Goal: Information Seeking & Learning: Learn about a topic

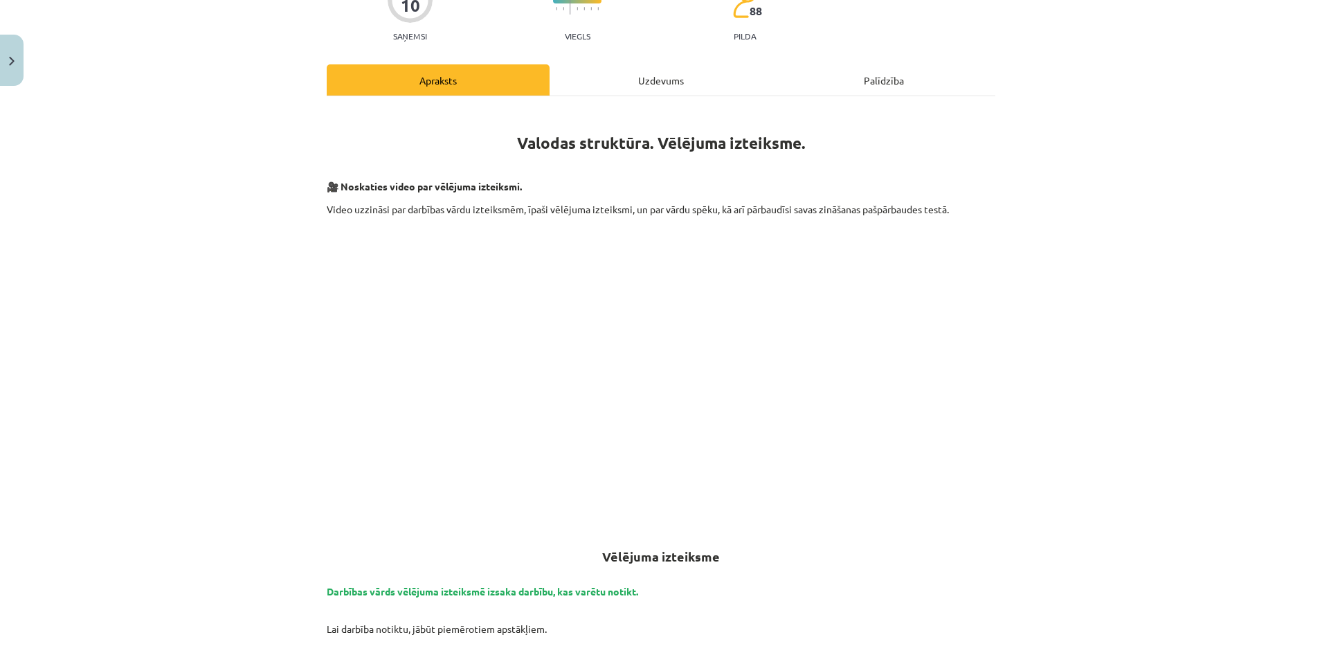
click at [689, 74] on div "Uzdevums" at bounding box center [660, 79] width 223 height 31
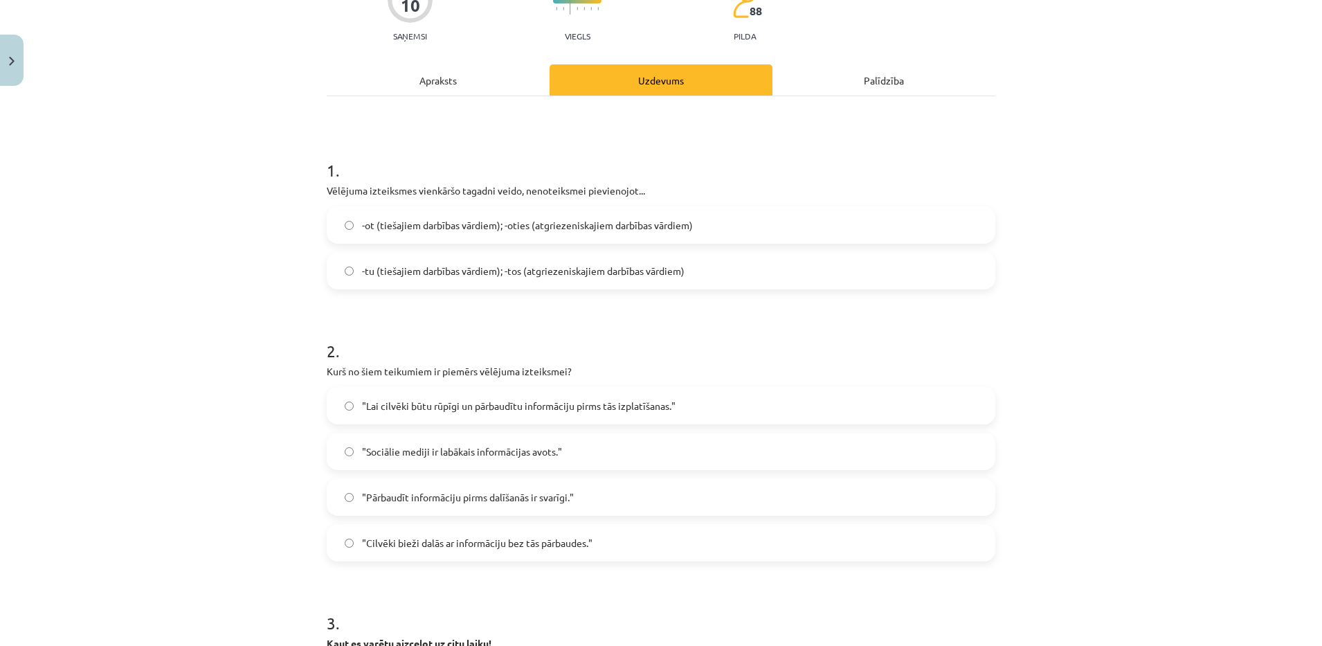
scroll to position [35, 0]
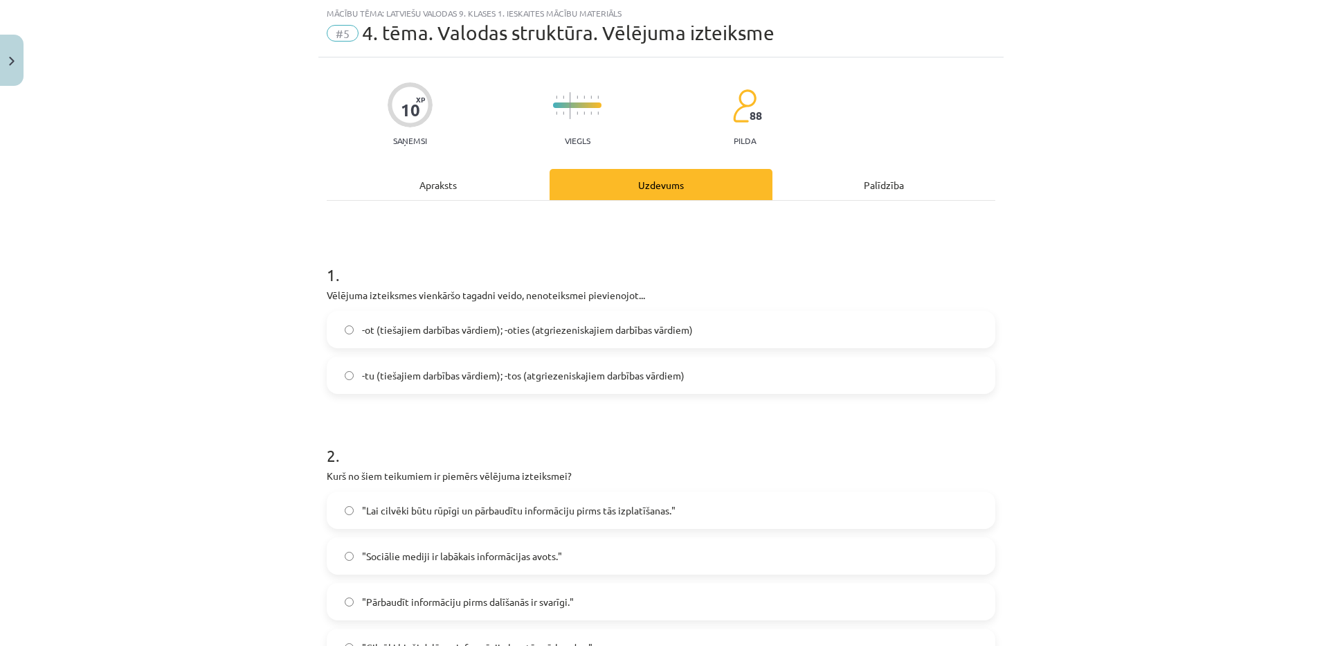
click at [417, 179] on div "Apraksts" at bounding box center [438, 184] width 223 height 31
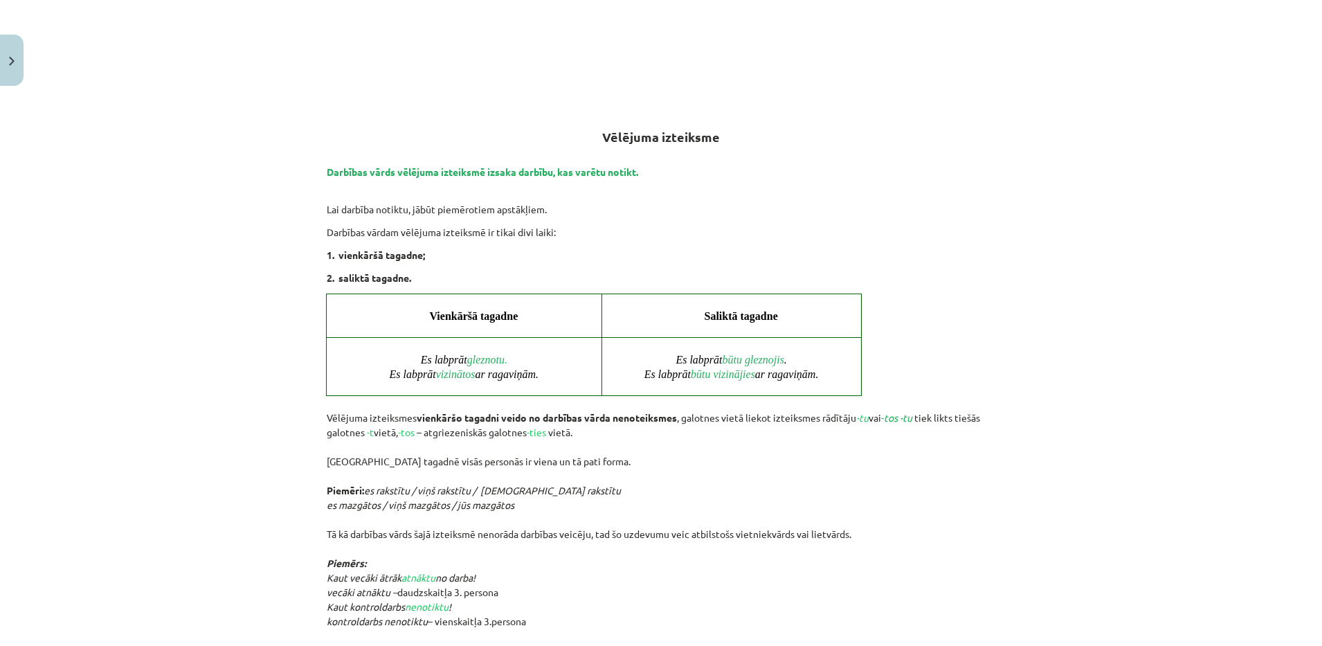
scroll to position [569, 0]
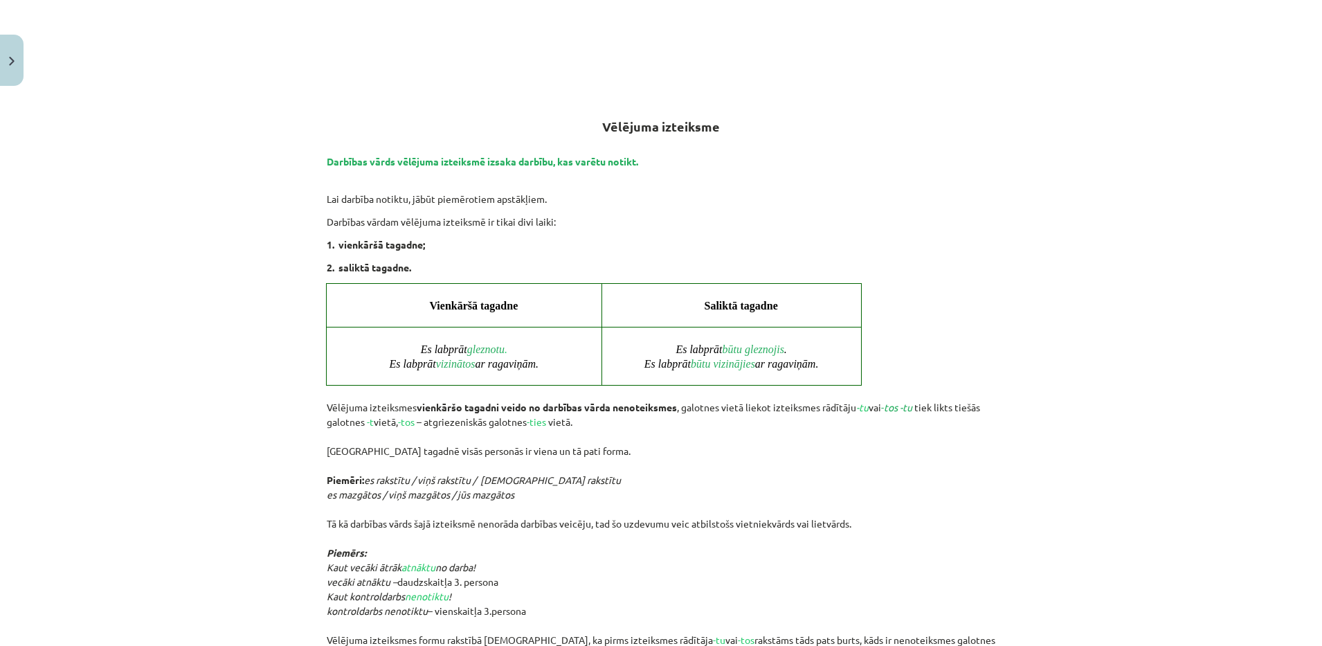
click at [262, 411] on div "Mācību tēma: Latviešu valodas 9. klases 1. ieskaites mācību materiāls #5 4. tēm…" at bounding box center [661, 323] width 1322 height 646
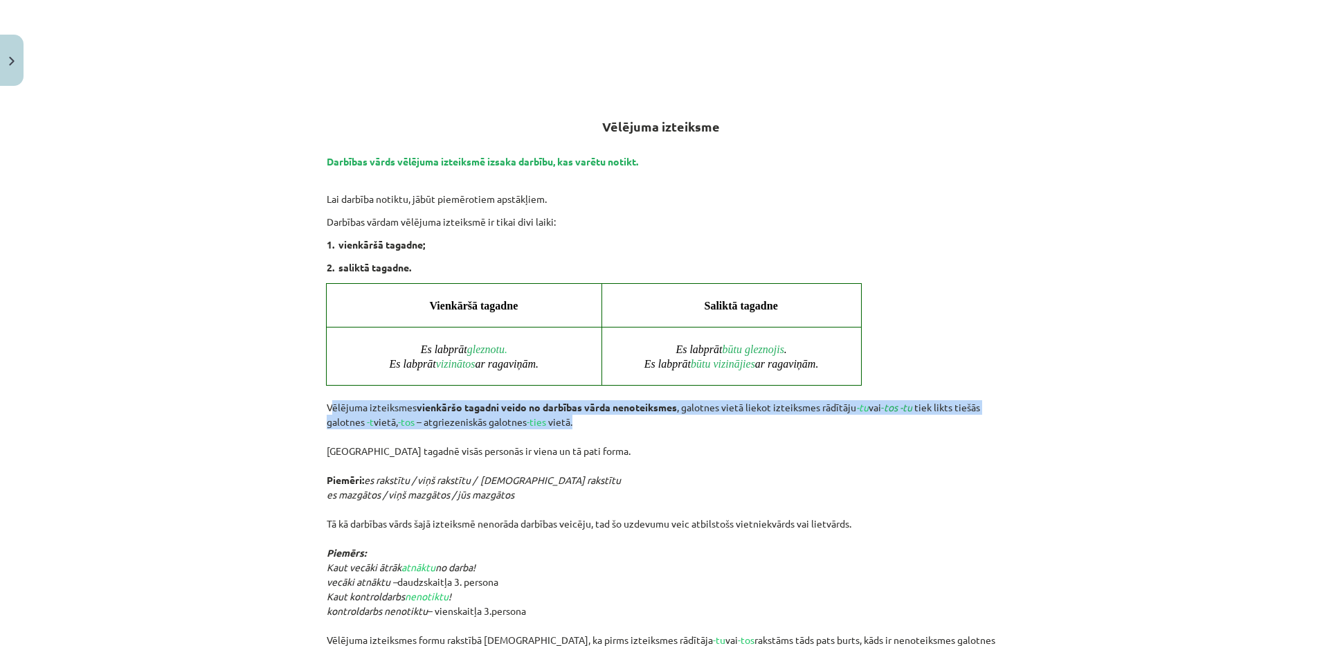
drag, startPoint x: 316, startPoint y: 401, endPoint x: 582, endPoint y: 417, distance: 266.8
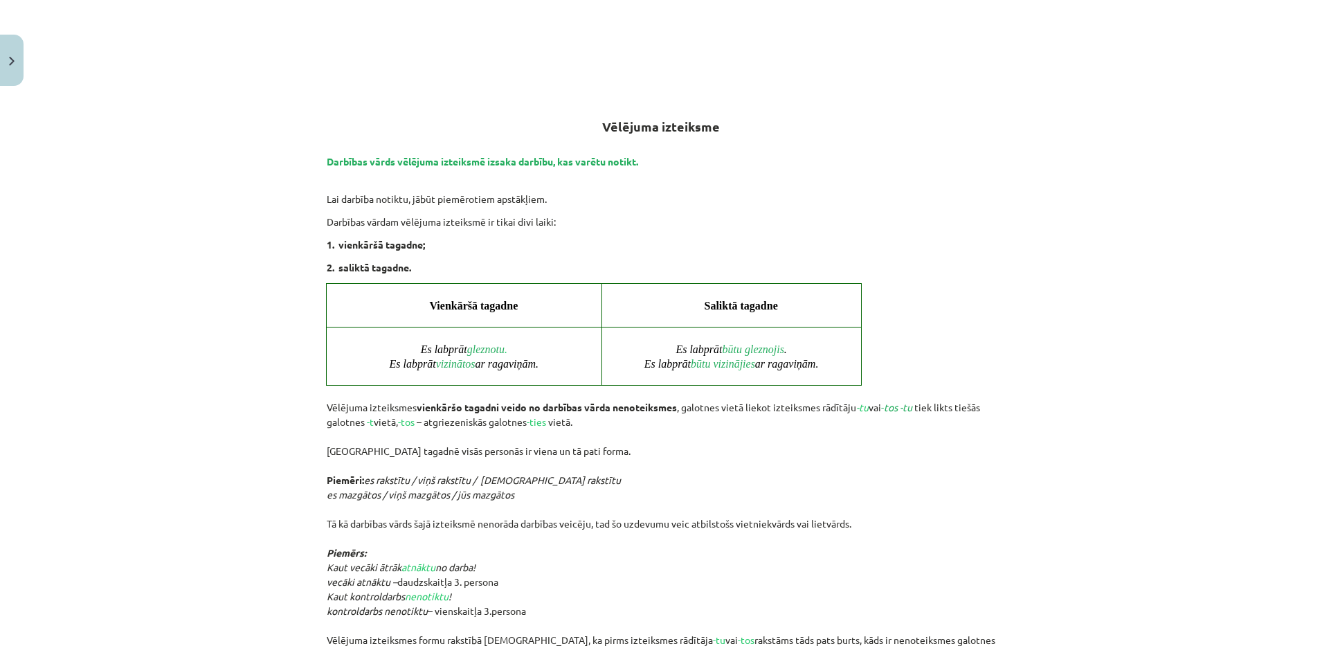
click at [158, 280] on div "Mācību tēma: Latviešu valodas 9. klases 1. ieskaites mācību materiāls #5 4. tēm…" at bounding box center [661, 323] width 1322 height 646
click at [237, 351] on div "Mācību tēma: Latviešu valodas 9. klases 1. ieskaites mācību materiāls #5 4. tēm…" at bounding box center [661, 323] width 1322 height 646
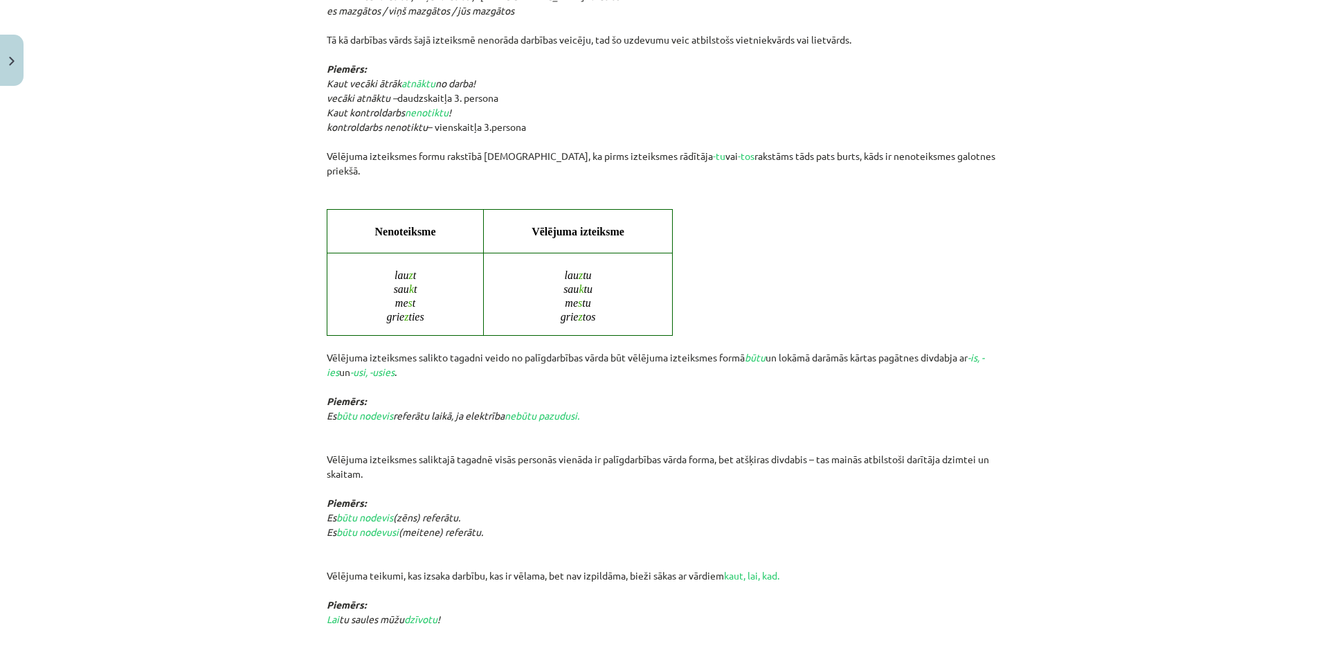
scroll to position [1056, 0]
click at [174, 329] on div "Mācību tēma: Latviešu valodas 9. klases 1. ieskaites mācību materiāls #5 4. tēm…" at bounding box center [661, 323] width 1322 height 646
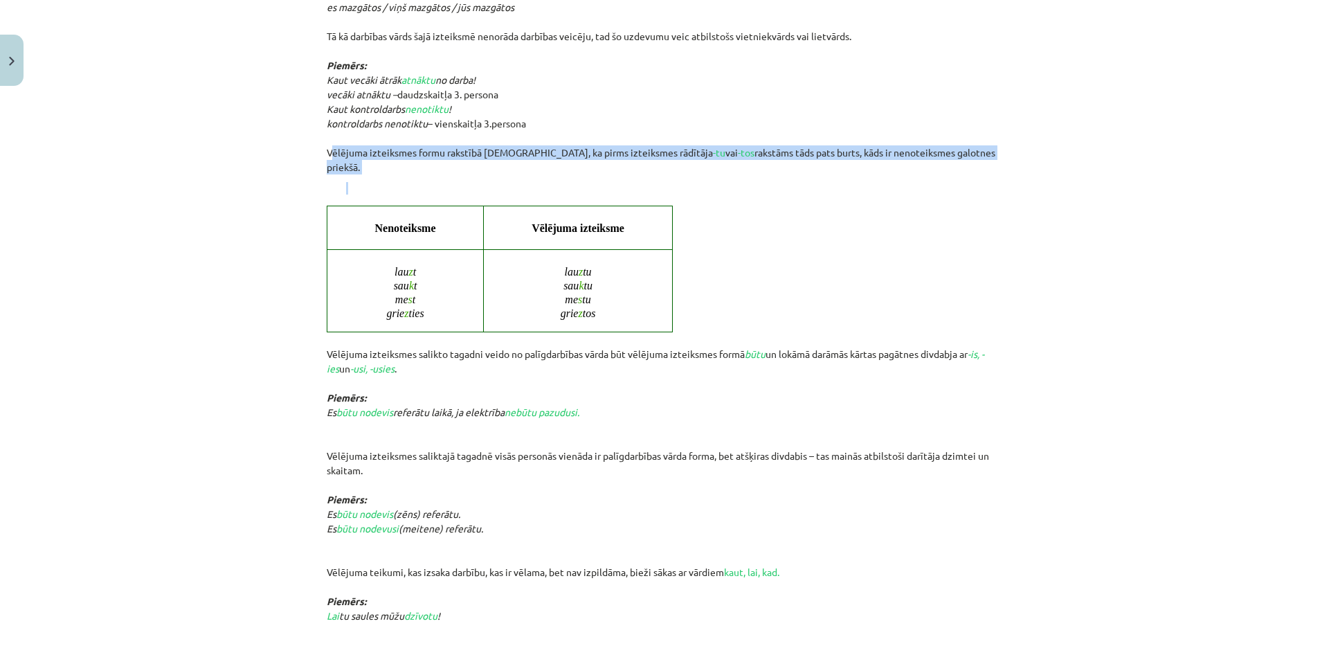
drag, startPoint x: 311, startPoint y: 147, endPoint x: 1008, endPoint y: 166, distance: 697.7
click at [1008, 166] on div "Mācību tēma: Latviešu valodas 9. klases 1. ieskaites mācību materiāls #5 4. tēm…" at bounding box center [661, 323] width 1322 height 646
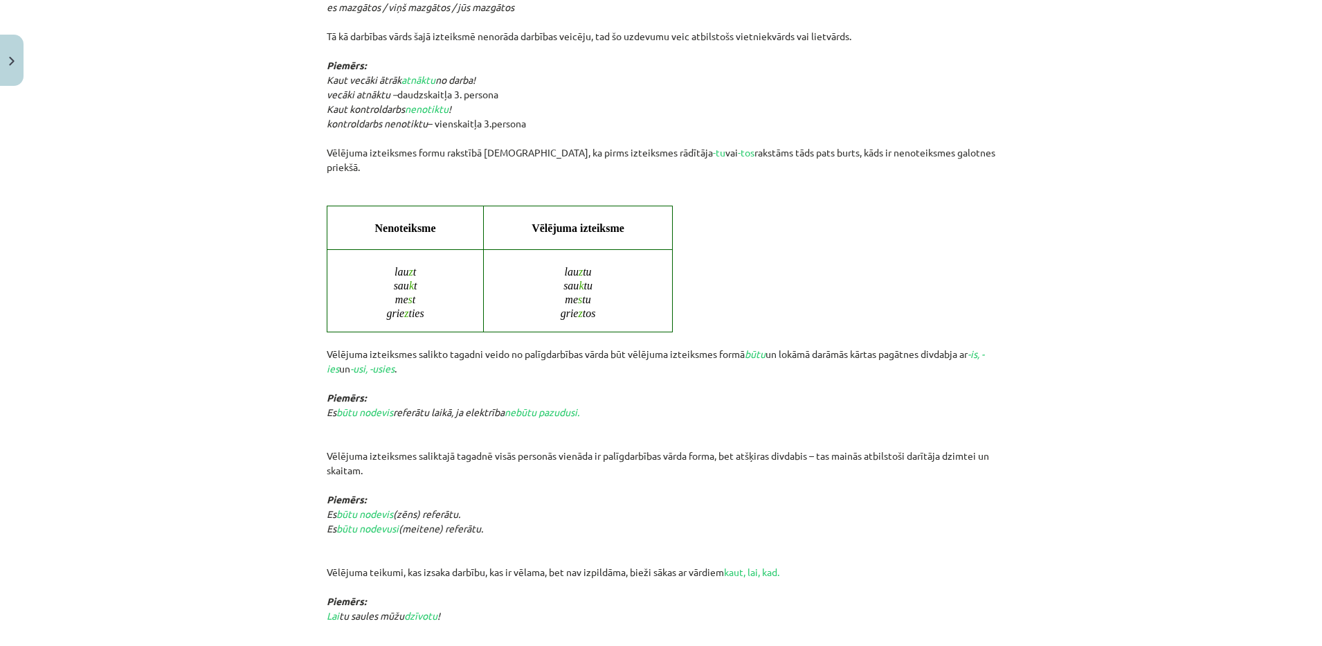
click at [293, 269] on div "Mācību tēma: Latviešu valodas 9. klases 1. ieskaites mācību materiāls #5 4. tēm…" at bounding box center [661, 323] width 1322 height 646
click at [163, 576] on div "Mācību tēma: Latviešu valodas 9. klases 1. ieskaites mācību materiāls #5 4. tēm…" at bounding box center [661, 323] width 1322 height 646
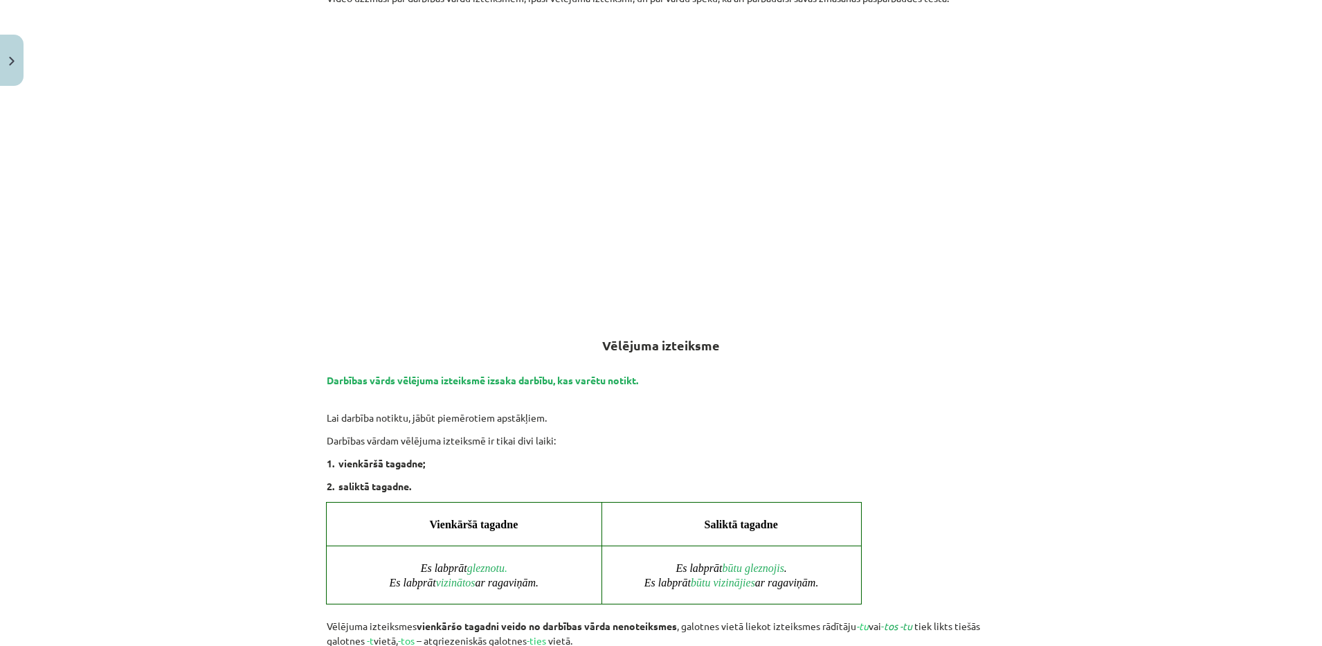
scroll to position [0, 0]
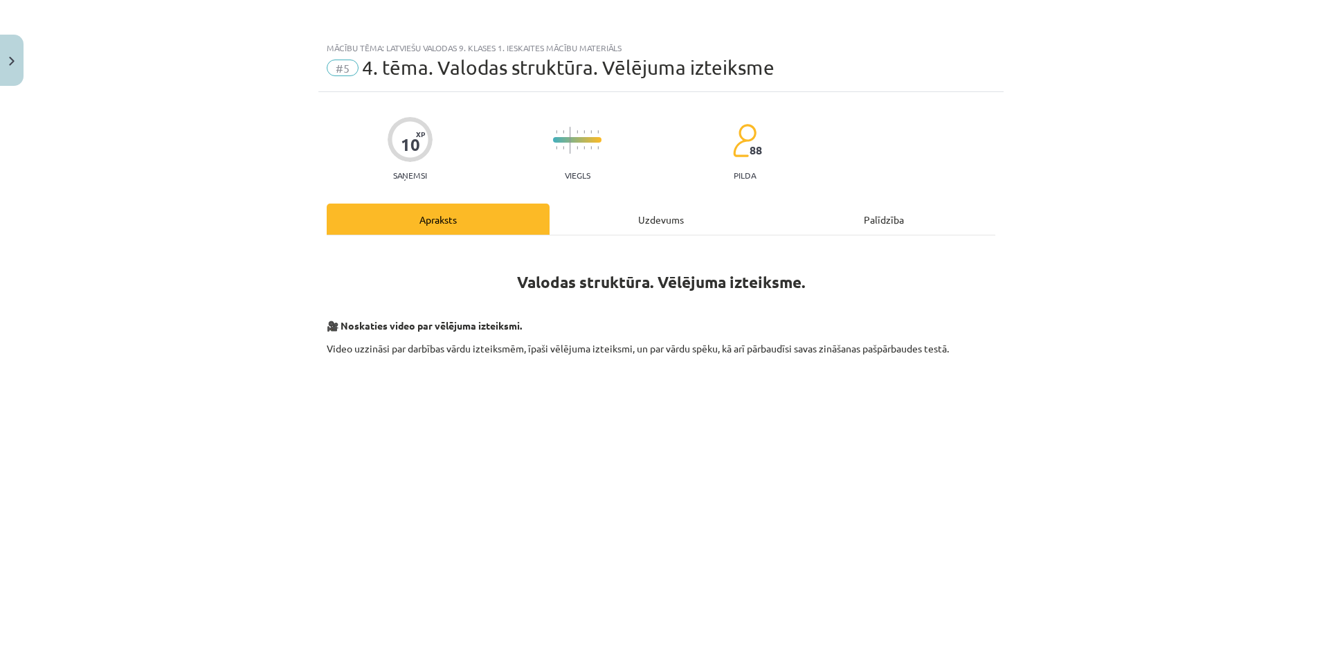
click at [633, 210] on div "Uzdevums" at bounding box center [660, 218] width 223 height 31
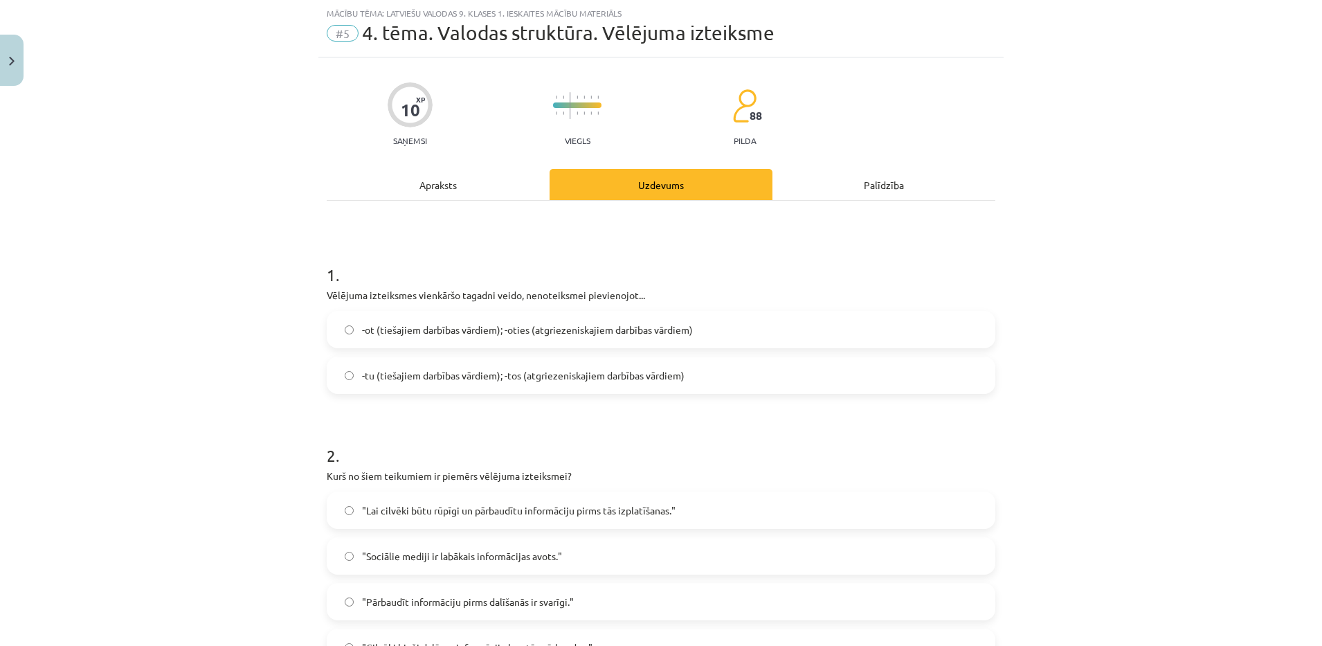
click at [540, 376] on span "-tu (tiešajiem darbības vārdiem); -tos (atgriezeniskajiem darbības vārdiem)" at bounding box center [523, 375] width 322 height 15
click at [457, 173] on div "Apraksts" at bounding box center [438, 184] width 223 height 31
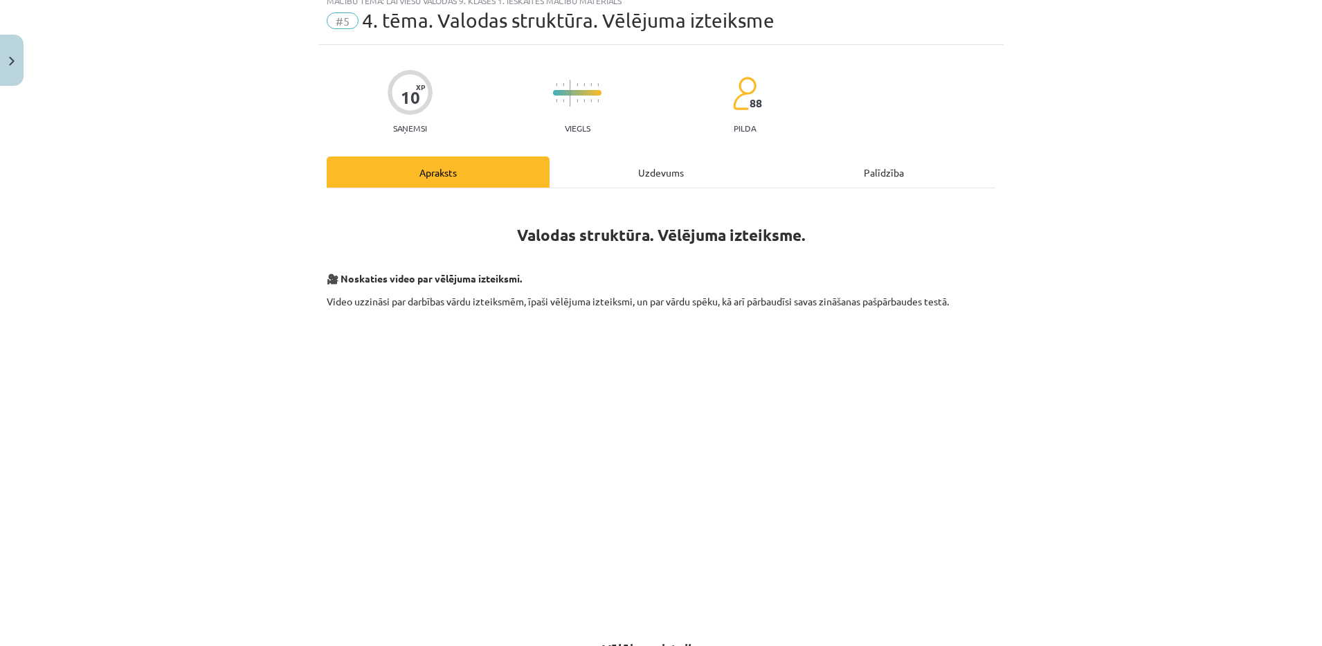
scroll to position [0, 0]
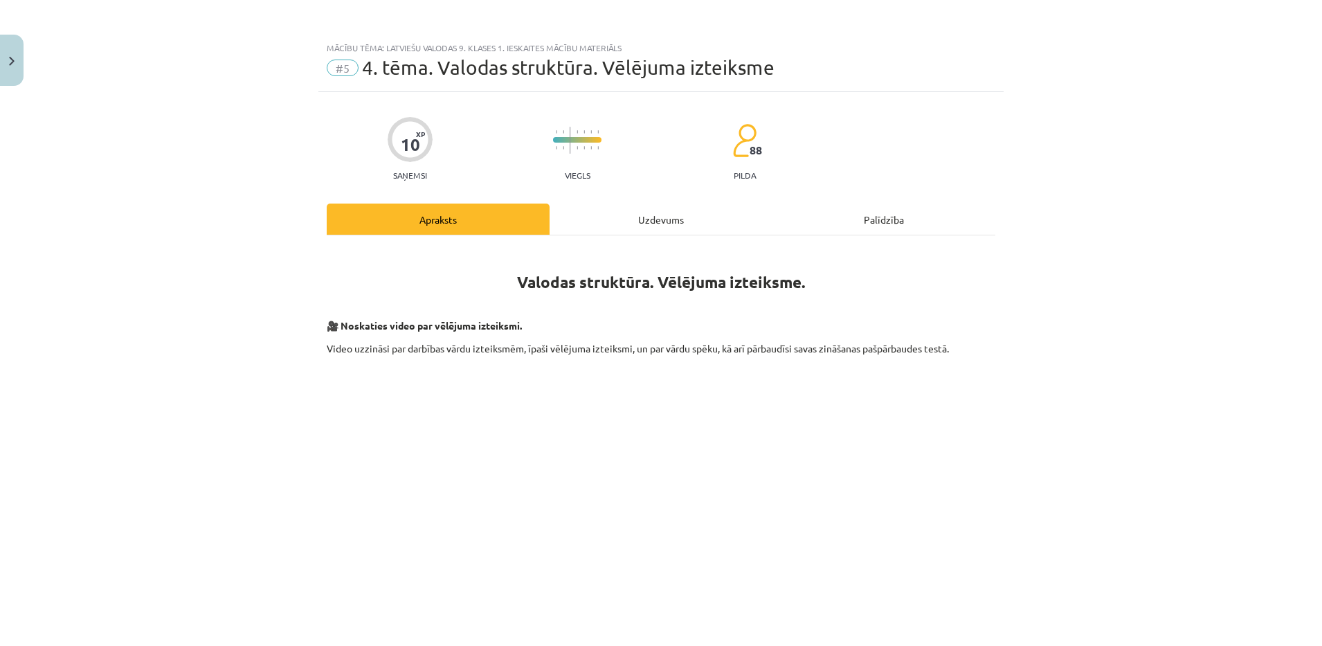
click at [708, 205] on div "Uzdevums" at bounding box center [660, 218] width 223 height 31
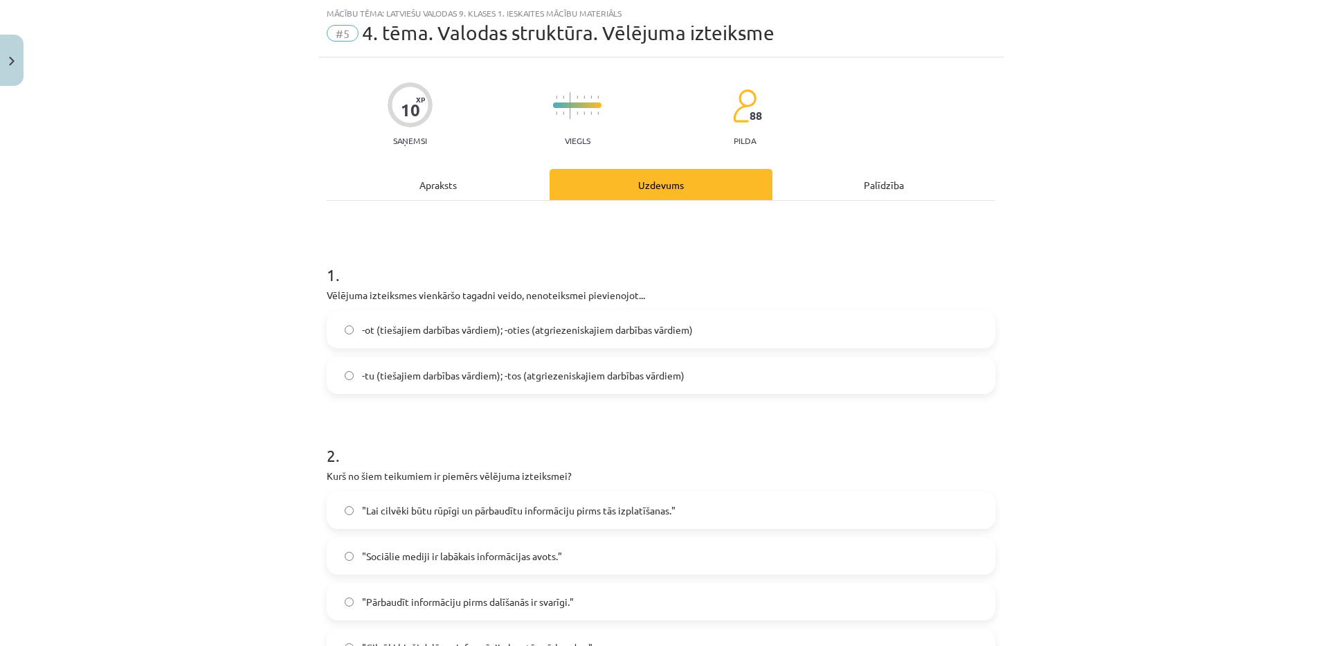
scroll to position [419, 0]
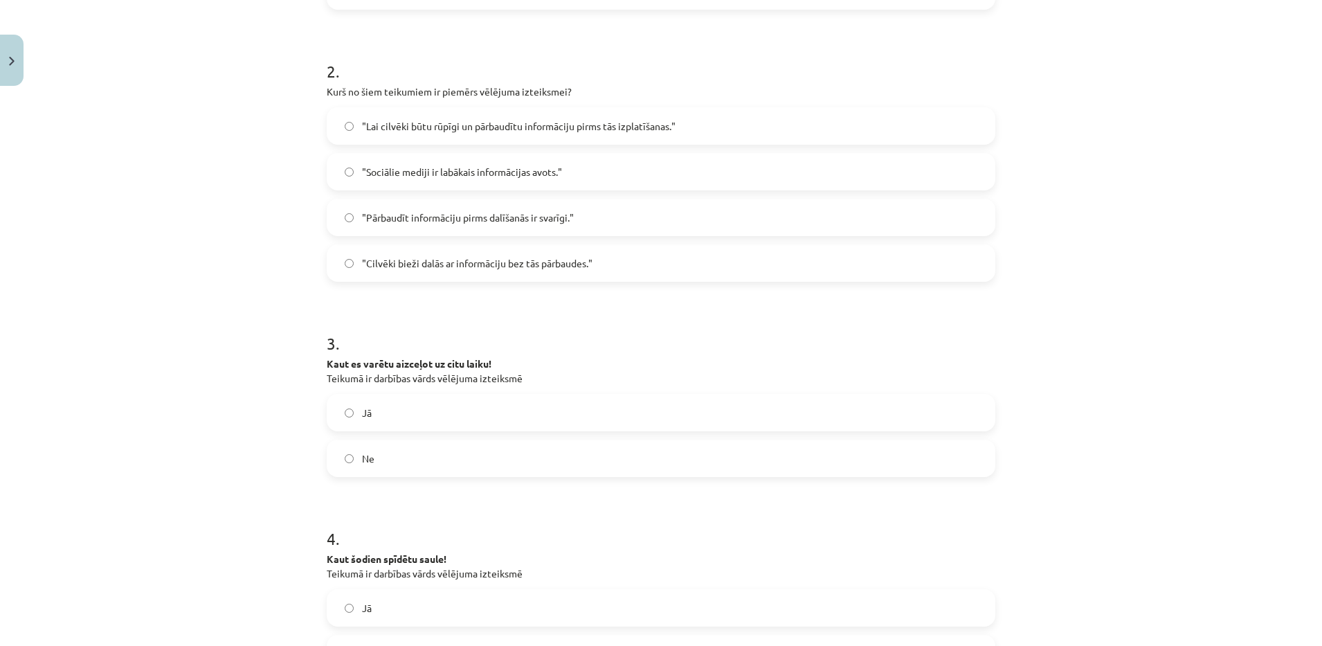
click at [393, 123] on span ""Lai cilvēki būtu rūpīgi un pārbaudītu informāciju pirms tās izplatīšanas."" at bounding box center [518, 126] width 313 height 15
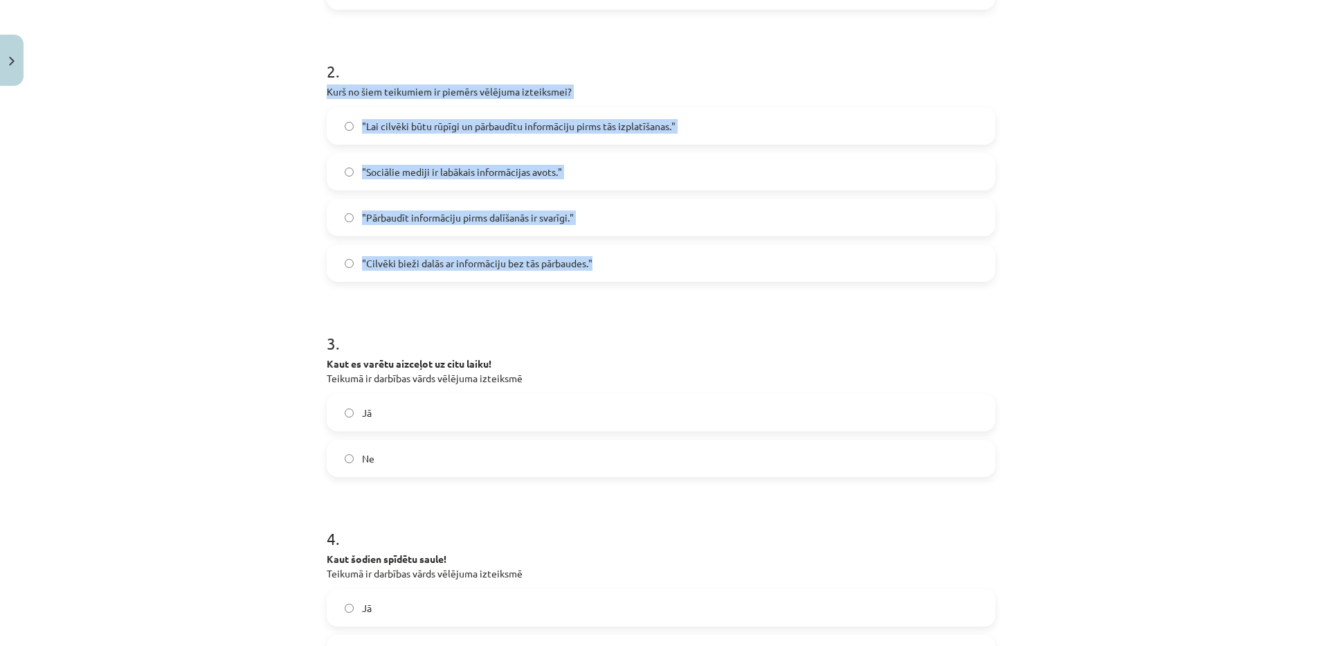
drag, startPoint x: 316, startPoint y: 84, endPoint x: 616, endPoint y: 276, distance: 356.8
click at [616, 276] on div "10 XP Saņemsi Viegls 88 pilda Apraksts Uzdevums Palīdzība 1 . Vēlējuma izteiksm…" at bounding box center [660, 332] width 685 height 1319
click at [154, 226] on div "Mācību tēma: Latviešu valodas 9. klases 1. ieskaites mācību materiāls #5 4. tēm…" at bounding box center [661, 323] width 1322 height 646
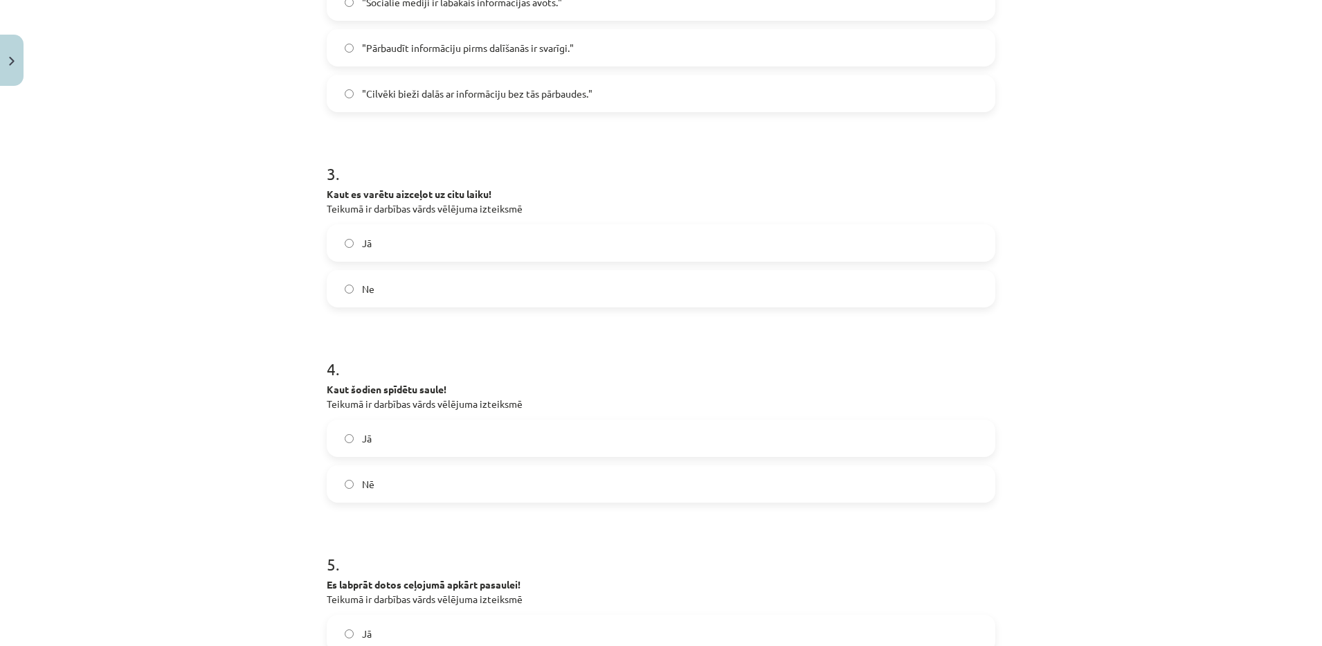
scroll to position [607, 0]
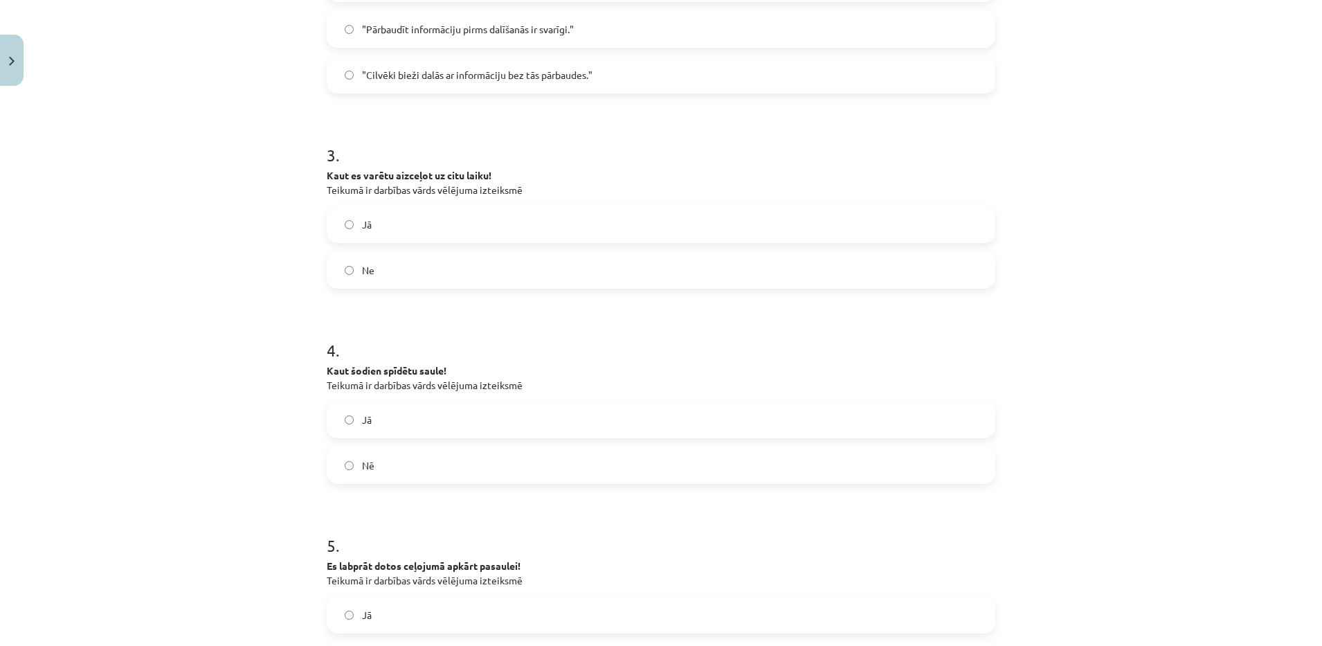
click at [359, 234] on label "Jā" at bounding box center [661, 224] width 666 height 35
drag, startPoint x: 320, startPoint y: 178, endPoint x: 403, endPoint y: 257, distance: 115.5
click at [403, 257] on div "3 . Kaut es varētu aizceļot uz citu laiku! Teikumā ir darbības vārds vēlējuma i…" at bounding box center [661, 204] width 668 height 167
click at [152, 285] on div "Mācību tēma: Latviešu valodas 9. klases 1. ieskaites mācību materiāls #5 4. tēm…" at bounding box center [661, 323] width 1322 height 646
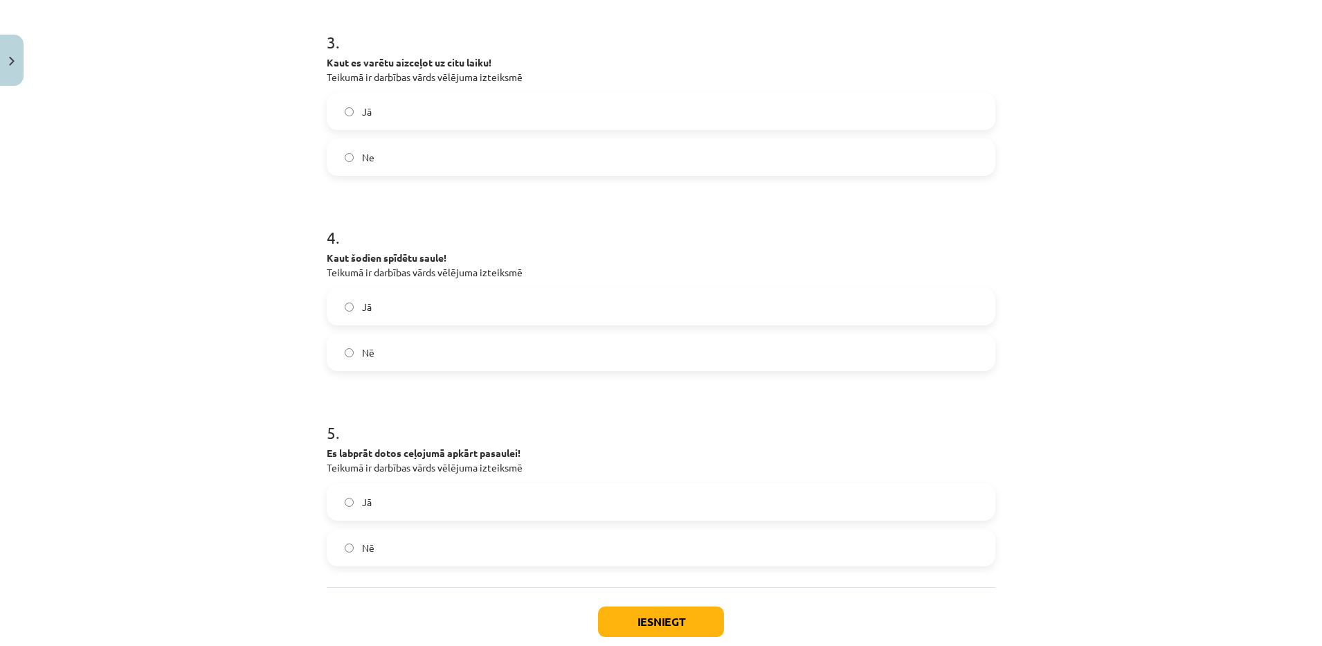
scroll to position [709, 0]
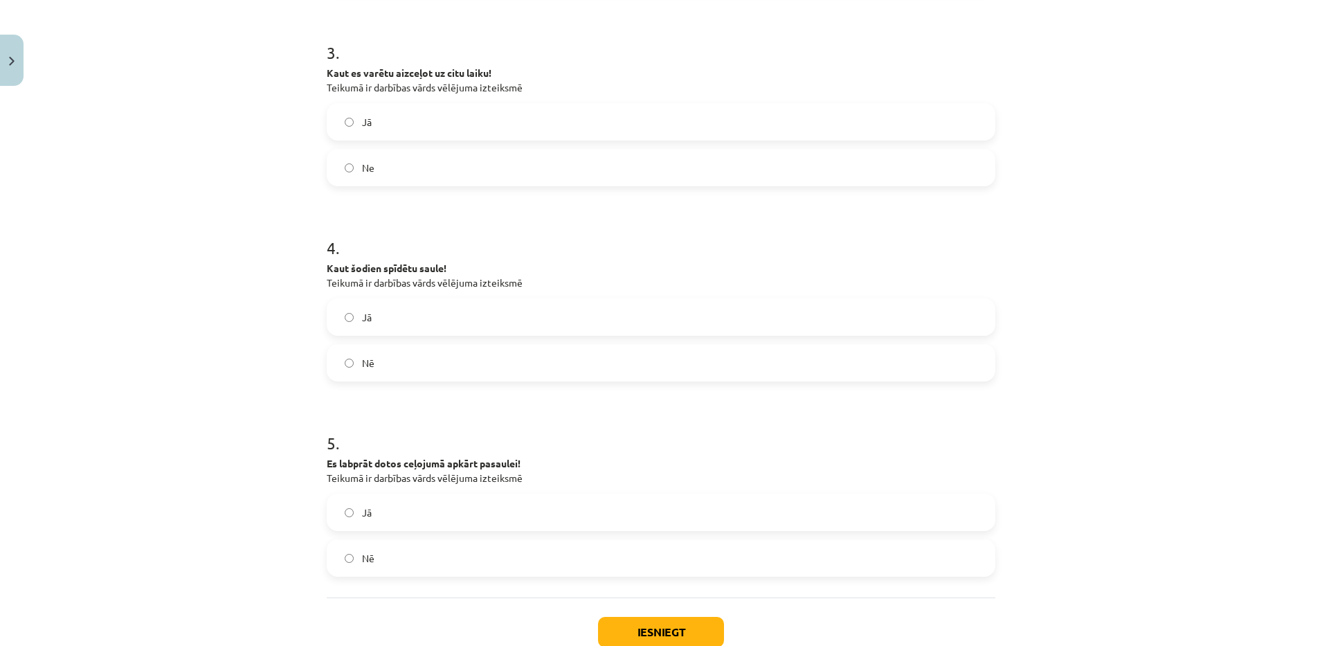
click at [444, 326] on label "Jā" at bounding box center [661, 317] width 666 height 35
click at [417, 563] on label "Nē" at bounding box center [661, 557] width 666 height 35
click at [638, 630] on button "Iesniegt" at bounding box center [661, 631] width 126 height 30
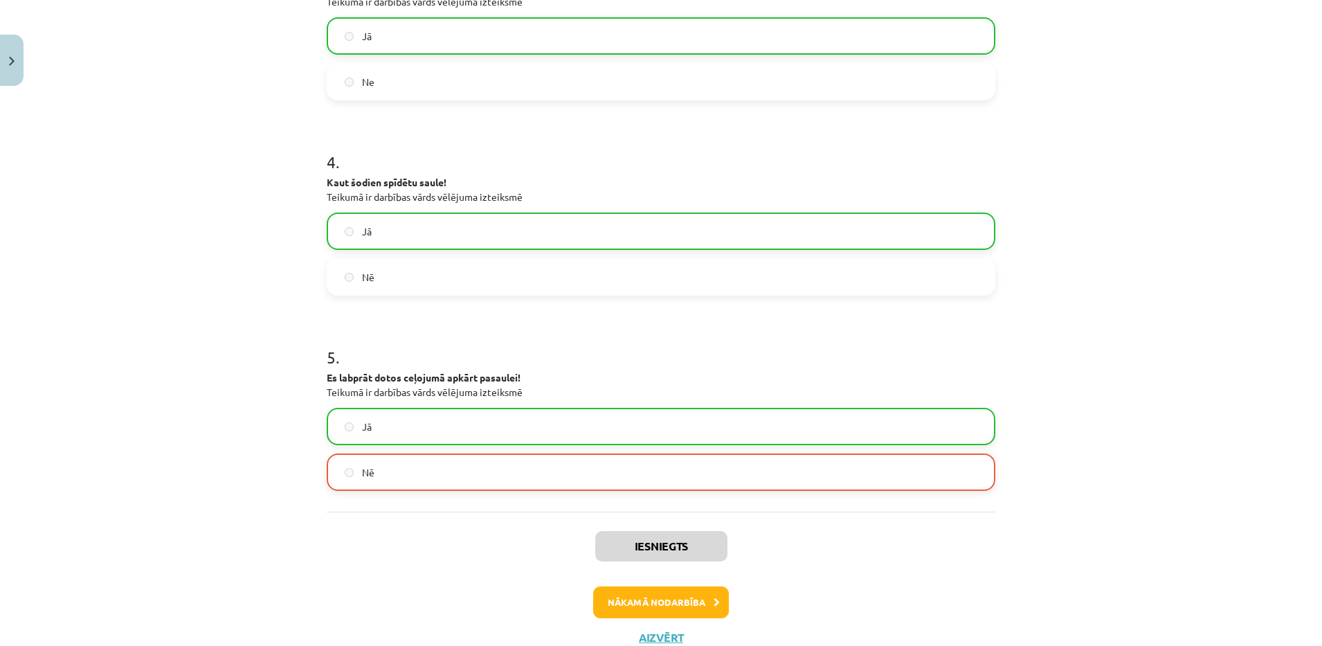
scroll to position [816, 0]
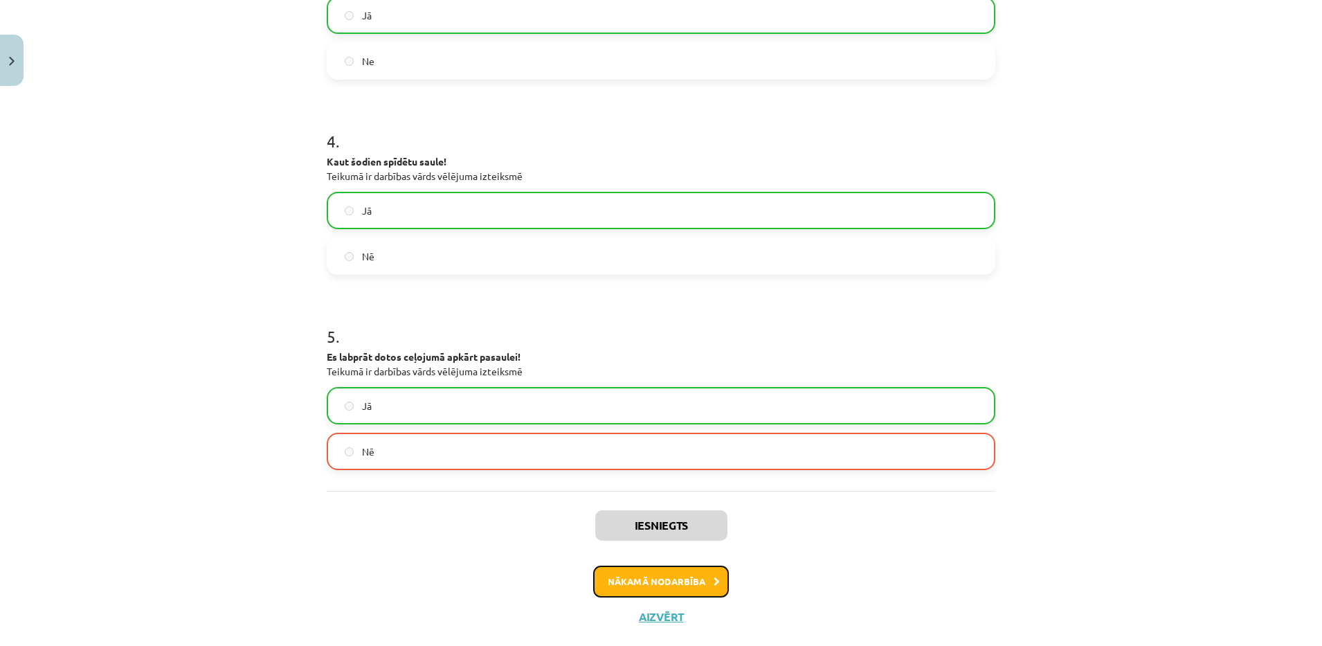
click at [700, 589] on button "Nākamā nodarbība" at bounding box center [661, 581] width 136 height 32
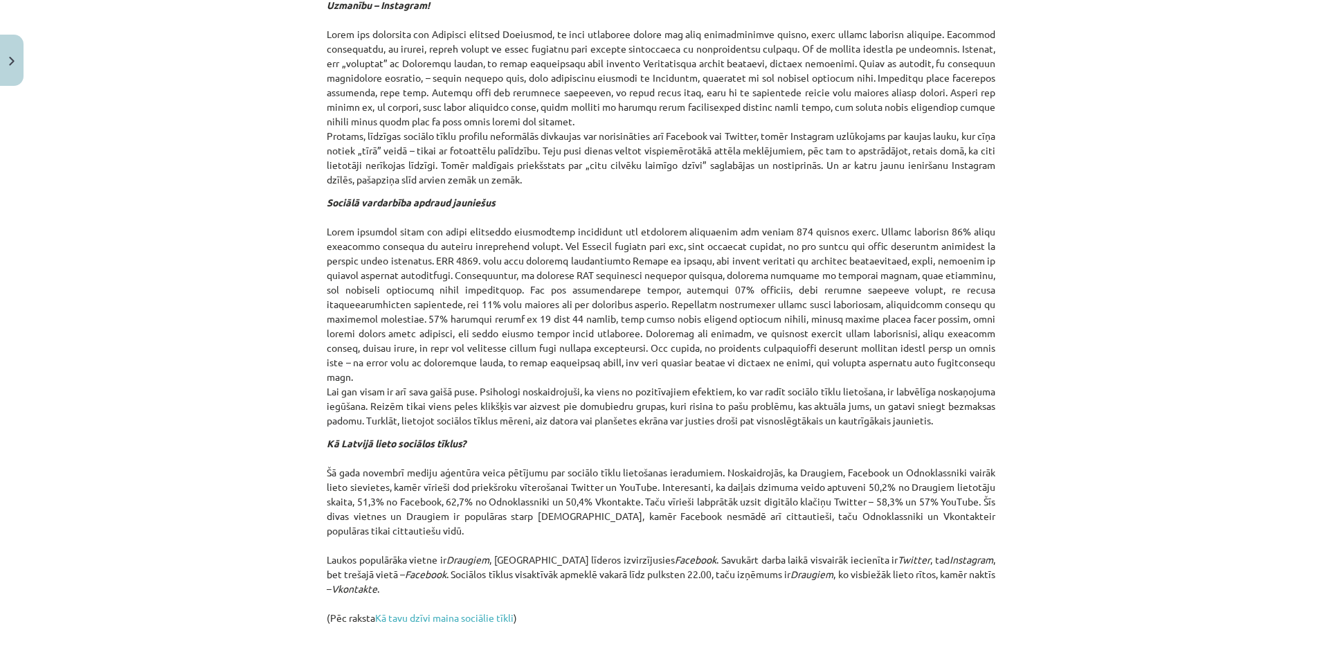
scroll to position [1408, 0]
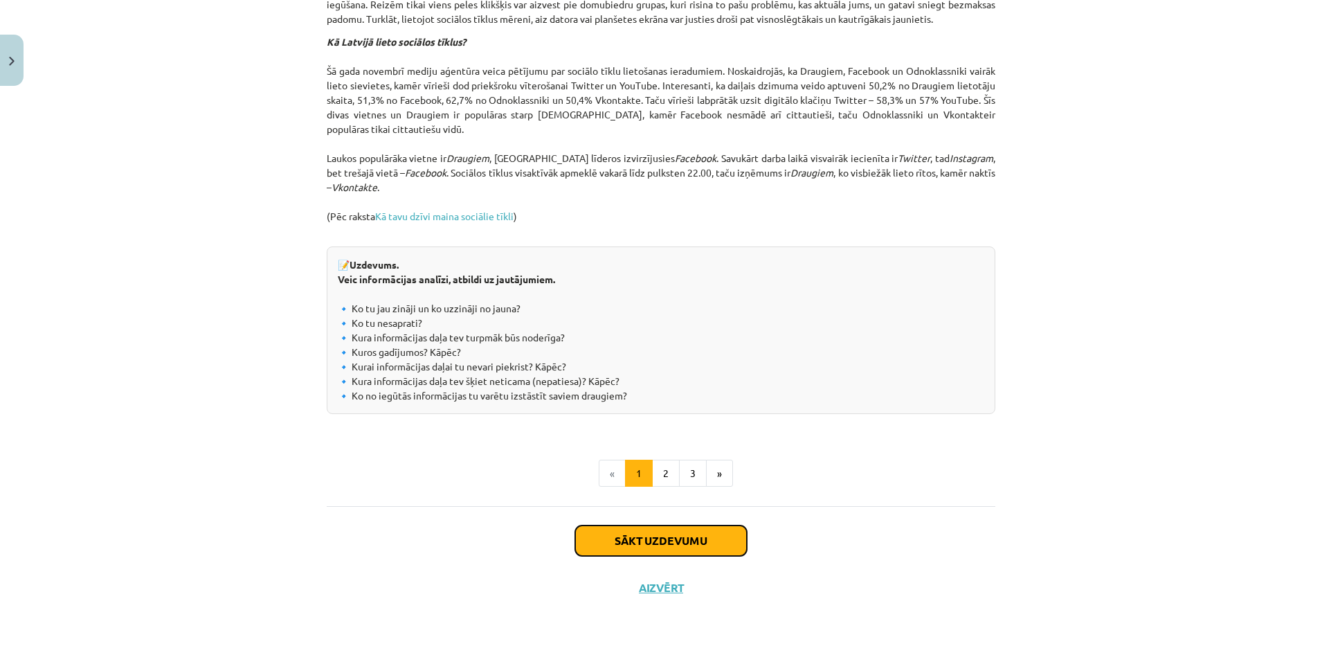
click at [680, 546] on button "Sākt uzdevumu" at bounding box center [661, 540] width 172 height 30
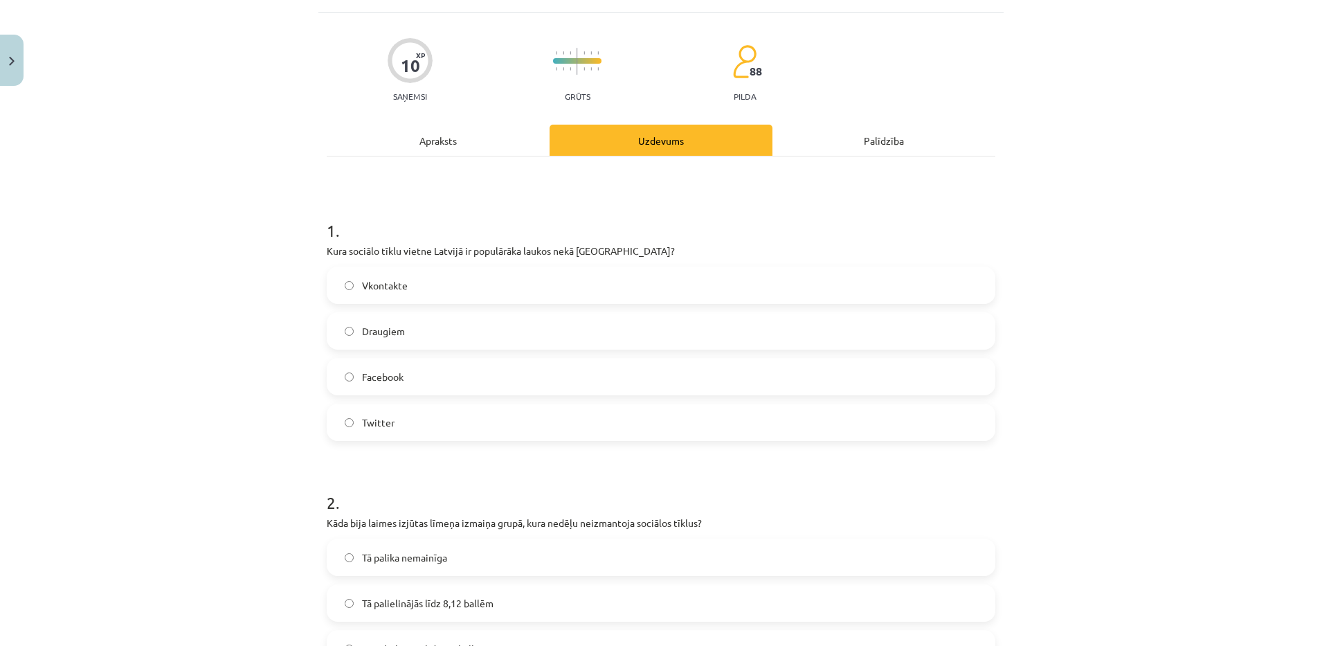
scroll to position [35, 0]
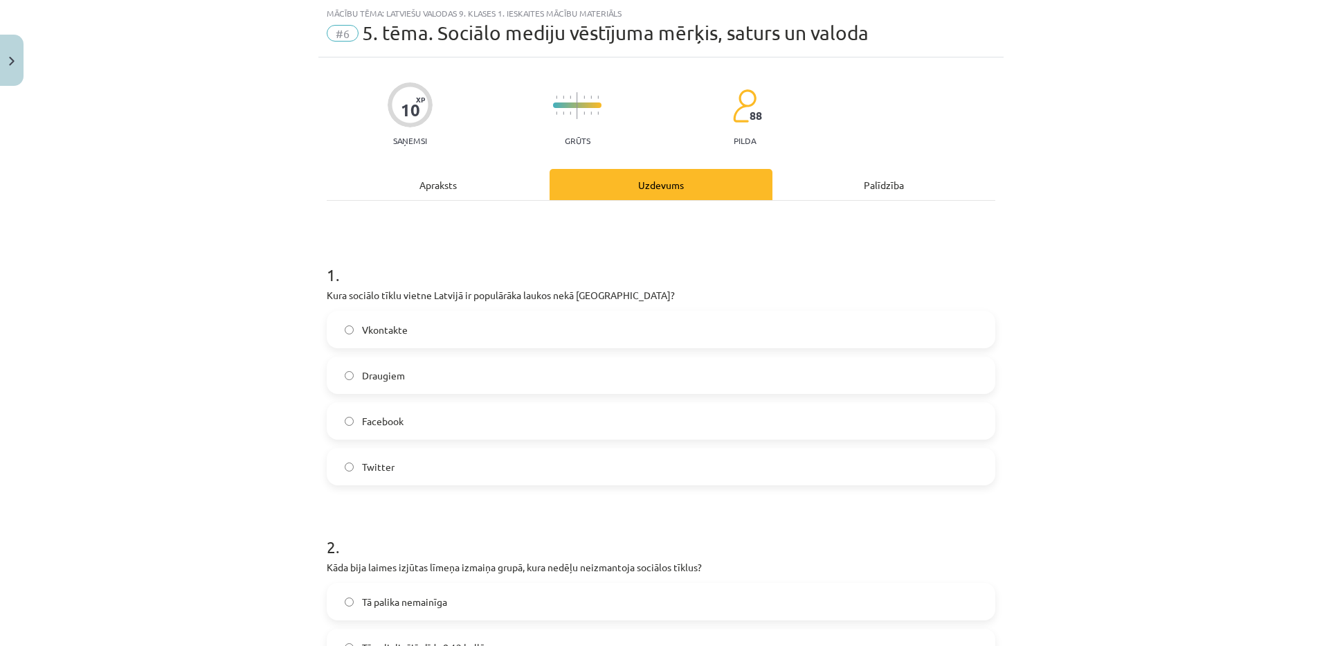
click at [437, 183] on div "Apraksts" at bounding box center [438, 184] width 223 height 31
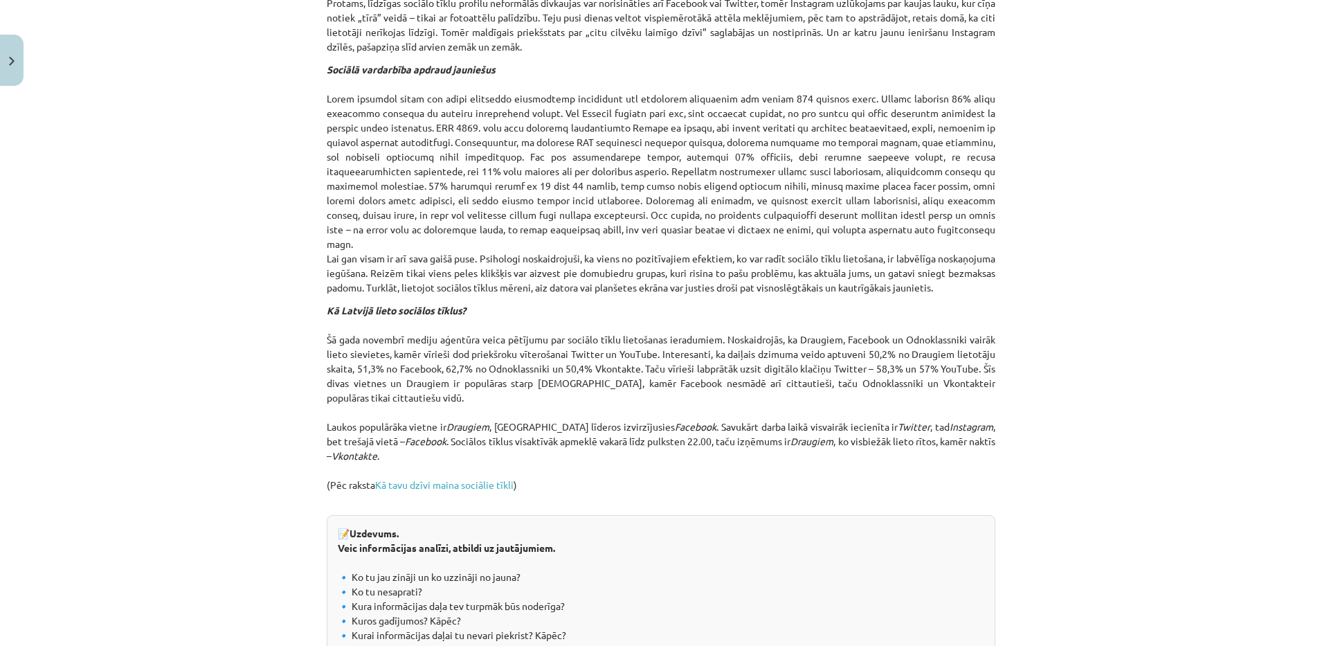
scroll to position [1291, 0]
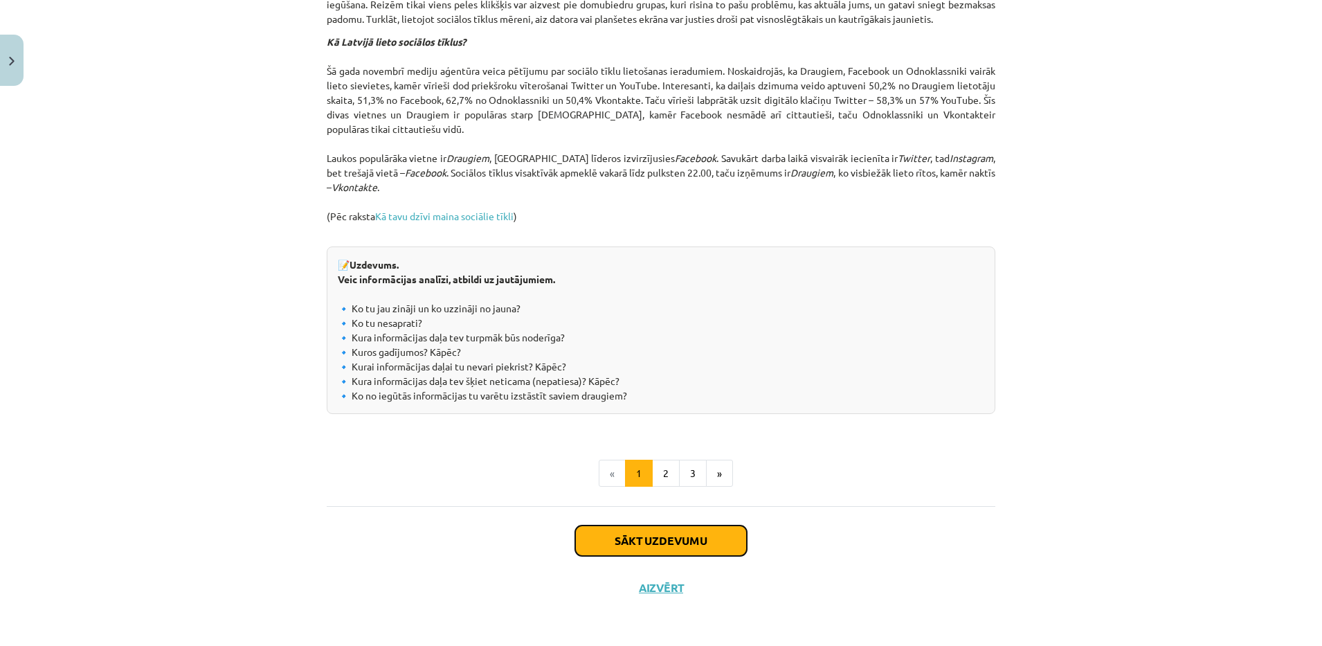
click at [652, 542] on button "Sākt uzdevumu" at bounding box center [661, 540] width 172 height 30
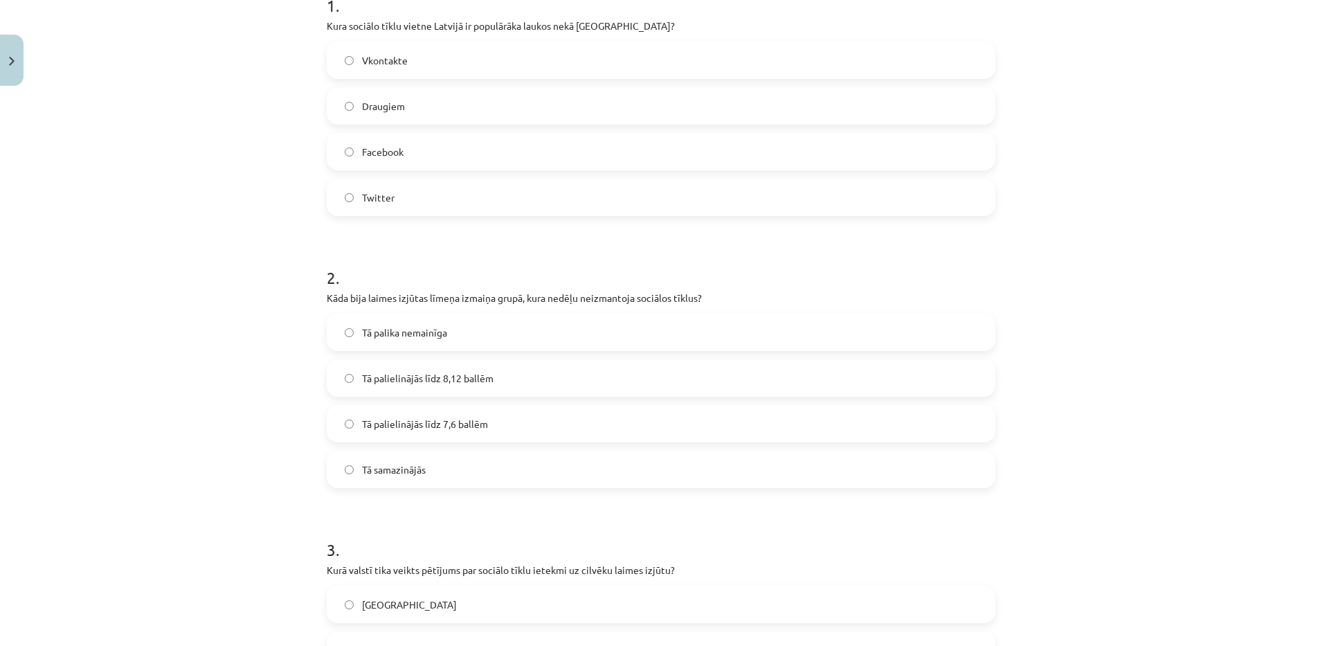
scroll to position [35, 0]
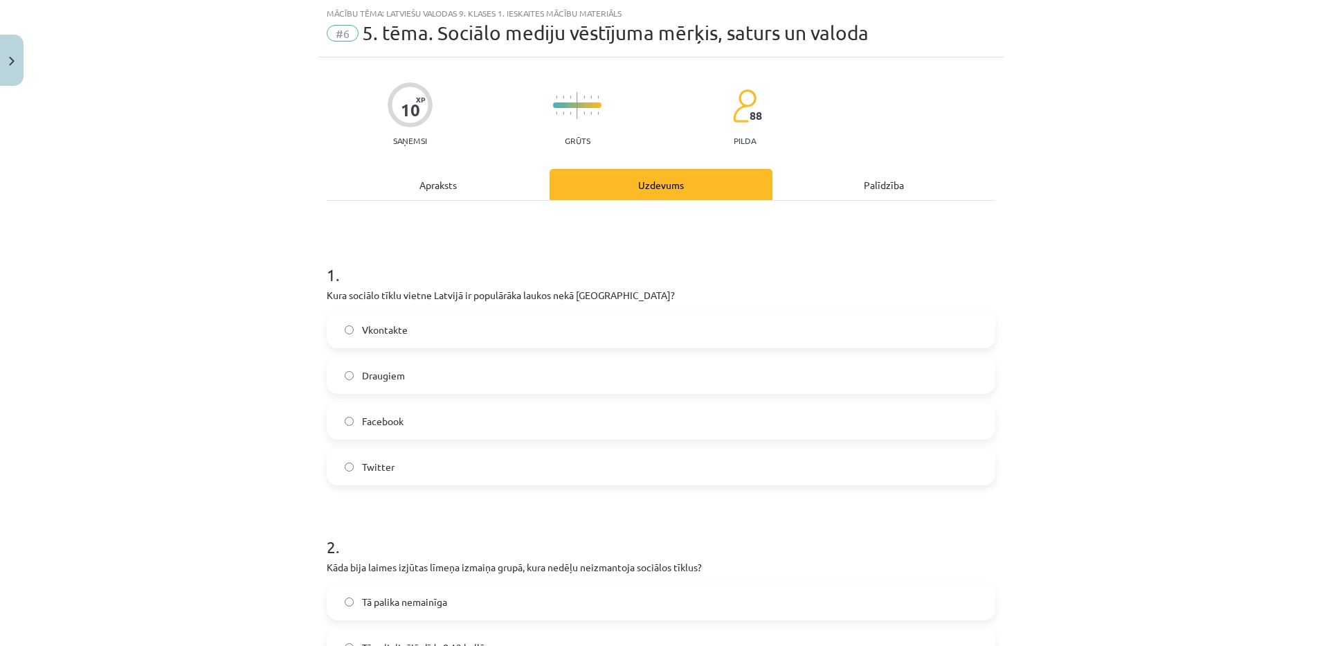
click at [380, 385] on label "Draugiem" at bounding box center [661, 375] width 666 height 35
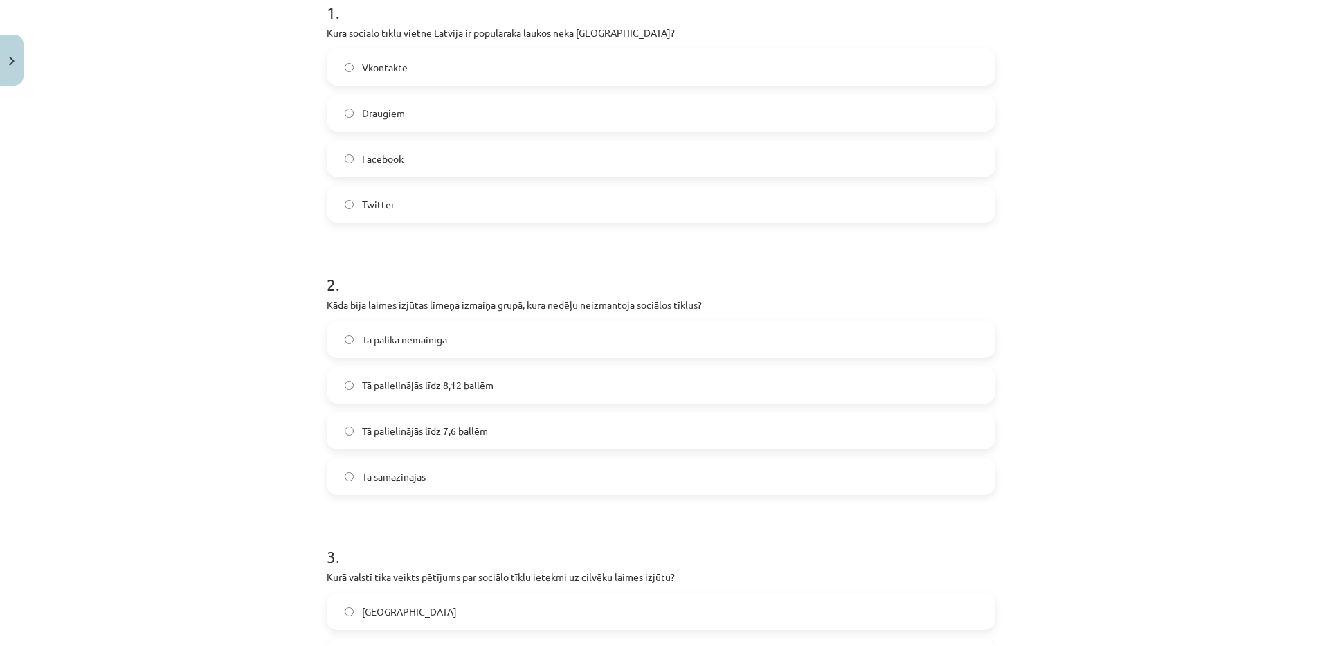
scroll to position [305, 0]
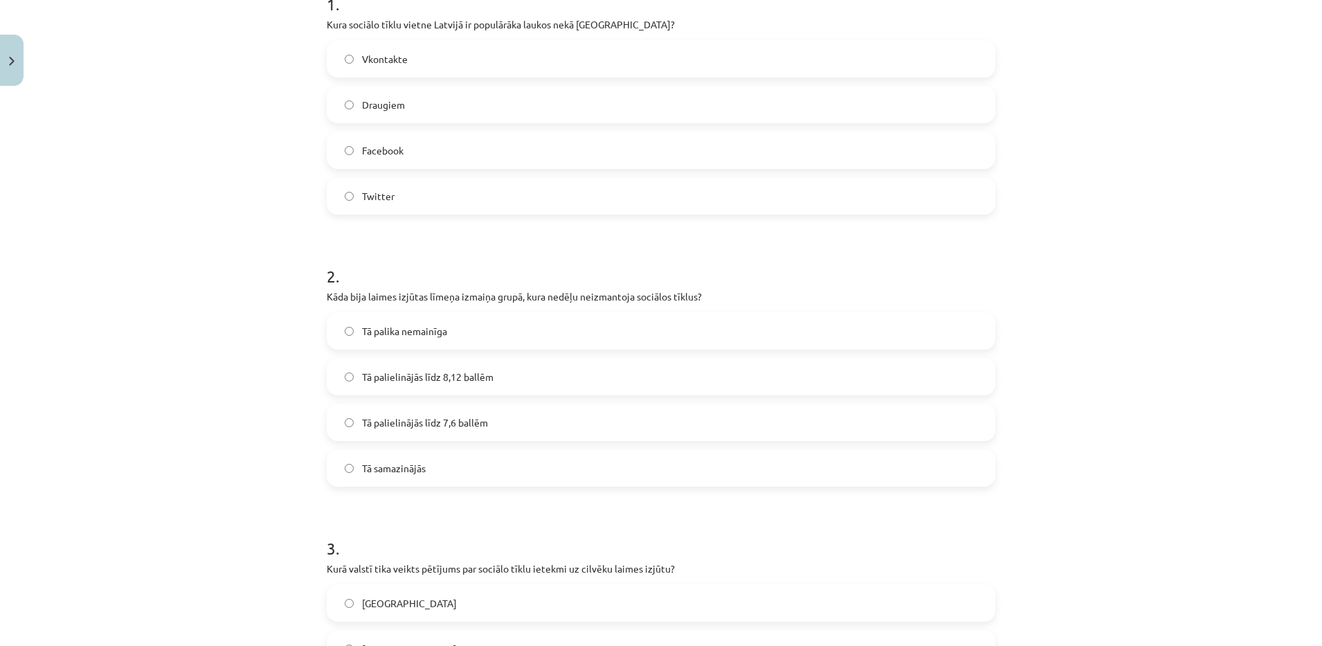
click at [404, 456] on label "Tā samazinājās" at bounding box center [661, 467] width 666 height 35
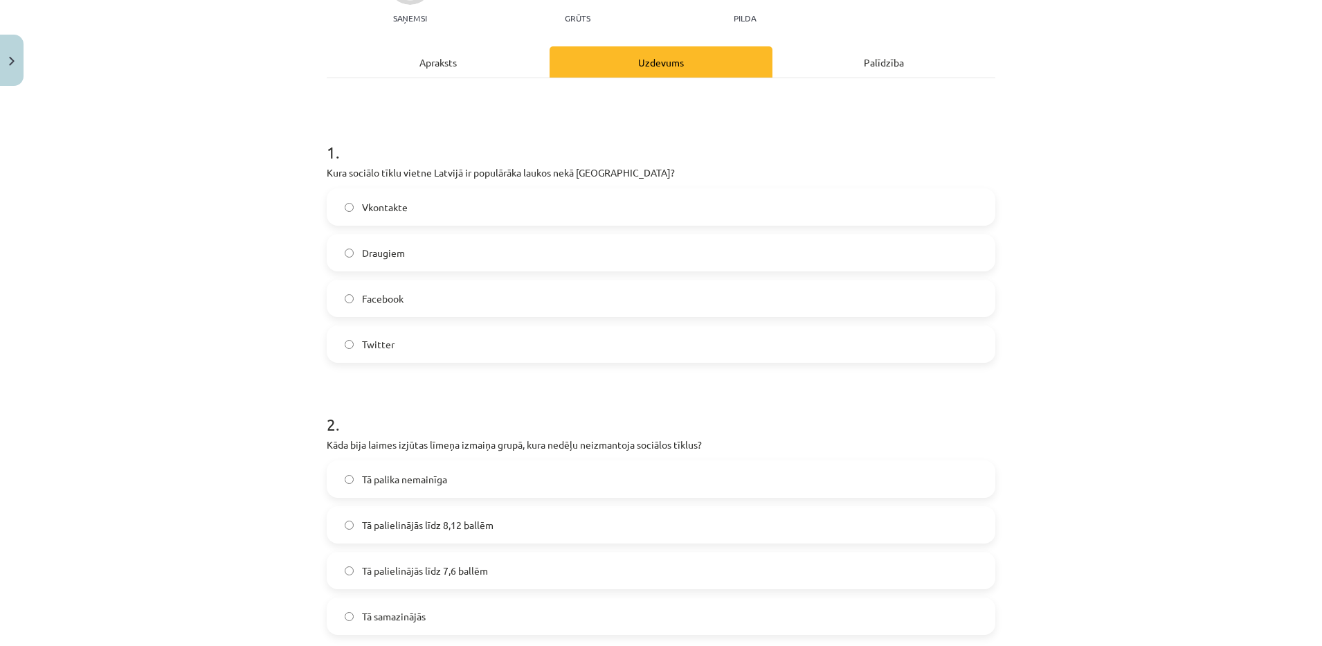
scroll to position [0, 0]
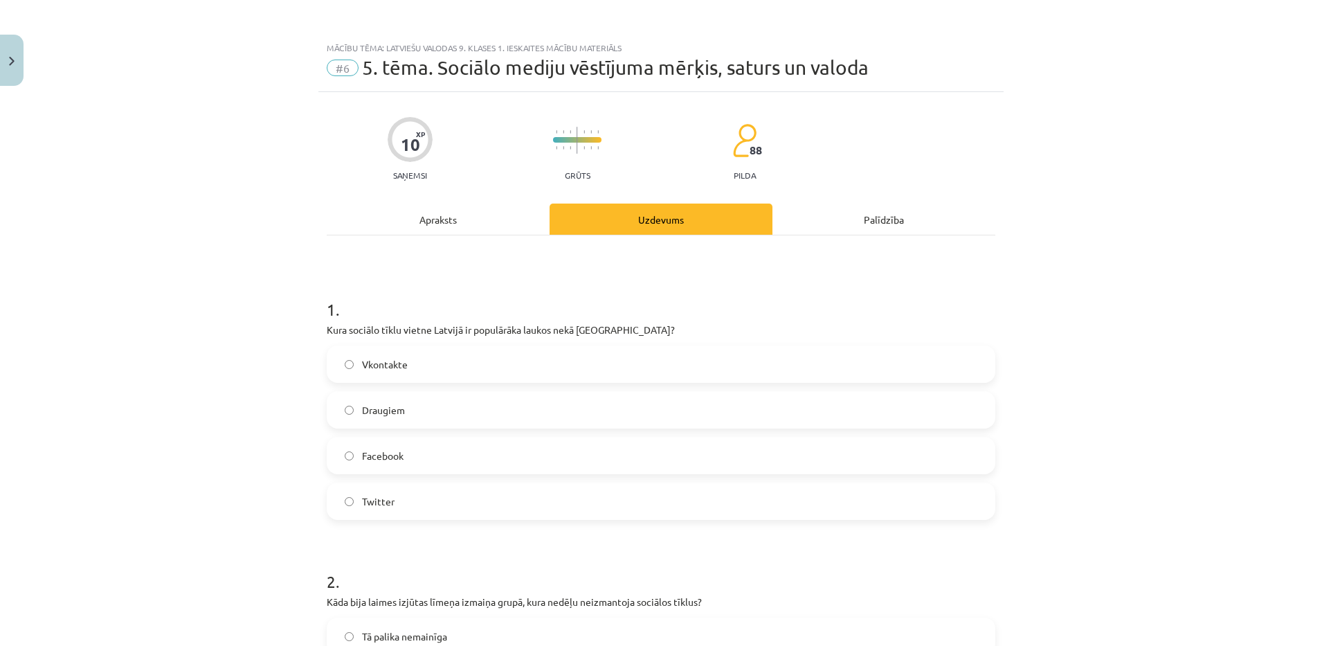
click at [438, 227] on div "Apraksts" at bounding box center [438, 218] width 223 height 31
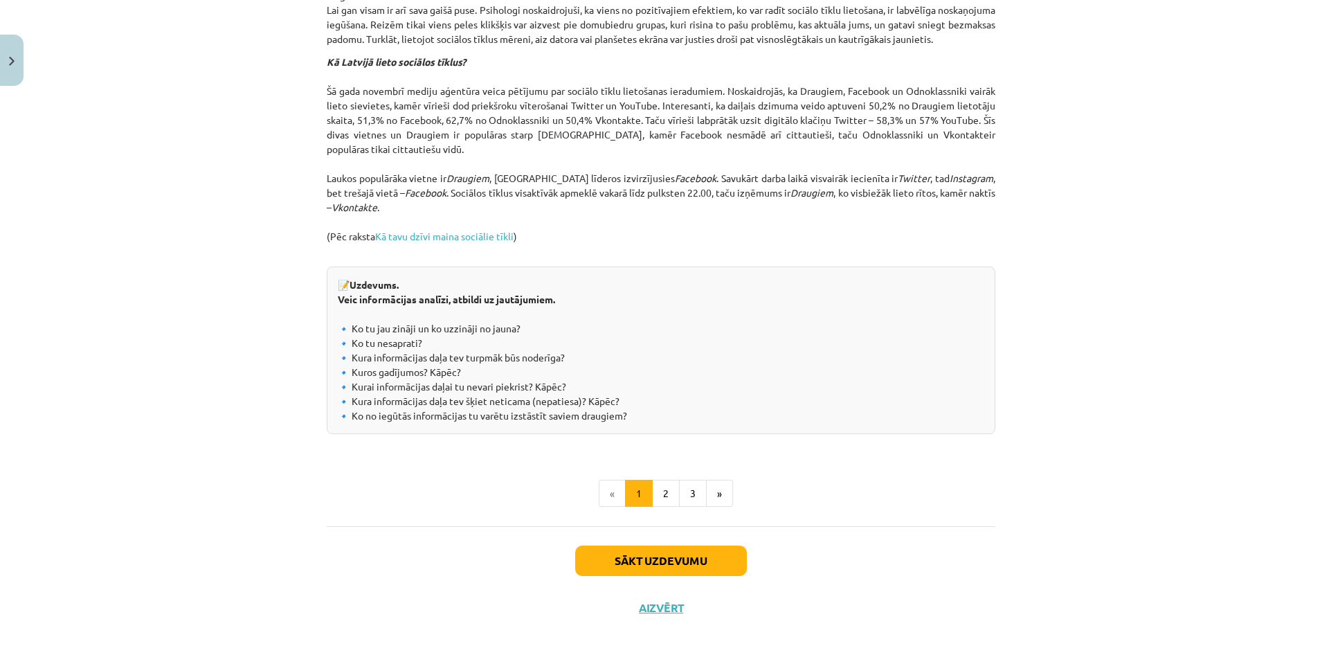
scroll to position [1392, 0]
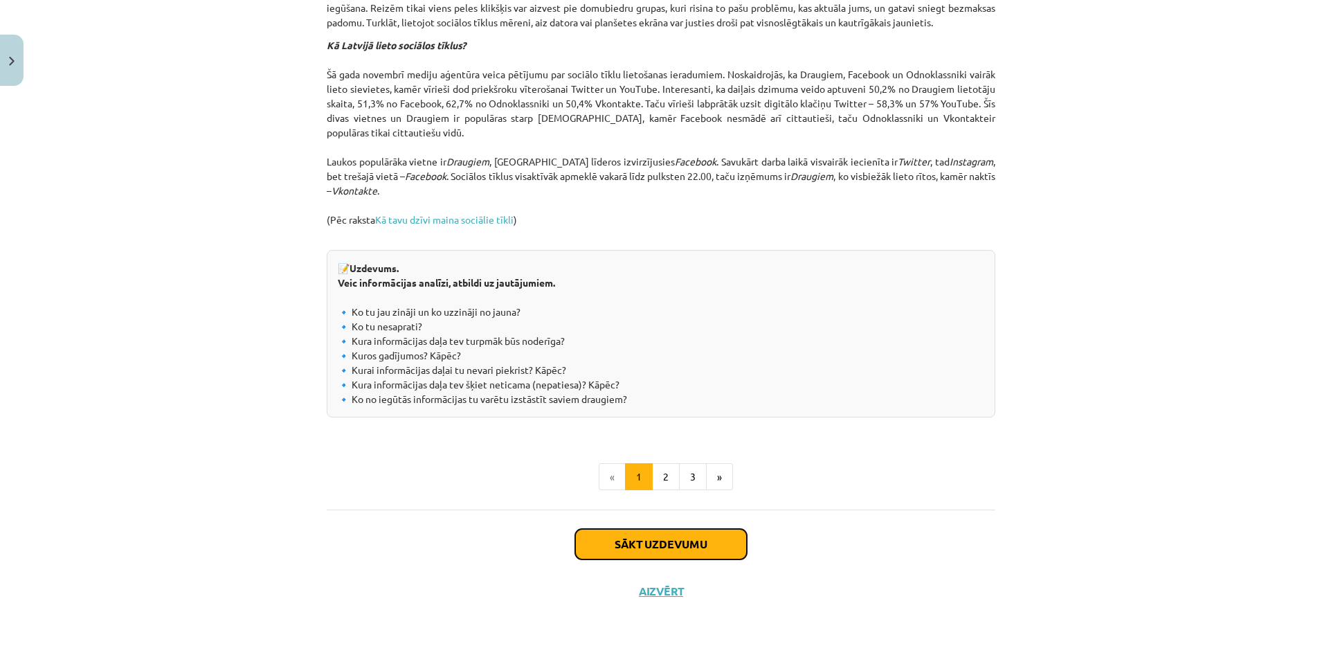
click at [623, 554] on button "Sākt uzdevumu" at bounding box center [661, 544] width 172 height 30
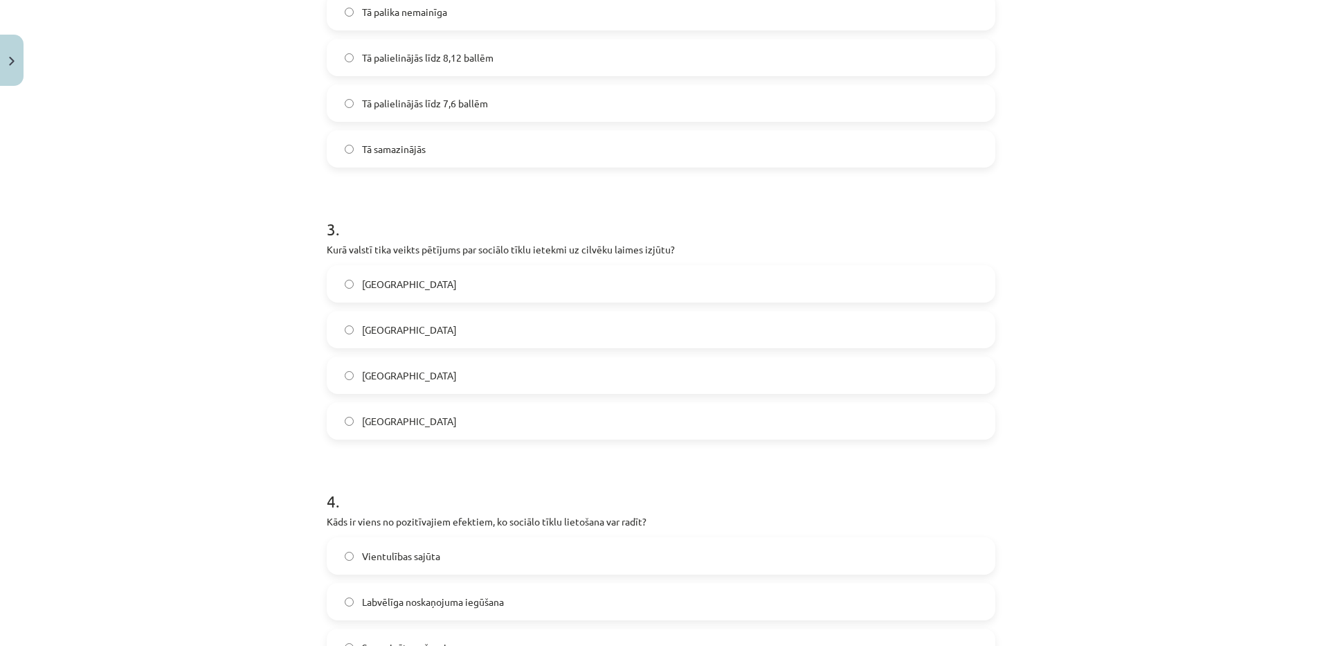
scroll to position [630, 0]
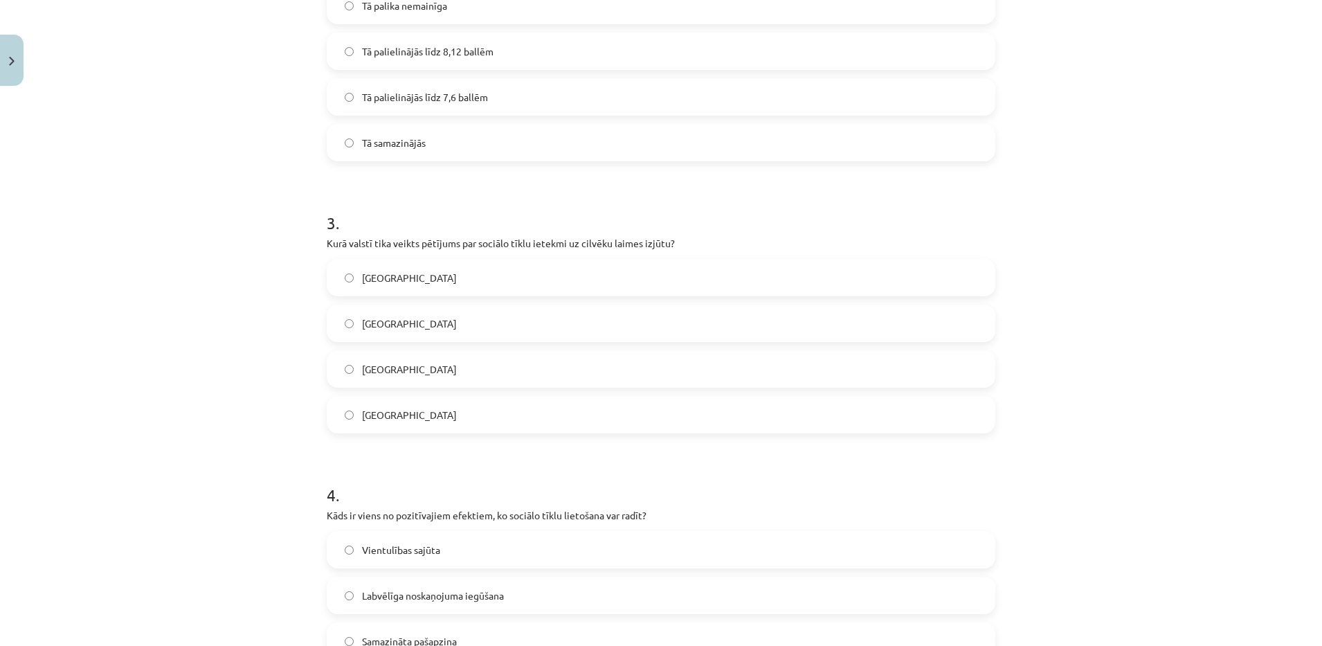
click at [390, 327] on label "ASV" at bounding box center [661, 323] width 666 height 35
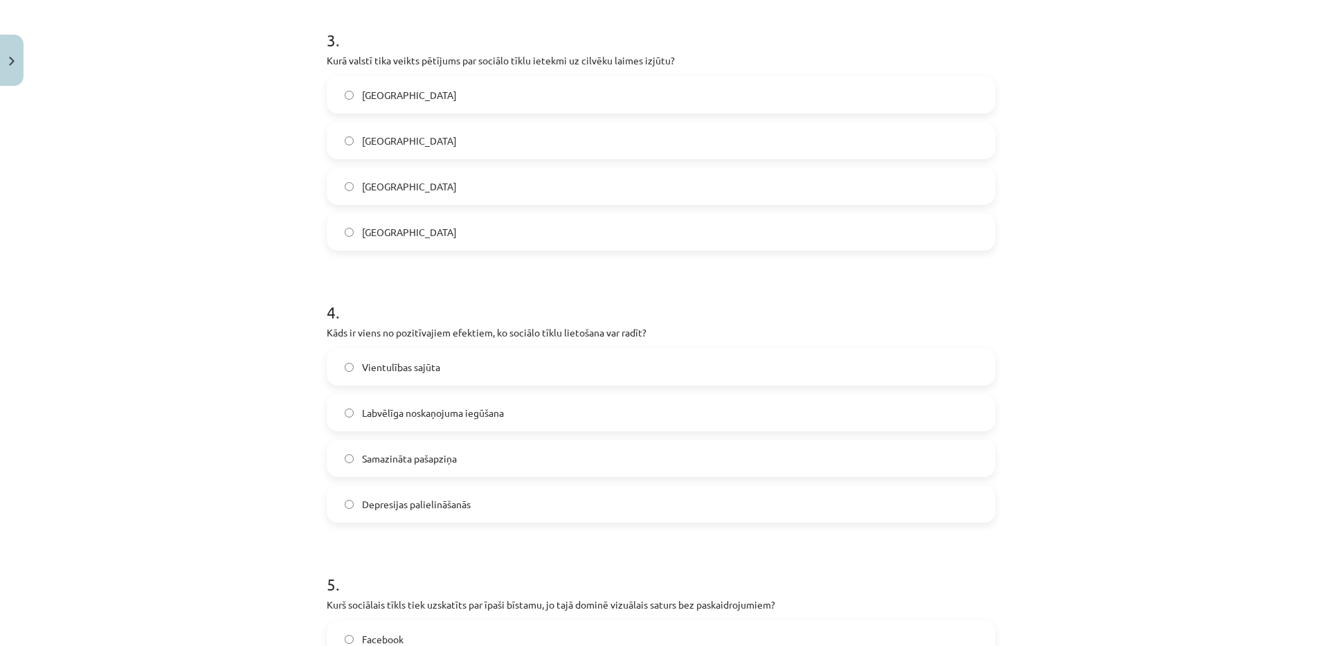
scroll to position [888, 0]
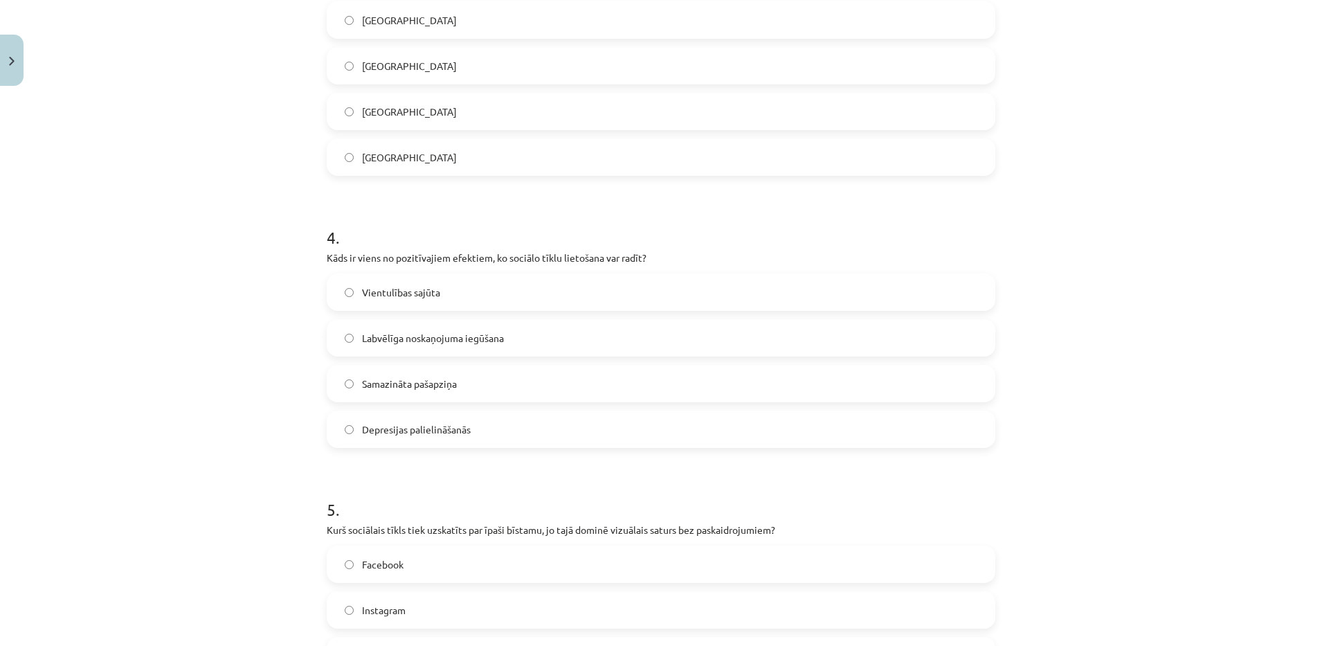
click at [479, 341] on span "Labvēlīga noskaņojuma iegūšana" at bounding box center [433, 338] width 142 height 15
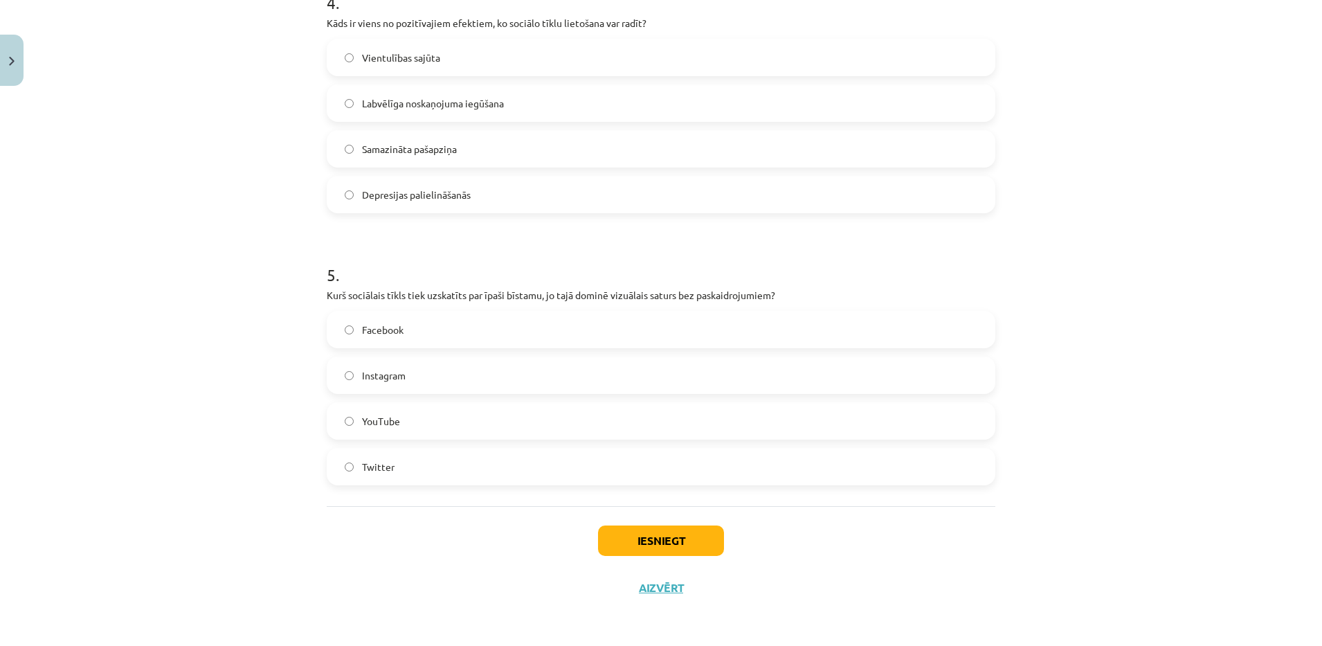
click at [482, 371] on label "Instagram" at bounding box center [661, 375] width 666 height 35
click at [638, 548] on button "Iesniegt" at bounding box center [661, 540] width 126 height 30
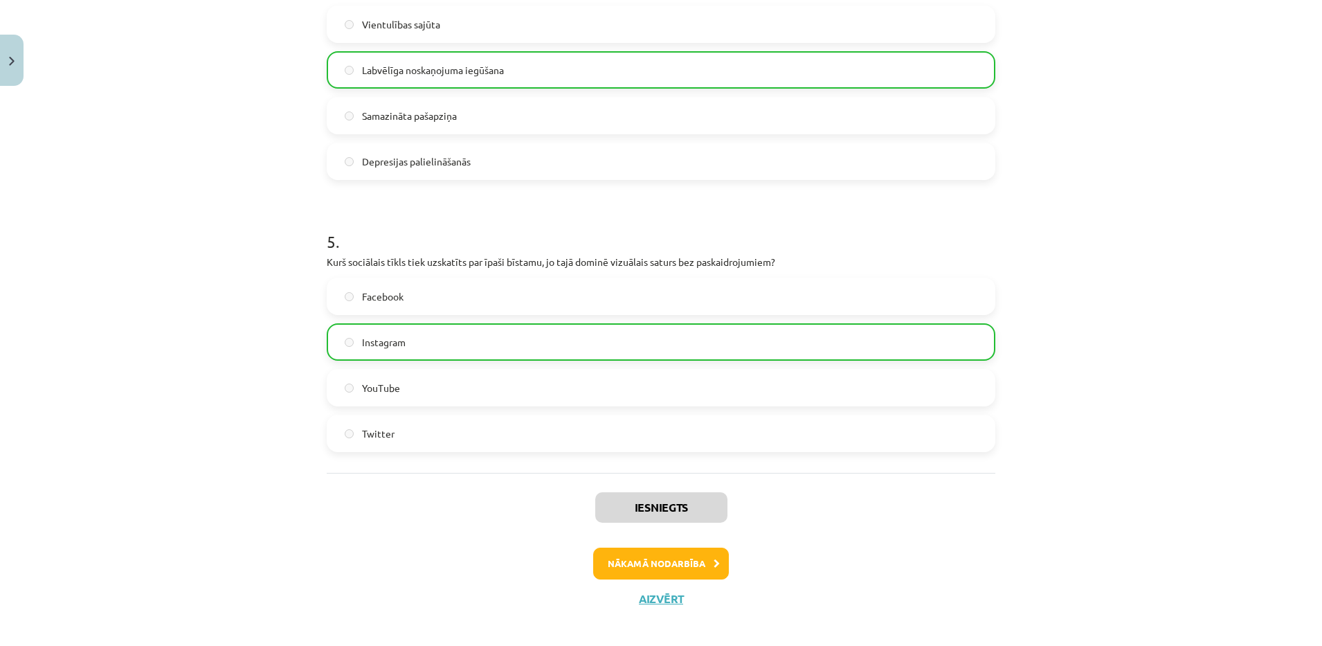
scroll to position [1167, 0]
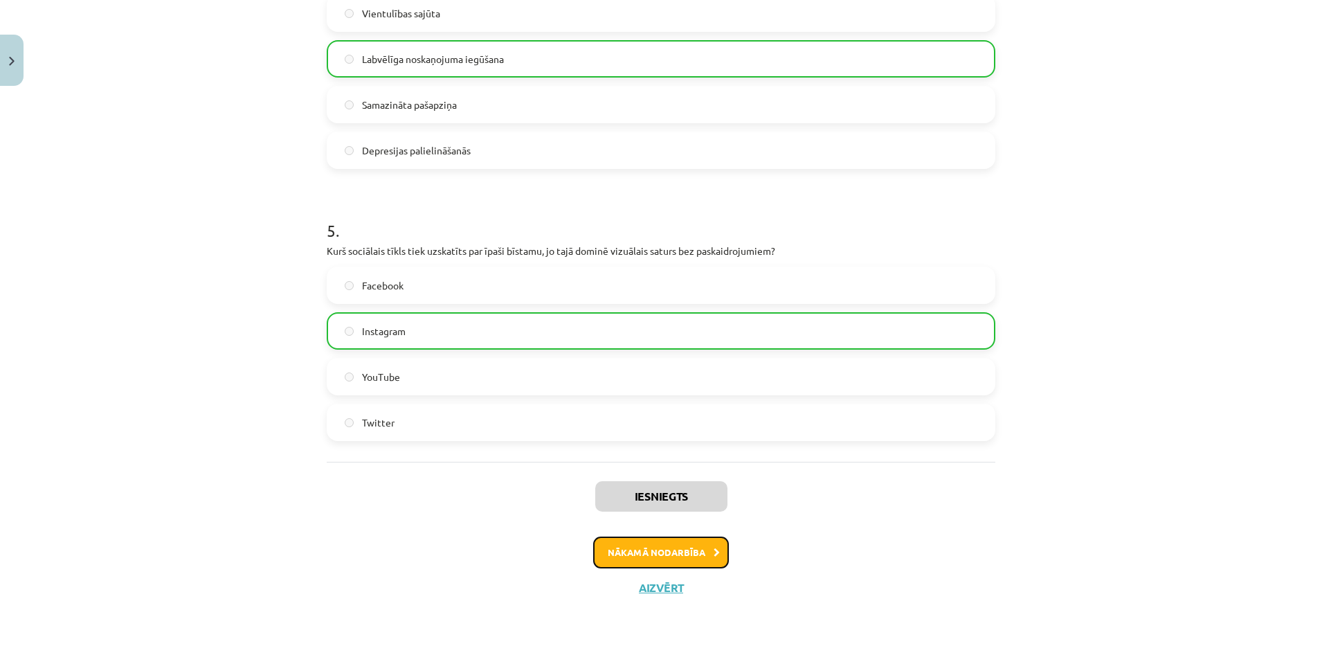
click at [645, 548] on button "Nākamā nodarbība" at bounding box center [661, 552] width 136 height 32
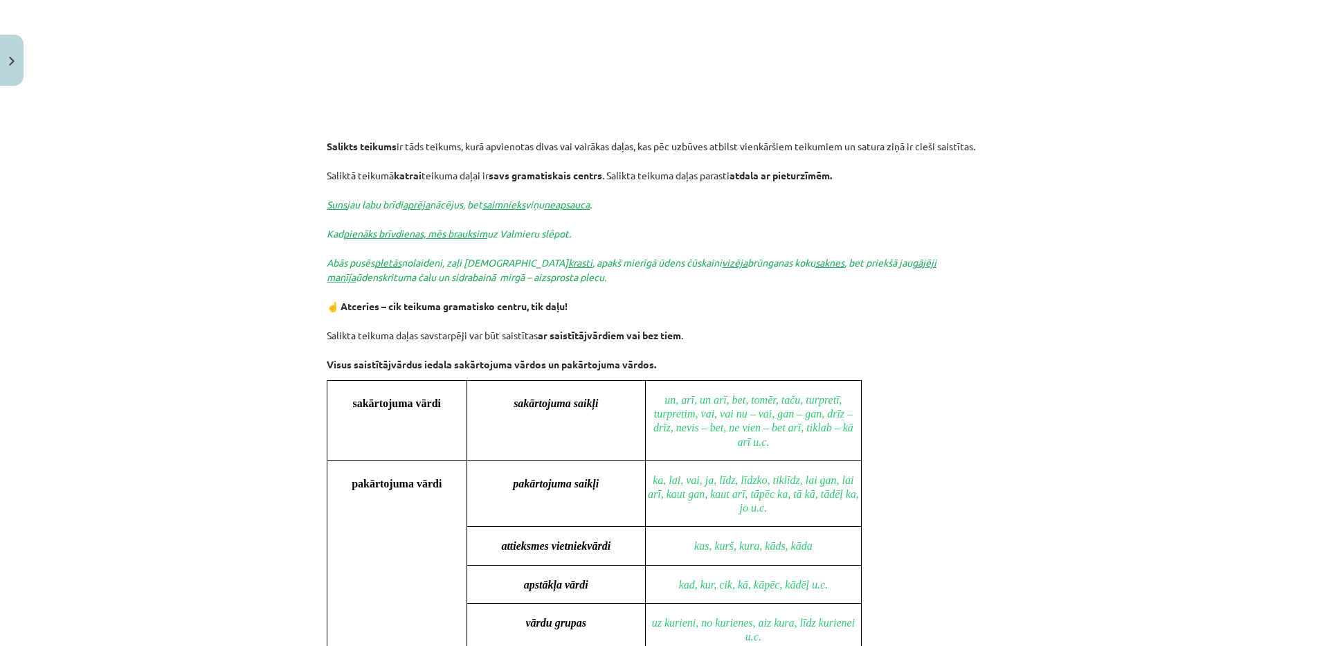
scroll to position [817, 0]
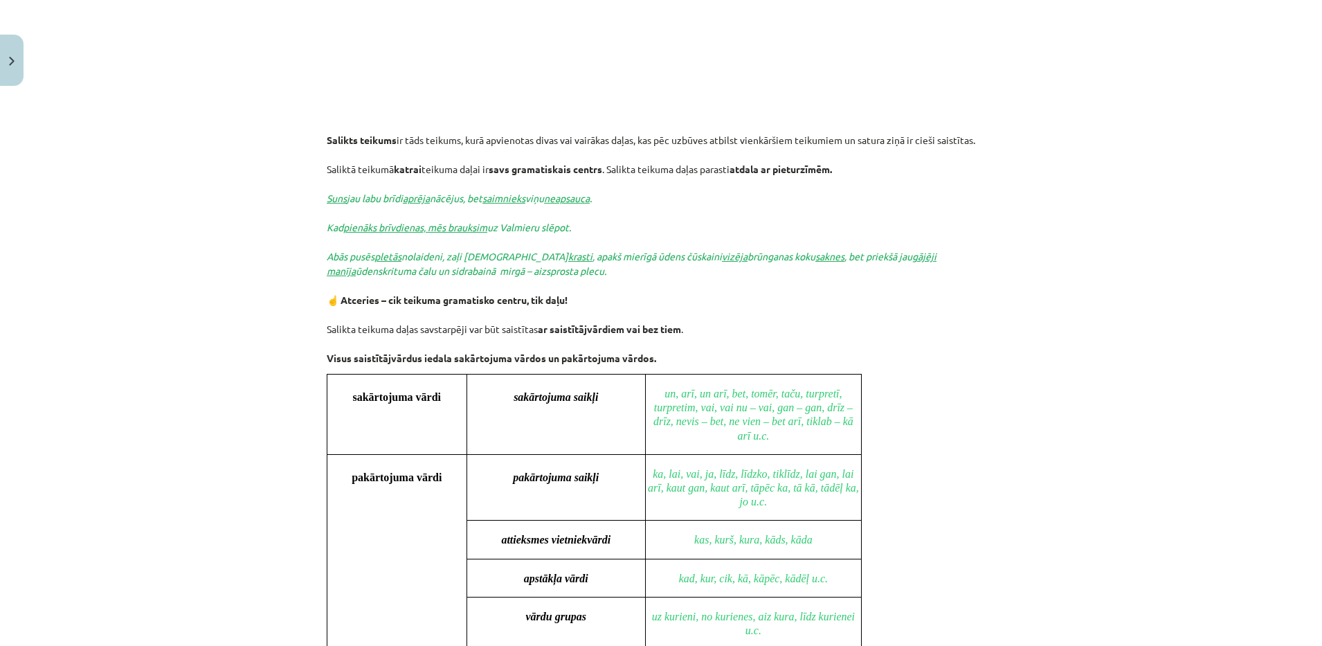
click at [221, 369] on div "Mācību tēma: Latviešu valodas 9. klases 1. ieskaites mācību materiāls #7 6. tēm…" at bounding box center [661, 323] width 1322 height 646
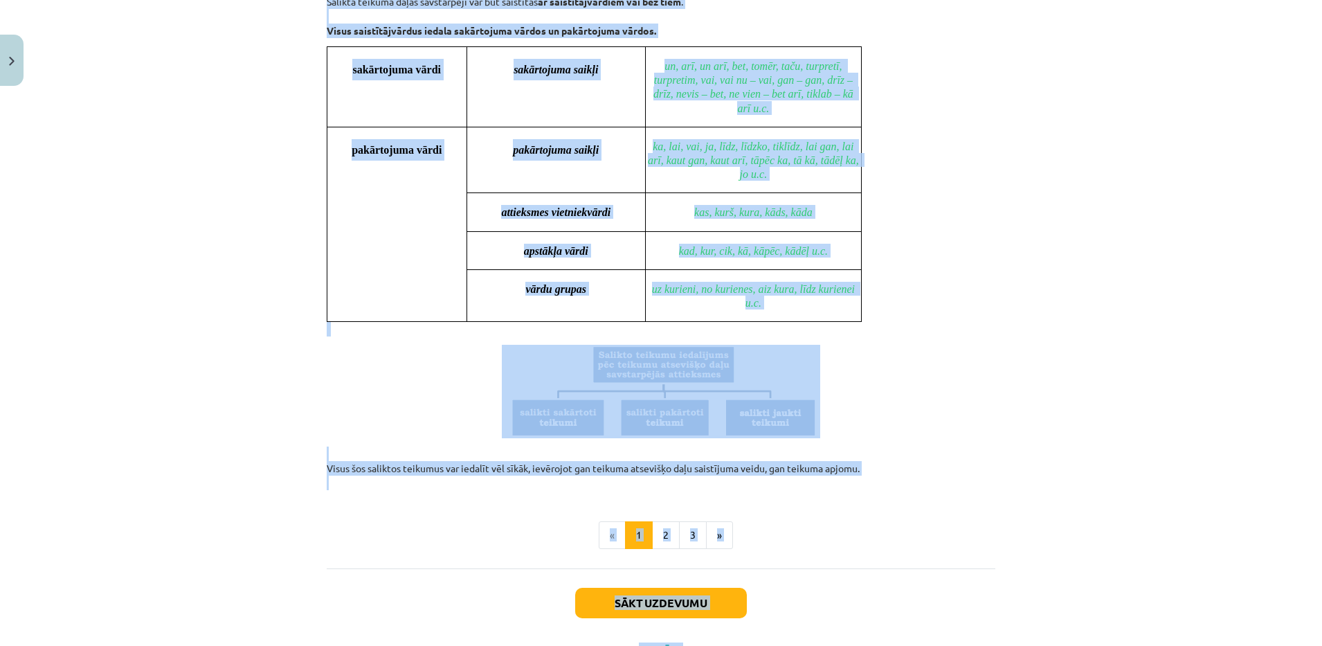
scroll to position [1153, 0]
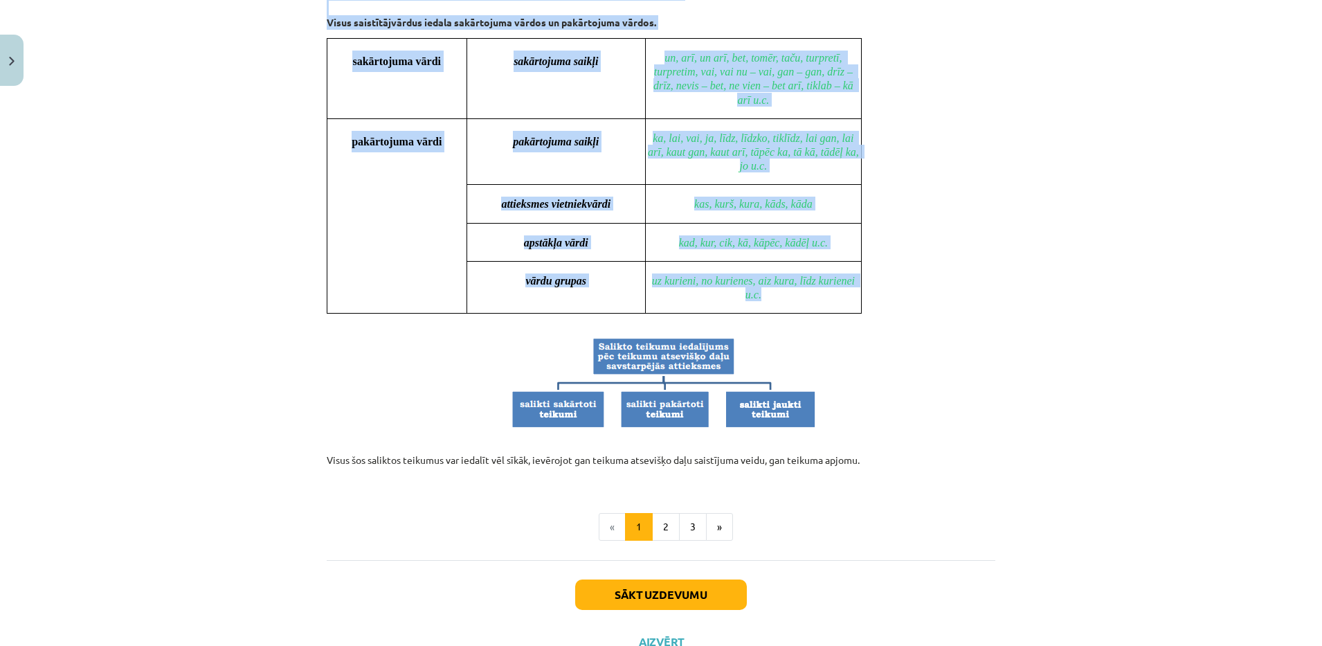
drag, startPoint x: 316, startPoint y: 134, endPoint x: 789, endPoint y: 288, distance: 497.8
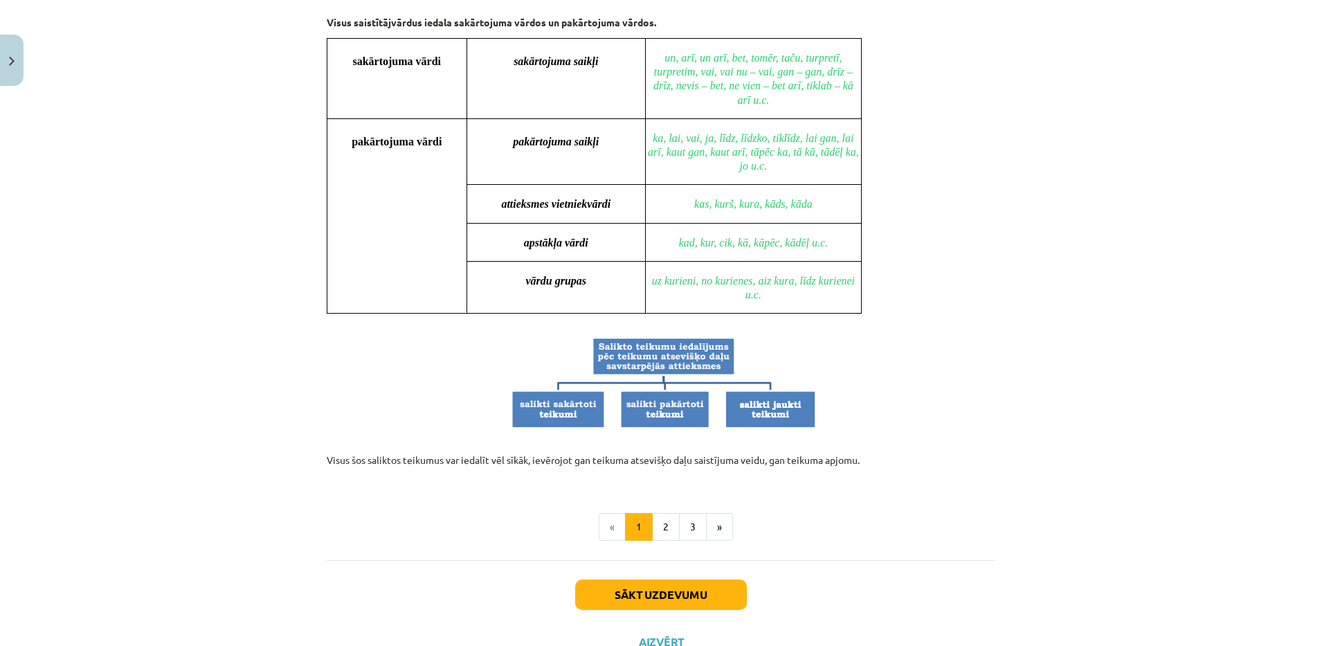
click at [1066, 407] on div "Mācību tēma: Latviešu valodas 9. klases 1. ieskaites mācību materiāls #7 6. tēm…" at bounding box center [661, 323] width 1322 height 646
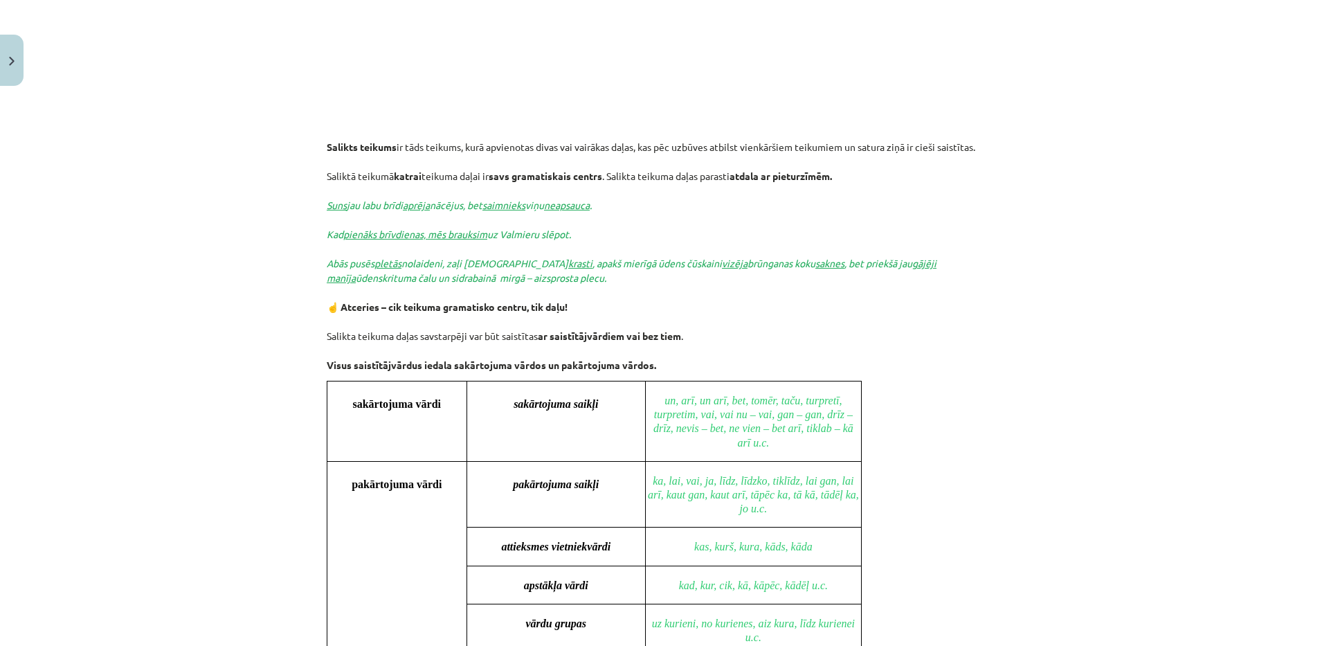
scroll to position [789, 0]
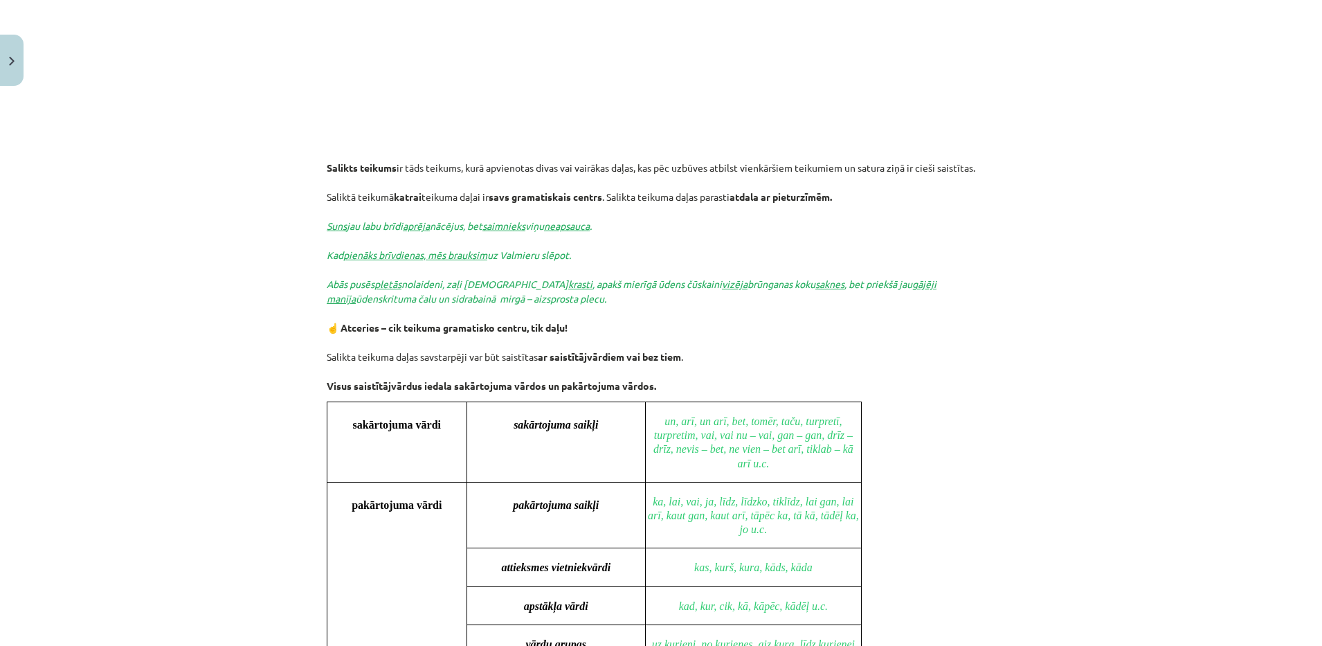
click at [140, 200] on div "Mācību tēma: Latviešu valodas 9. klases 1. ieskaites mācību materiāls #7 6. tēm…" at bounding box center [661, 323] width 1322 height 646
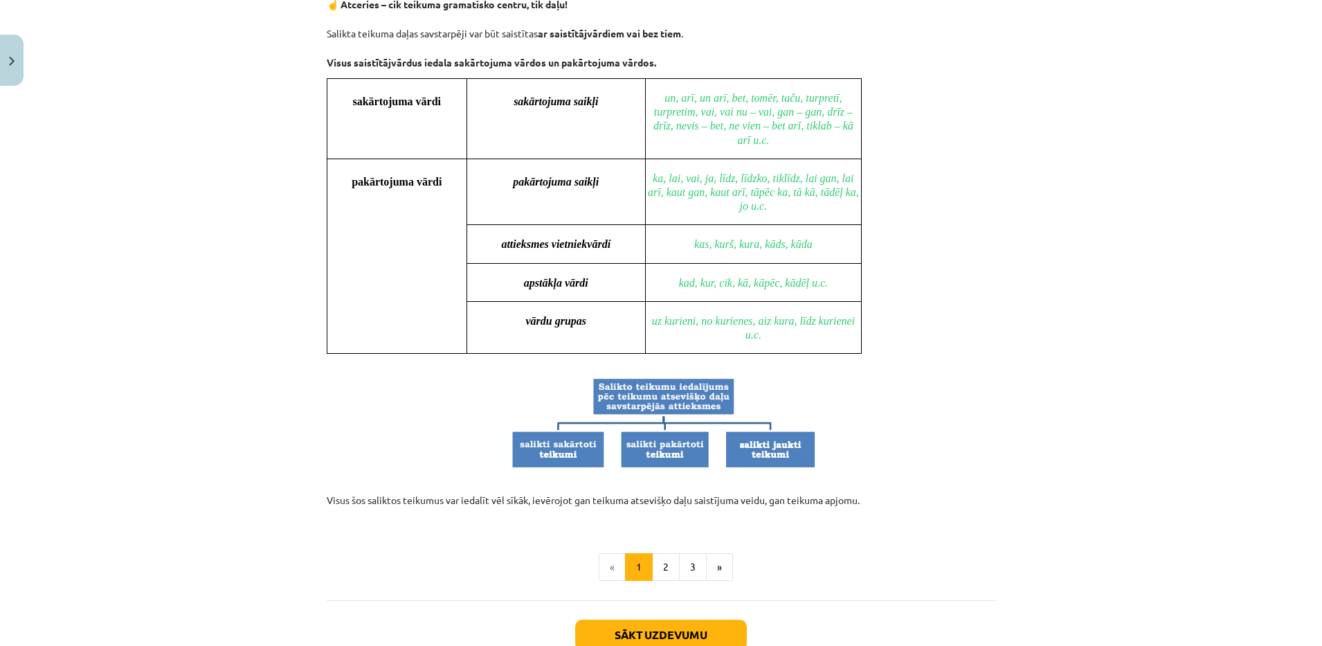
scroll to position [1124, 0]
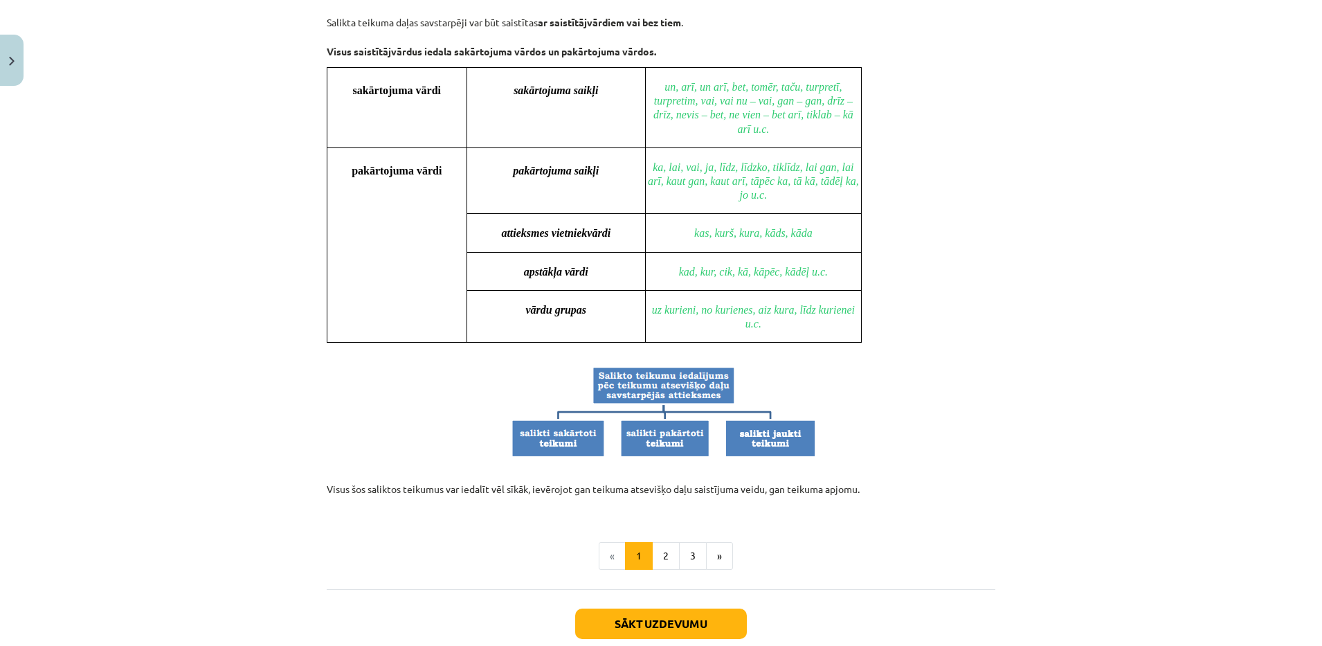
click at [659, 556] on button "2" at bounding box center [666, 556] width 28 height 28
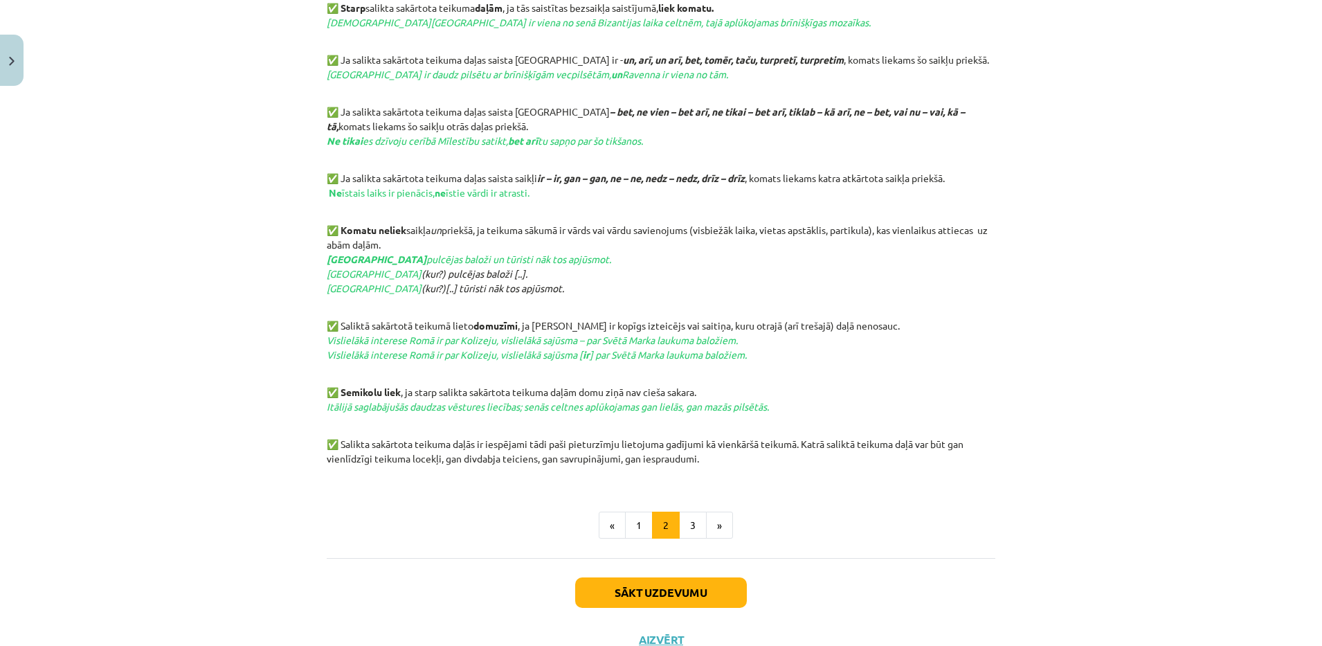
scroll to position [538, 0]
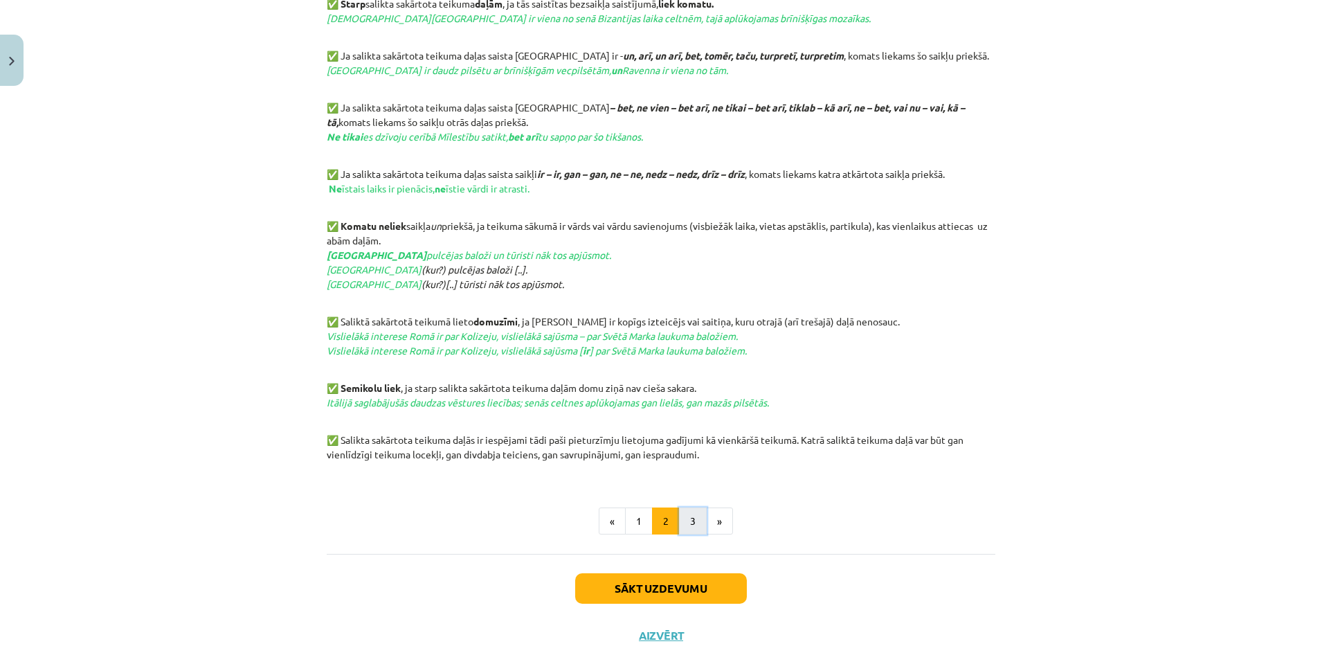
click at [679, 523] on button "3" at bounding box center [693, 521] width 28 height 28
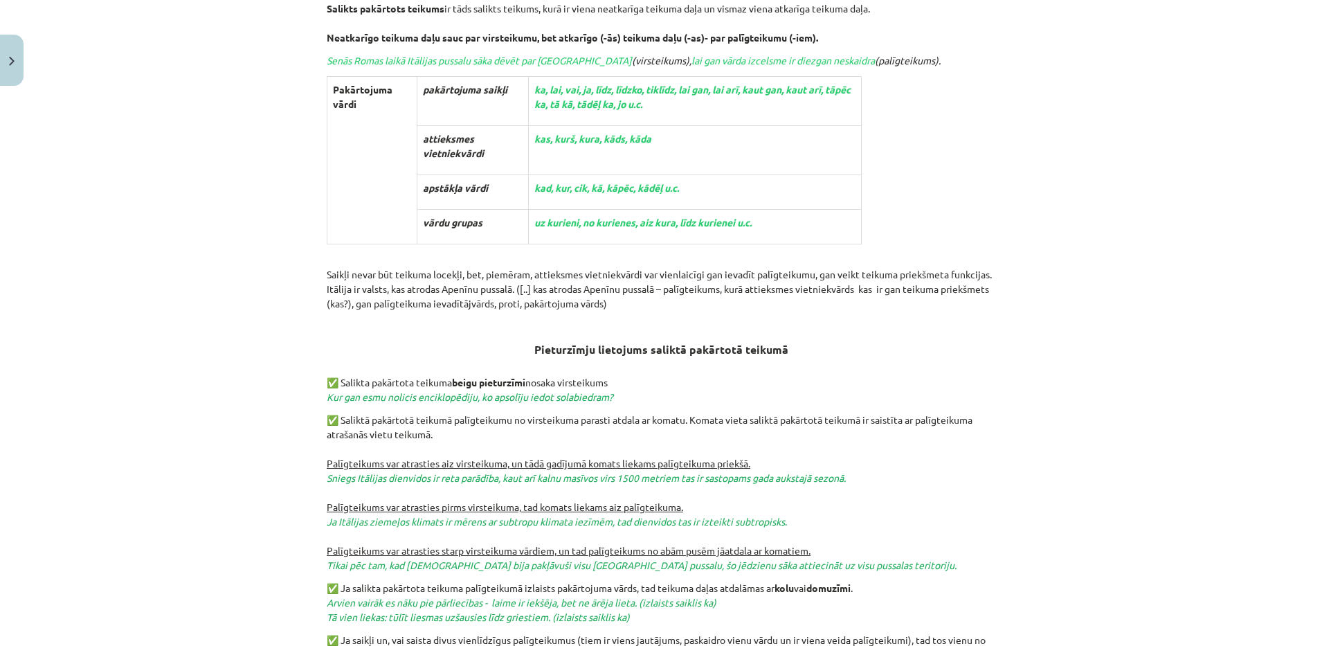
scroll to position [248, 0]
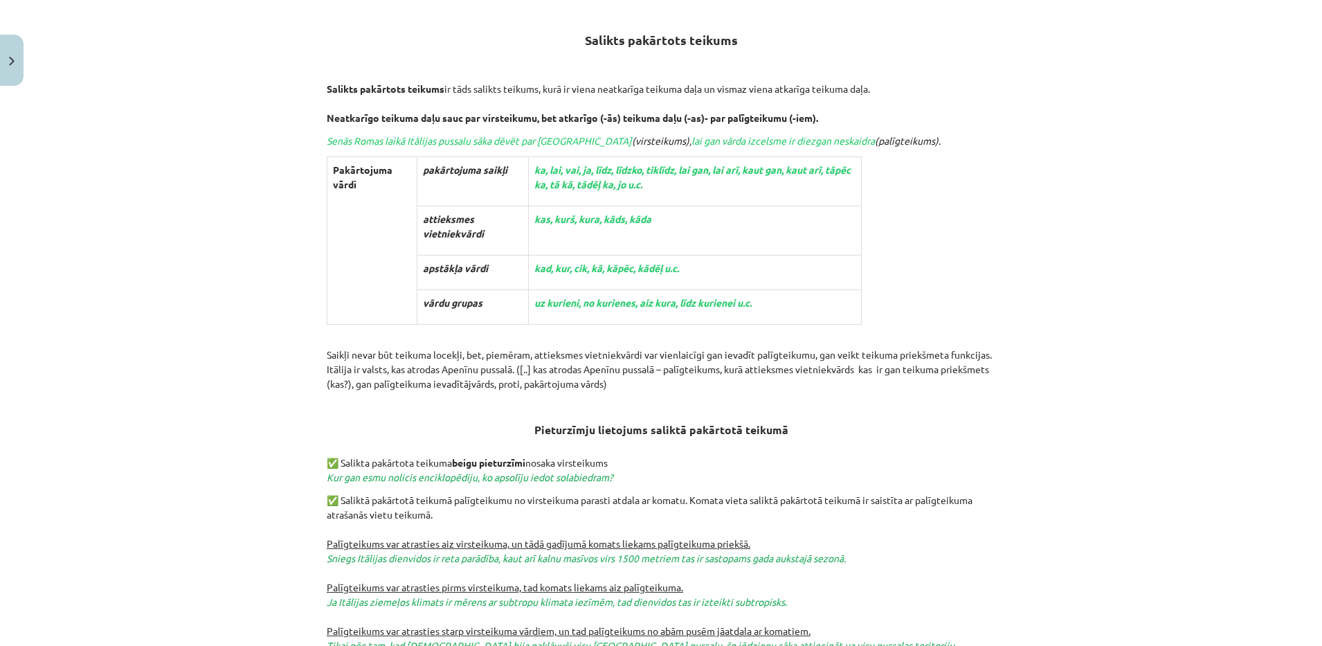
drag, startPoint x: 1289, startPoint y: 148, endPoint x: 1324, endPoint y: 148, distance: 35.3
click at [1308, 148] on html "0 Dāvanas 189 mP 493 xp Maksims Nevedomijs Sākums Aktuāli Kā mācīties eSKOLĀ Ko…" at bounding box center [661, 308] width 1322 height 646
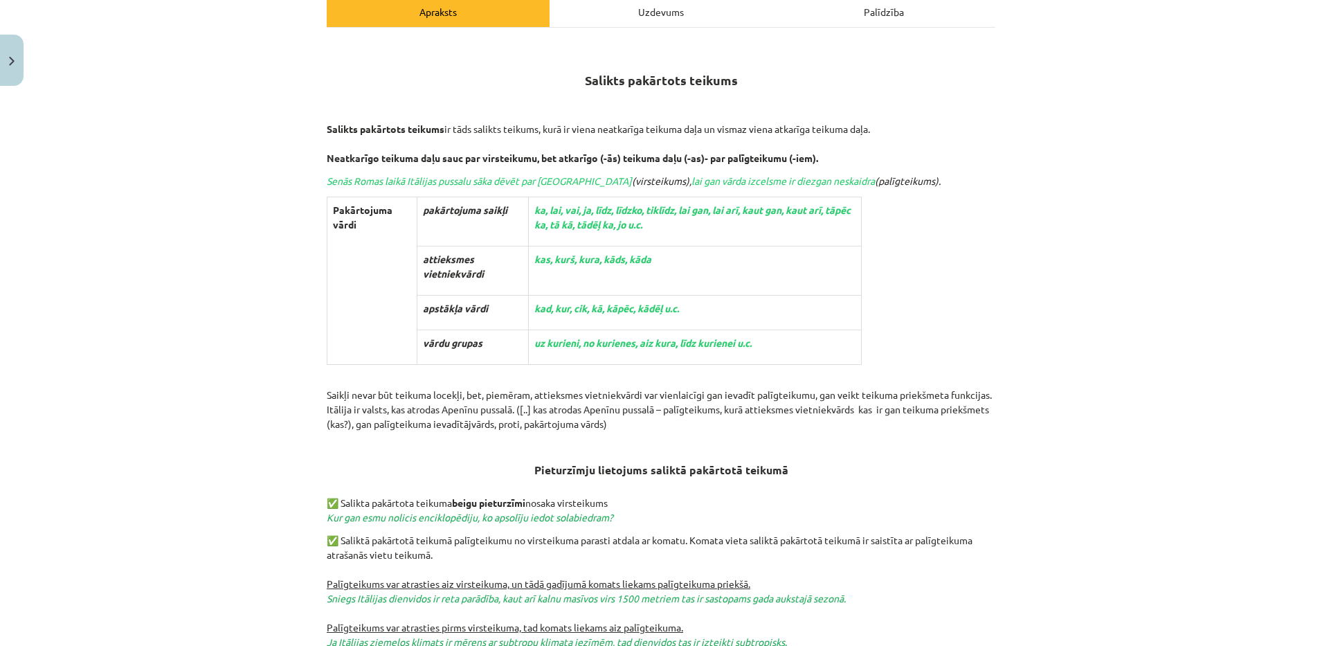
scroll to position [175, 0]
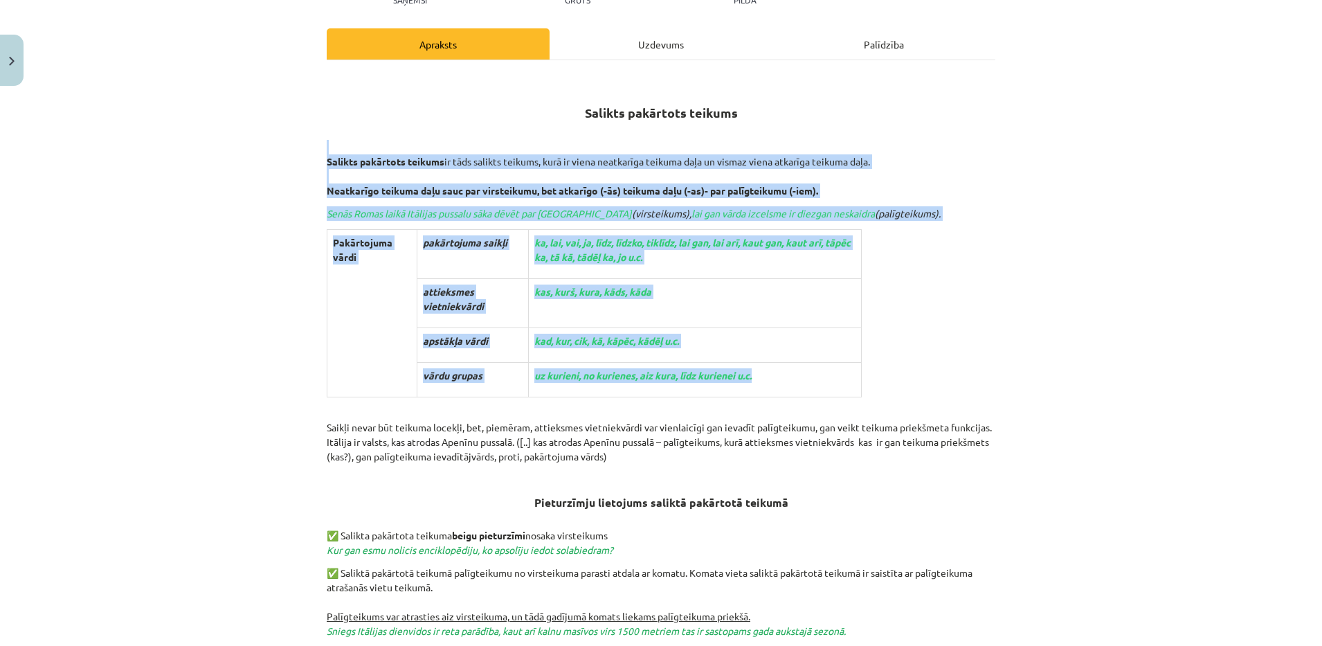
drag, startPoint x: 312, startPoint y: 154, endPoint x: 753, endPoint y: 374, distance: 493.2
click at [265, 348] on div "Mācību tēma: Latviešu valodas 9. klases 1. ieskaites mācību materiāls #7 6. tēm…" at bounding box center [661, 323] width 1322 height 646
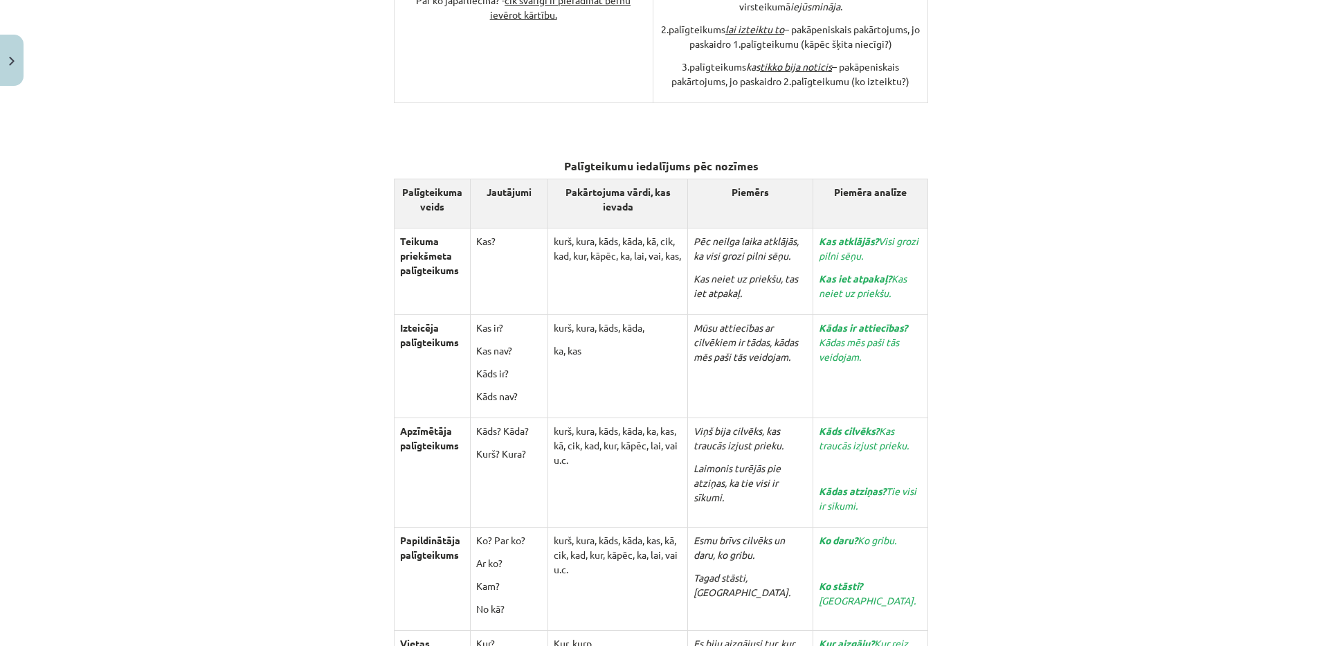
scroll to position [2945, 0]
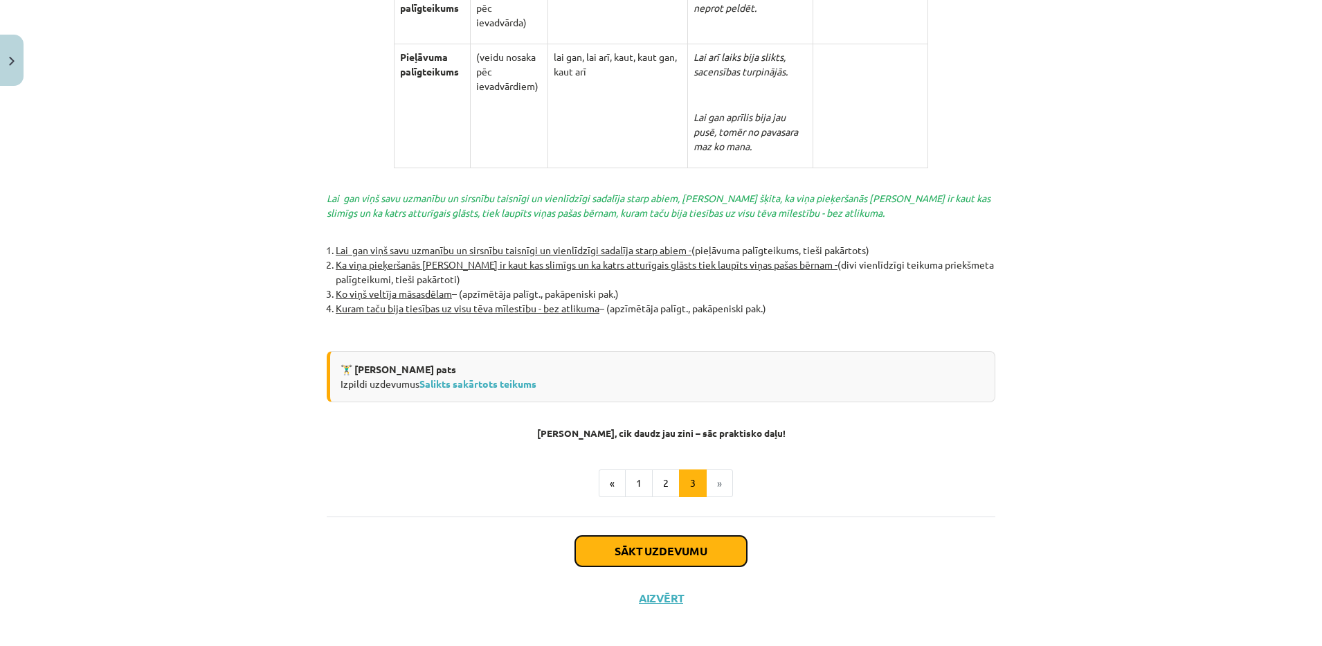
click at [708, 547] on button "Sākt uzdevumu" at bounding box center [661, 551] width 172 height 30
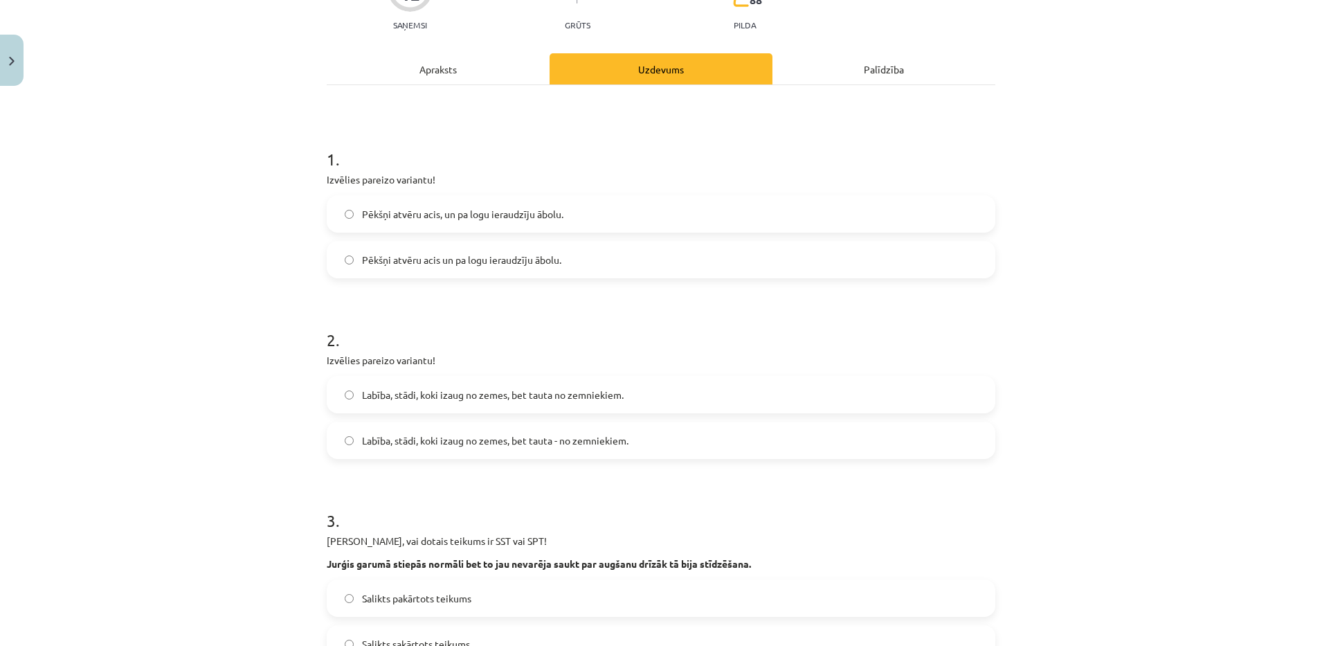
scroll to position [35, 0]
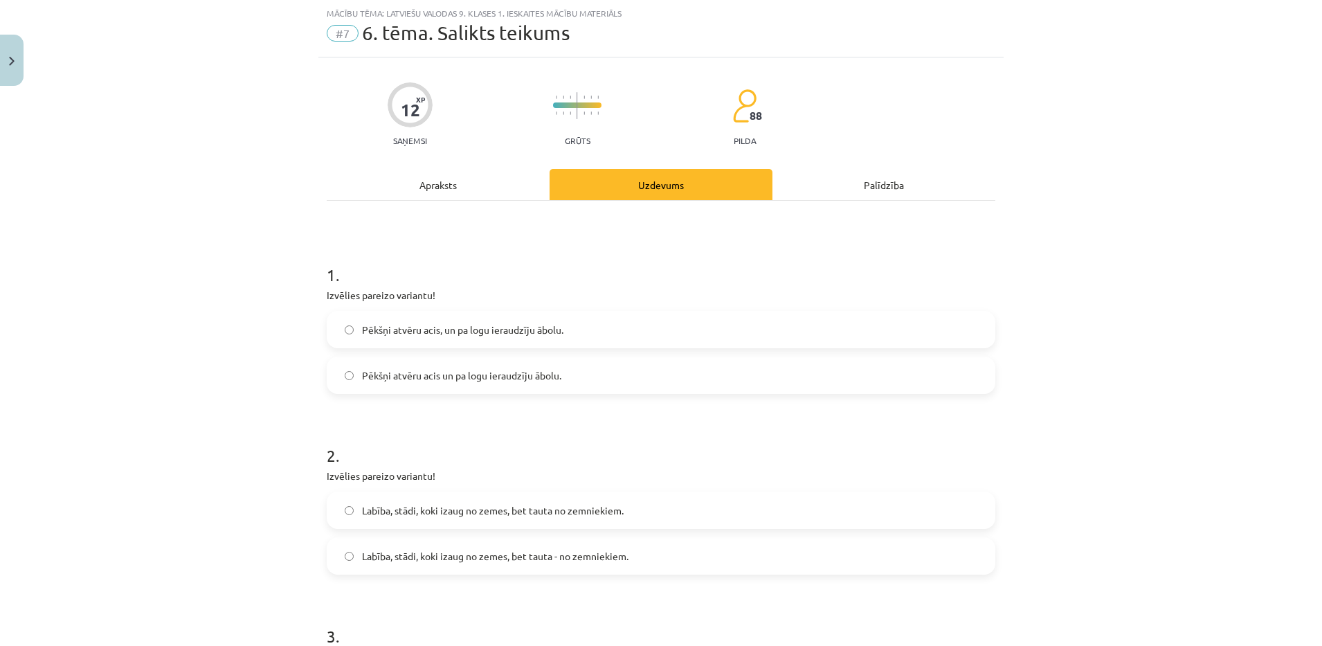
click at [455, 321] on label "Pēkšņi atvēru acis, un pa logu ieraudzīju ābolu." at bounding box center [661, 329] width 666 height 35
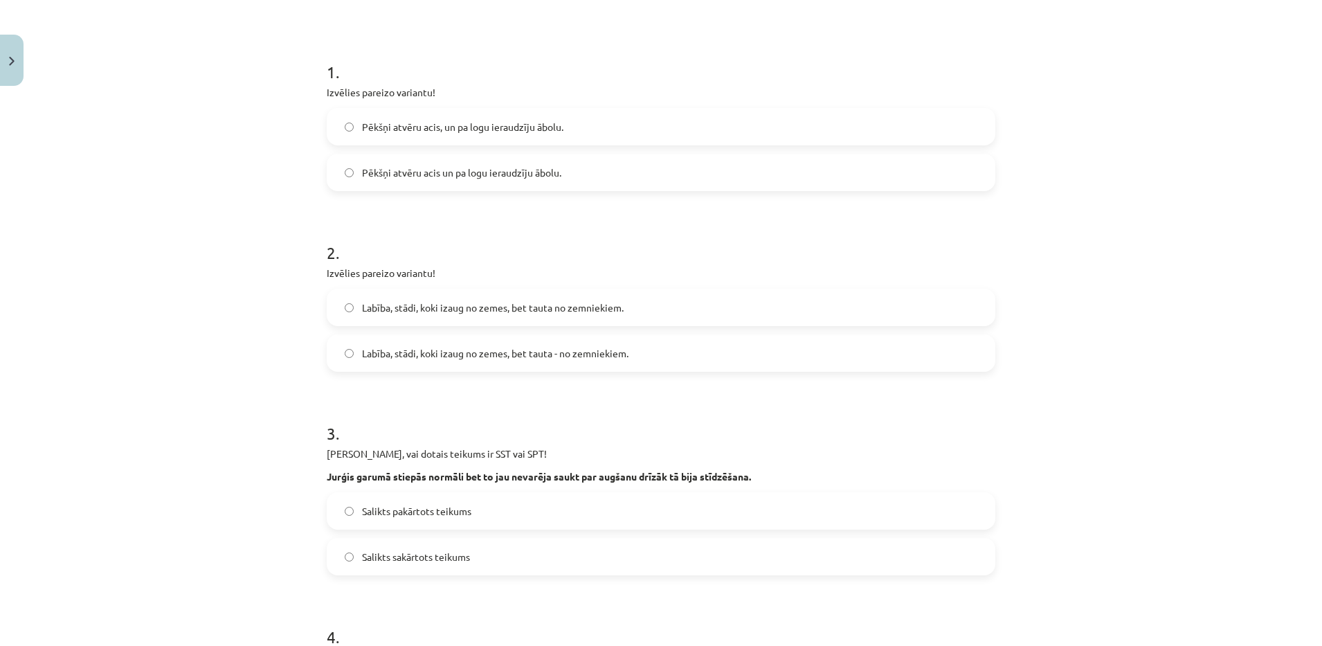
scroll to position [226, 0]
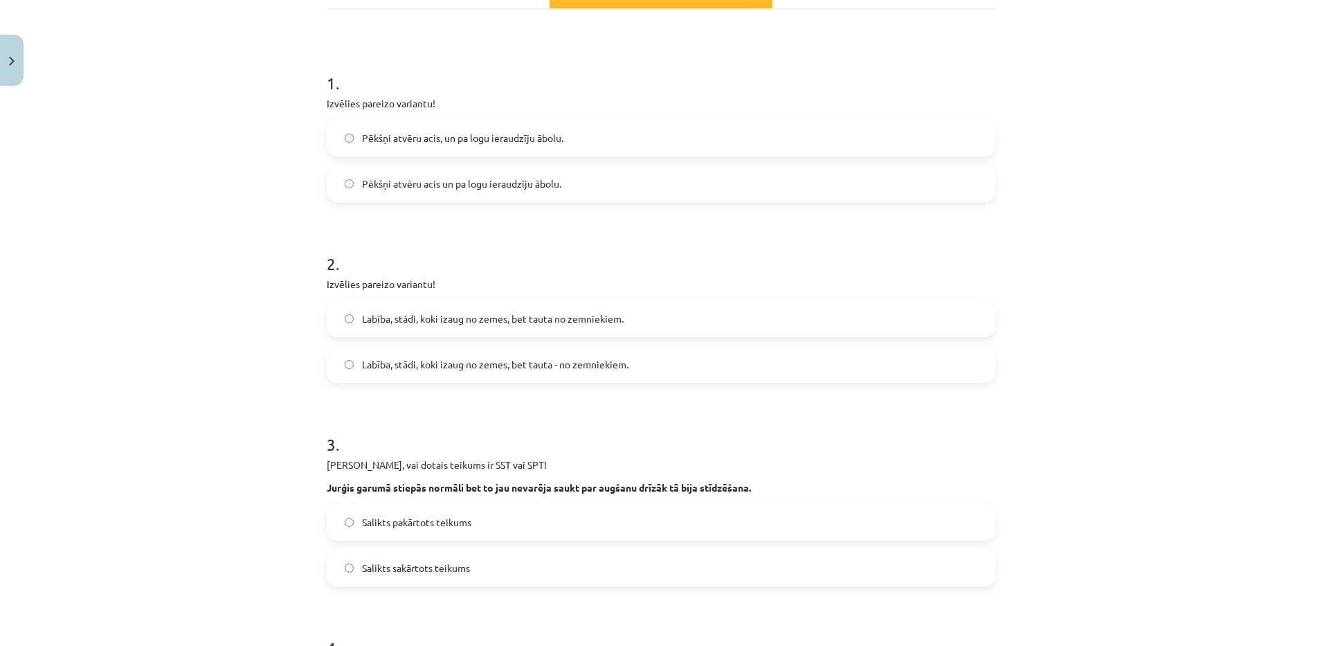
click at [542, 363] on span "Labība, stādi, koki izaug no zemes, bet tauta - no zemniekiem." at bounding box center [495, 364] width 266 height 15
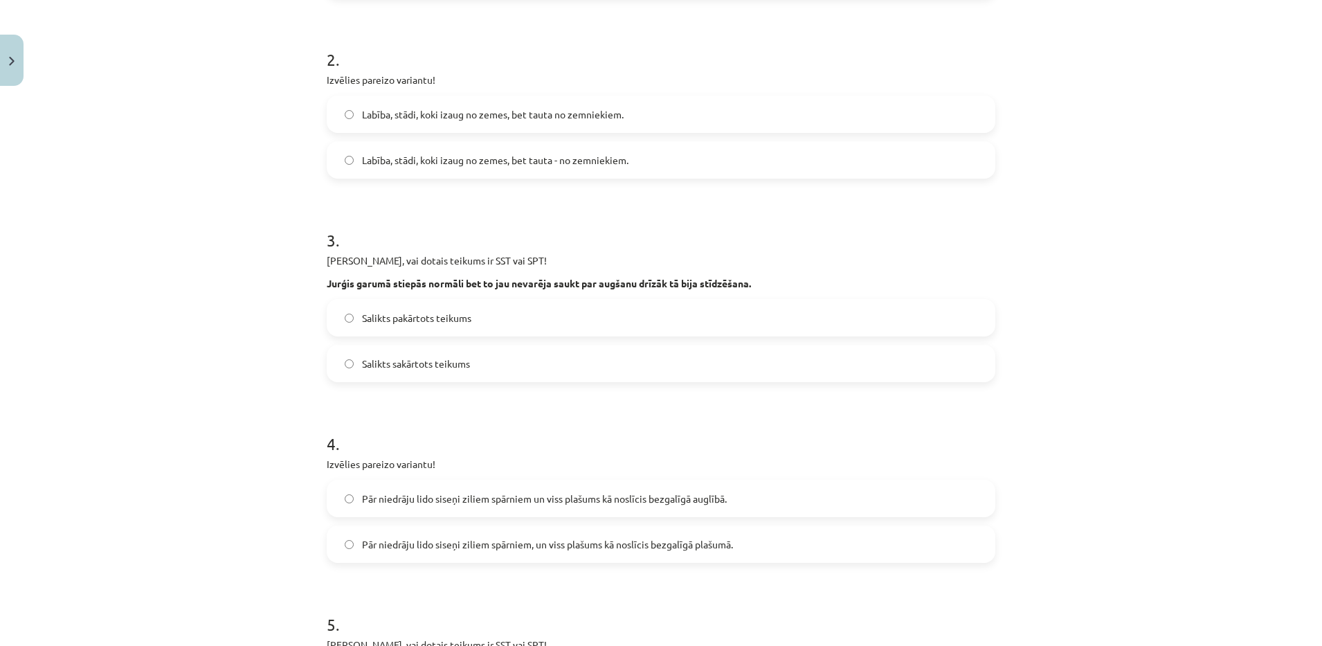
scroll to position [472, 0]
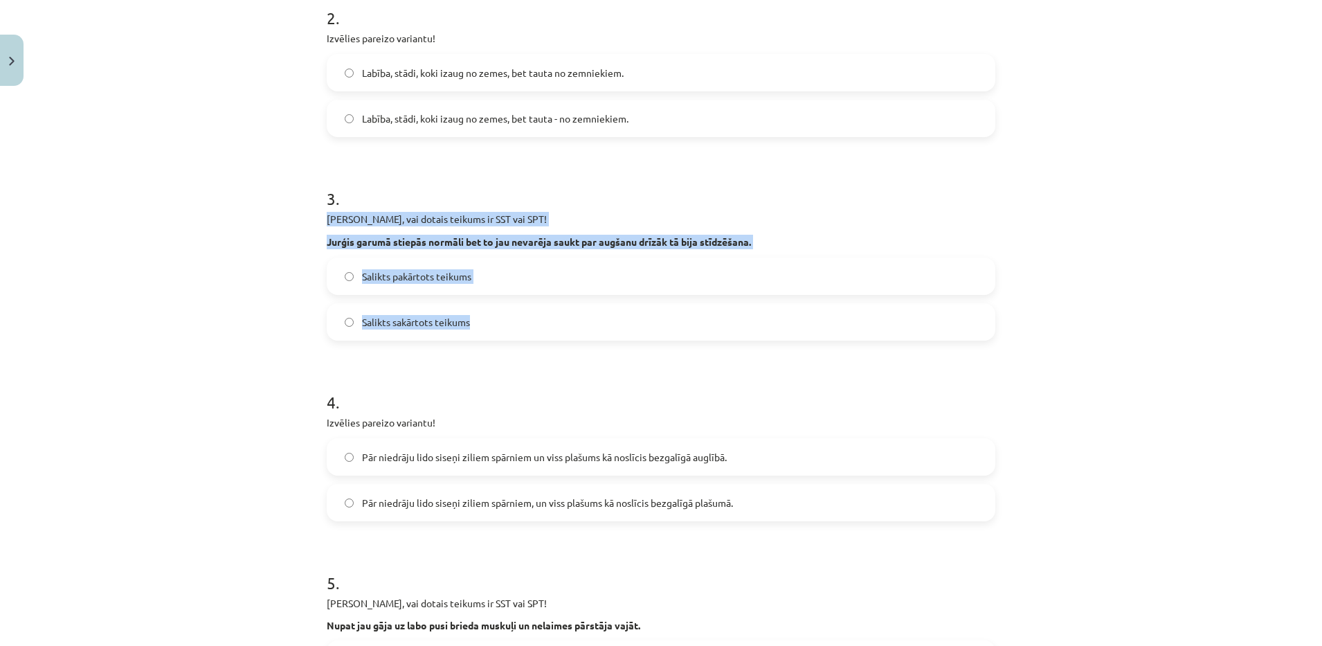
drag, startPoint x: 322, startPoint y: 212, endPoint x: 499, endPoint y: 320, distance: 207.2
click at [499, 320] on div "3 . Nosaki, vai dotais teikums ir SST vai SPT! Jurģis garumā stiepās normāli be…" at bounding box center [661, 253] width 668 height 176
click at [461, 327] on span "Salikts sakārtots teikums" at bounding box center [416, 322] width 108 height 15
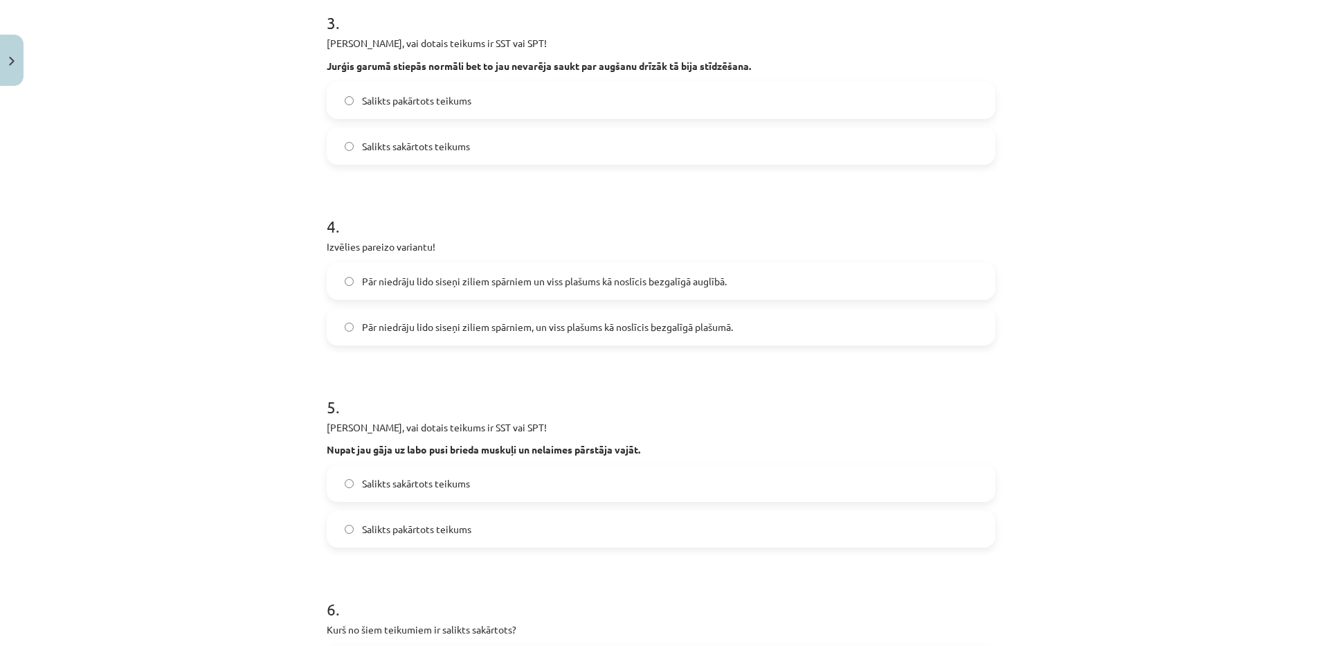
scroll to position [657, 0]
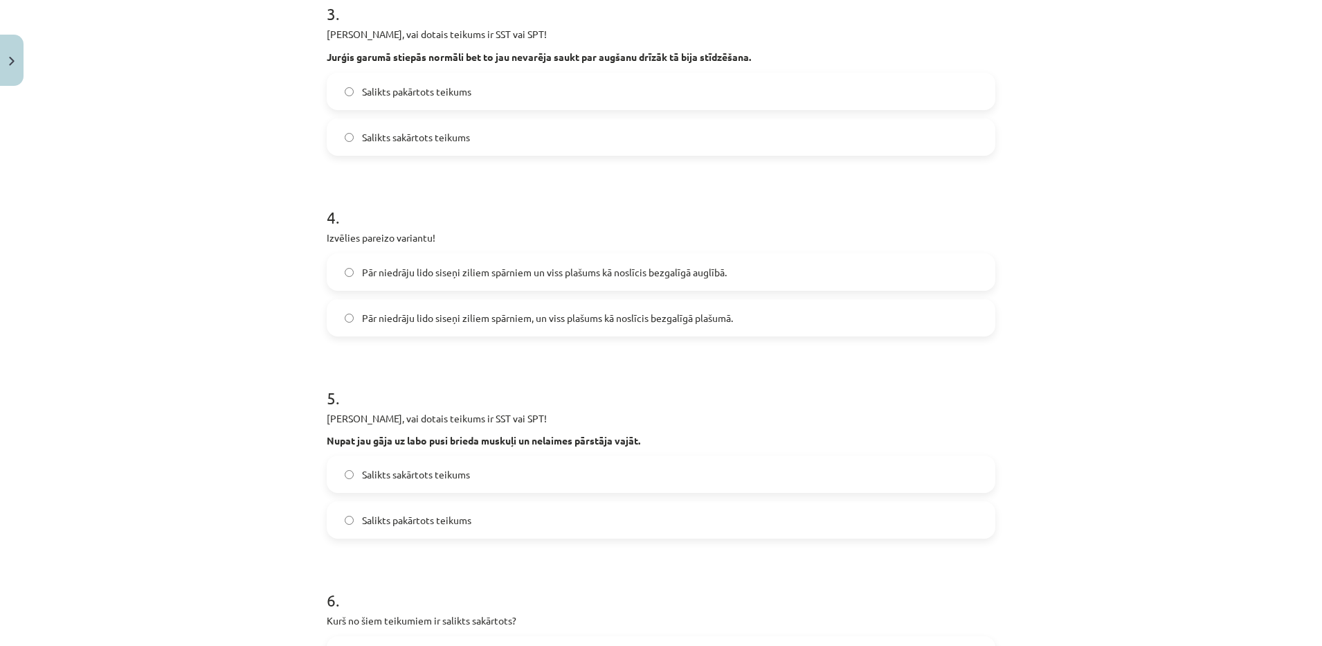
click at [740, 328] on label "Pār niedrāju lido siseņi ziliem spārniem, un viss plašums kā noslīcis bezgalīgā…" at bounding box center [661, 317] width 666 height 35
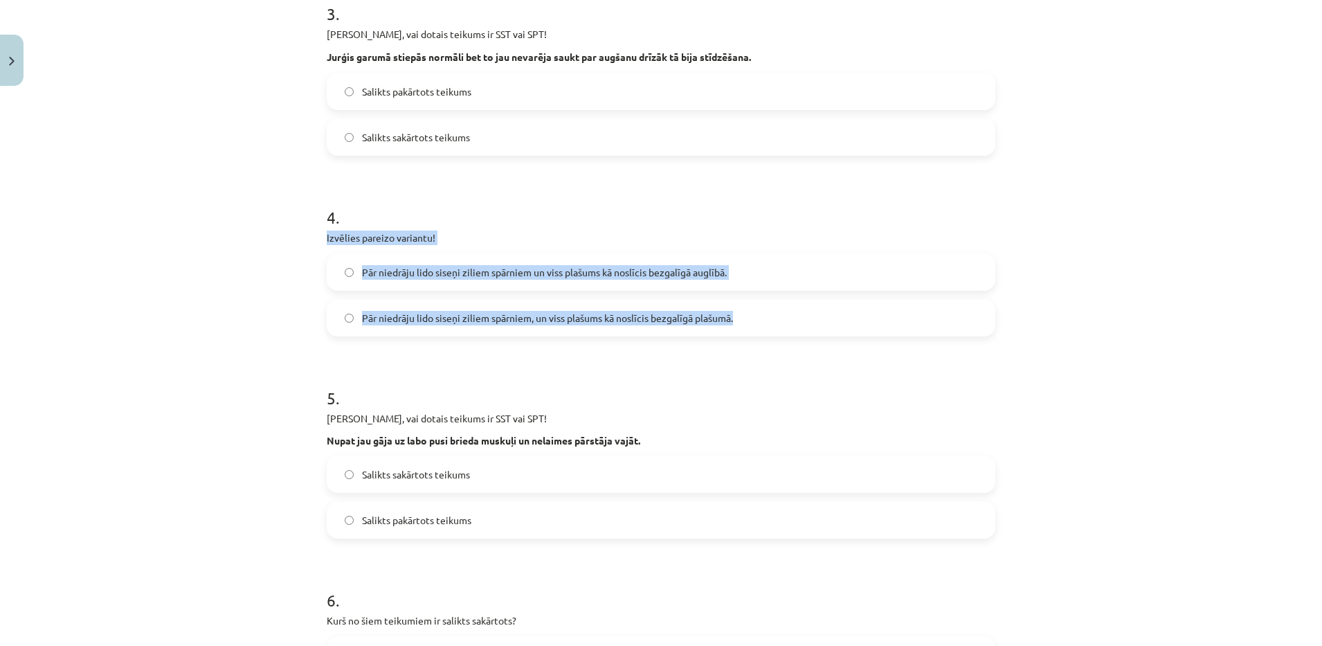
drag, startPoint x: 314, startPoint y: 231, endPoint x: 753, endPoint y: 304, distance: 444.8
click at [753, 304] on div "12 XP Saņemsi Grūts 88 pilda Apraksts Uzdevums Palīdzība 1 . Izvēlies pareizo v…" at bounding box center [660, 185] width 685 height 1501
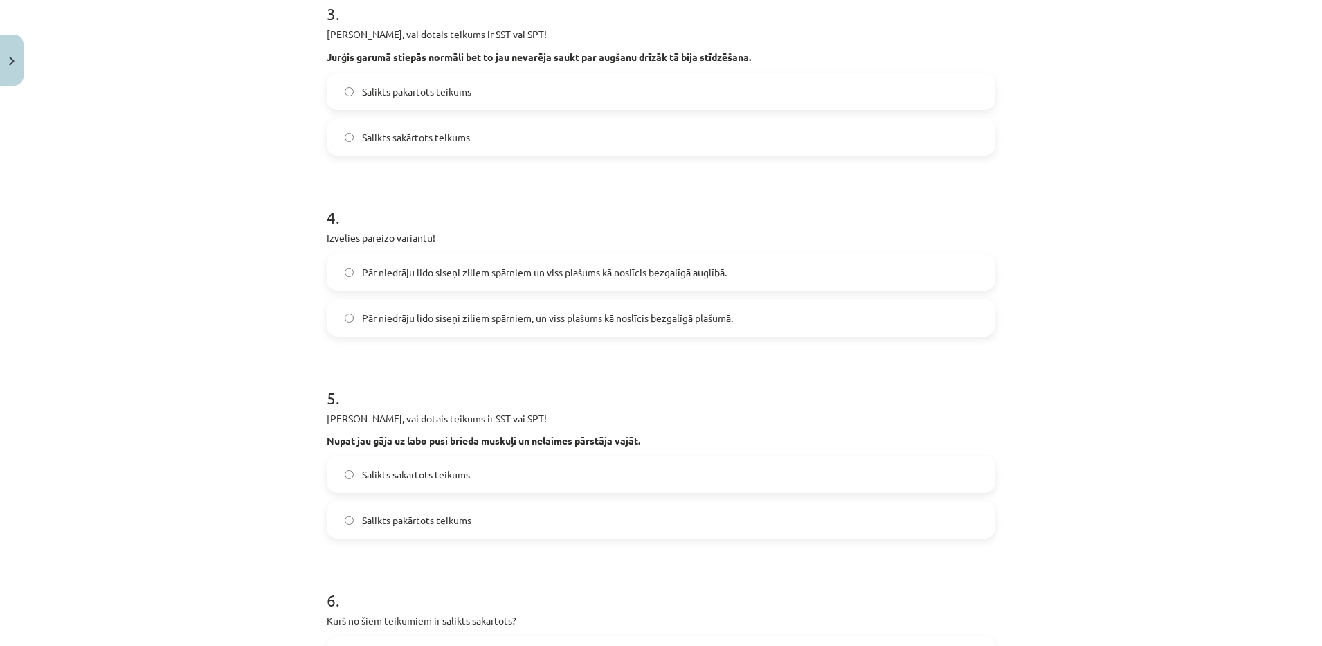
click at [241, 352] on div "Mācību tēma: Latviešu valodas 9. klases 1. ieskaites mācību materiāls #7 6. tēm…" at bounding box center [661, 323] width 1322 height 646
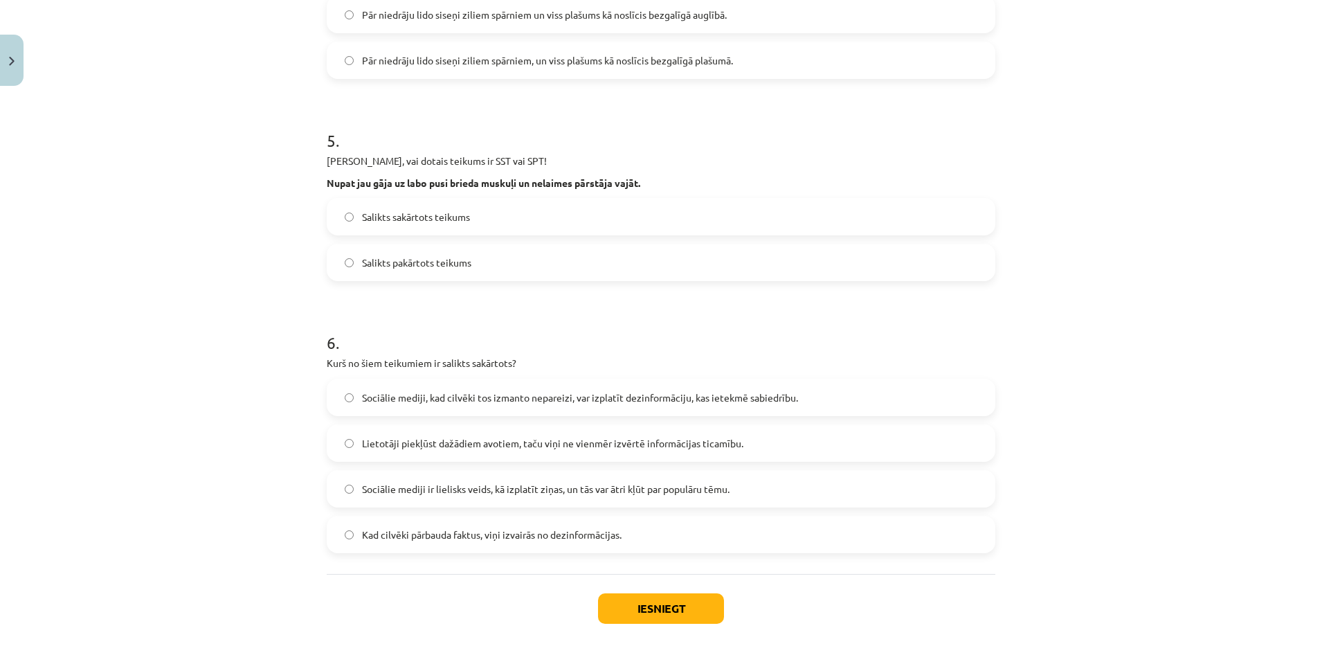
scroll to position [925, 0]
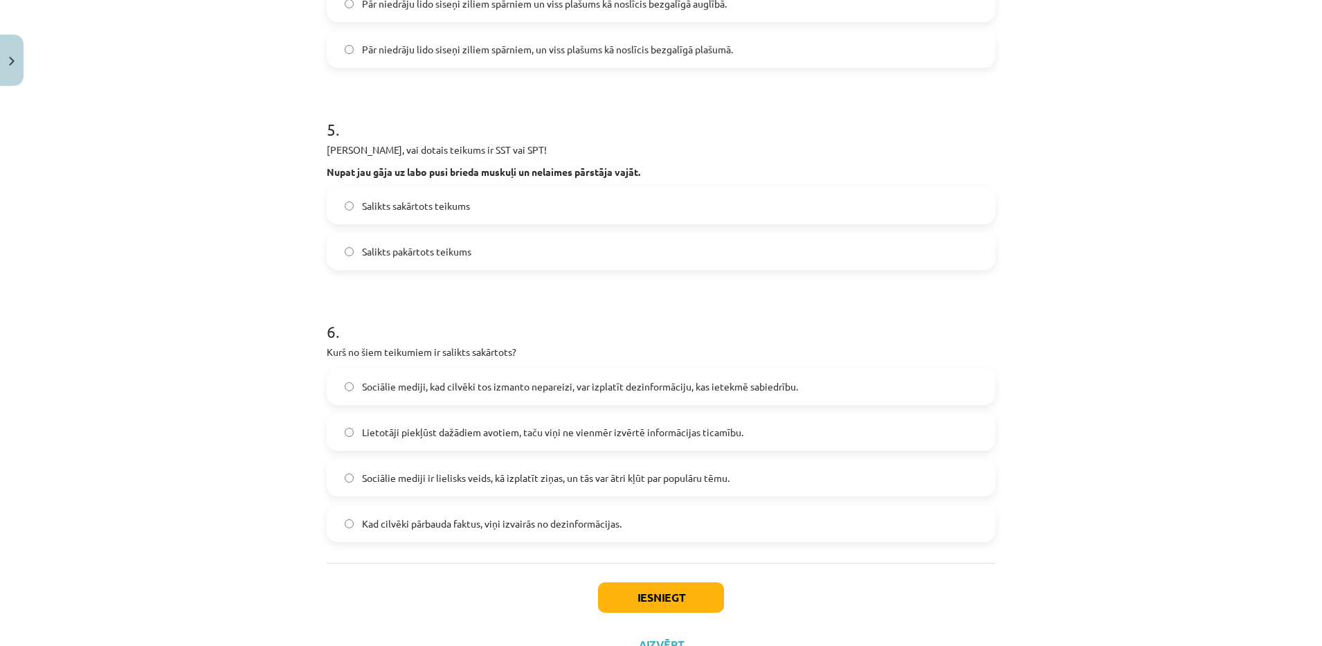
click at [417, 262] on label "Salikts pakārtots teikums" at bounding box center [661, 251] width 666 height 35
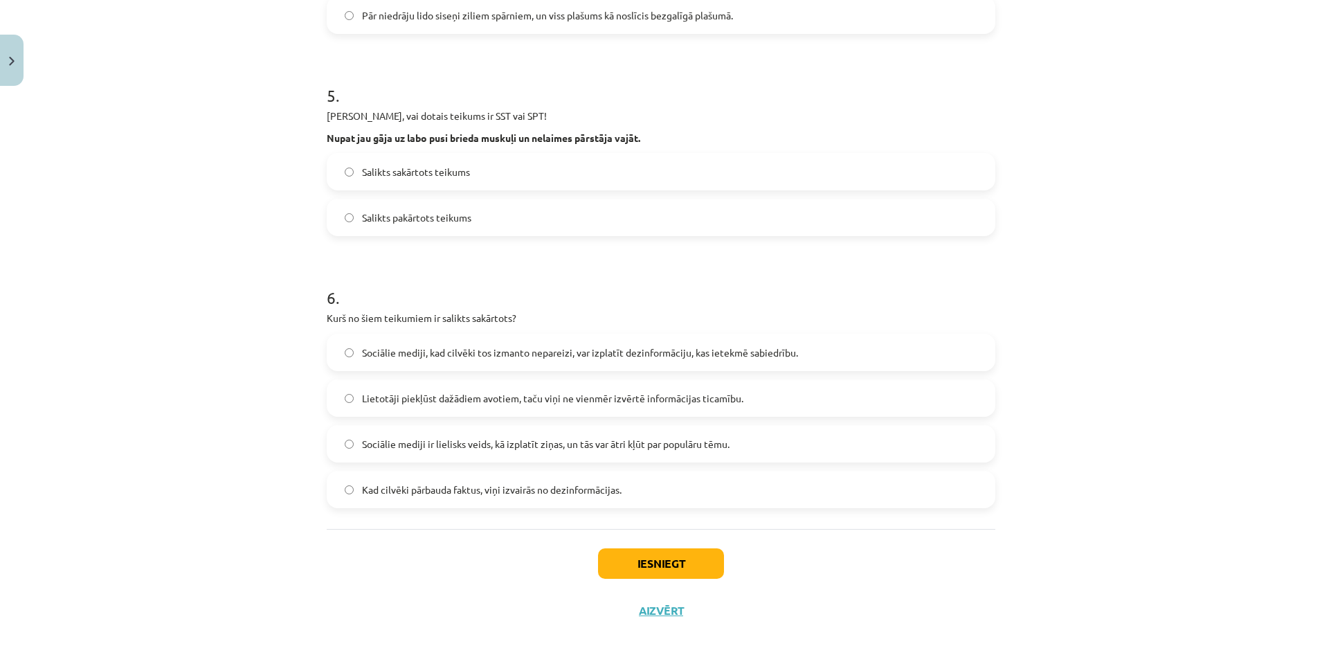
scroll to position [982, 0]
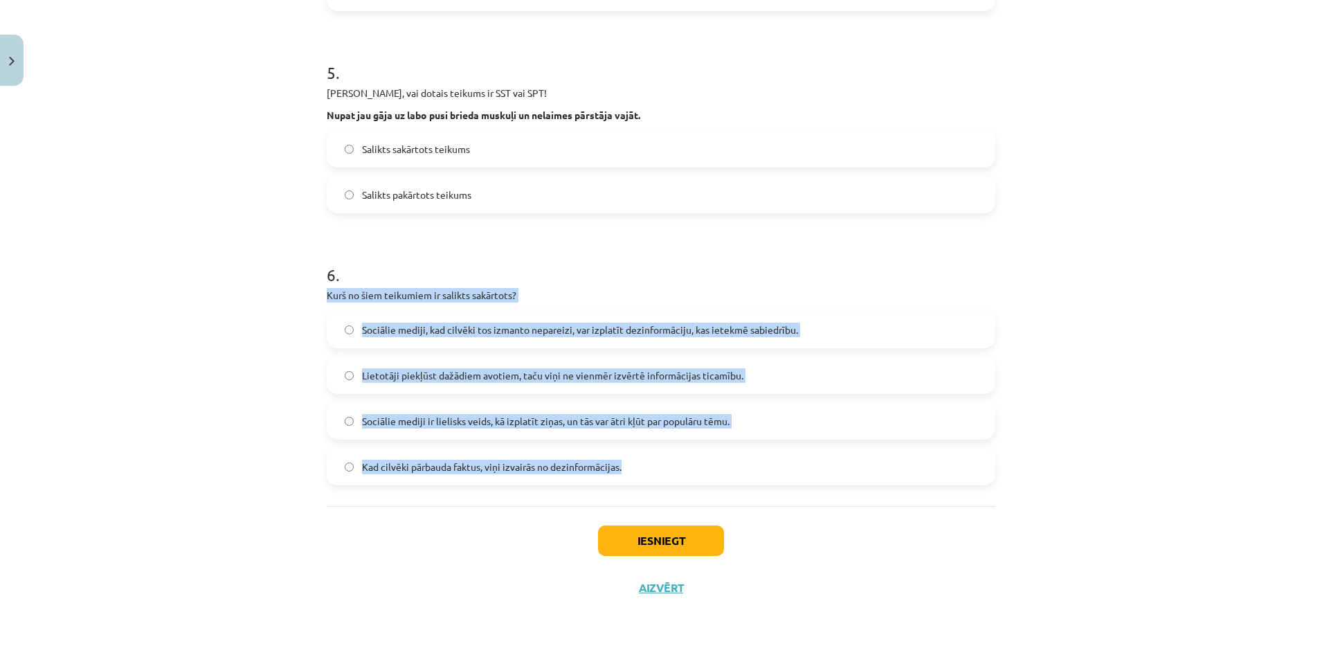
drag, startPoint x: 310, startPoint y: 286, endPoint x: 655, endPoint y: 450, distance: 381.9
click at [655, 450] on div "Mācību tēma: Latviešu valodas 9. klases 1. ieskaites mācību materiāls #7 6. tēm…" at bounding box center [661, 323] width 1322 height 646
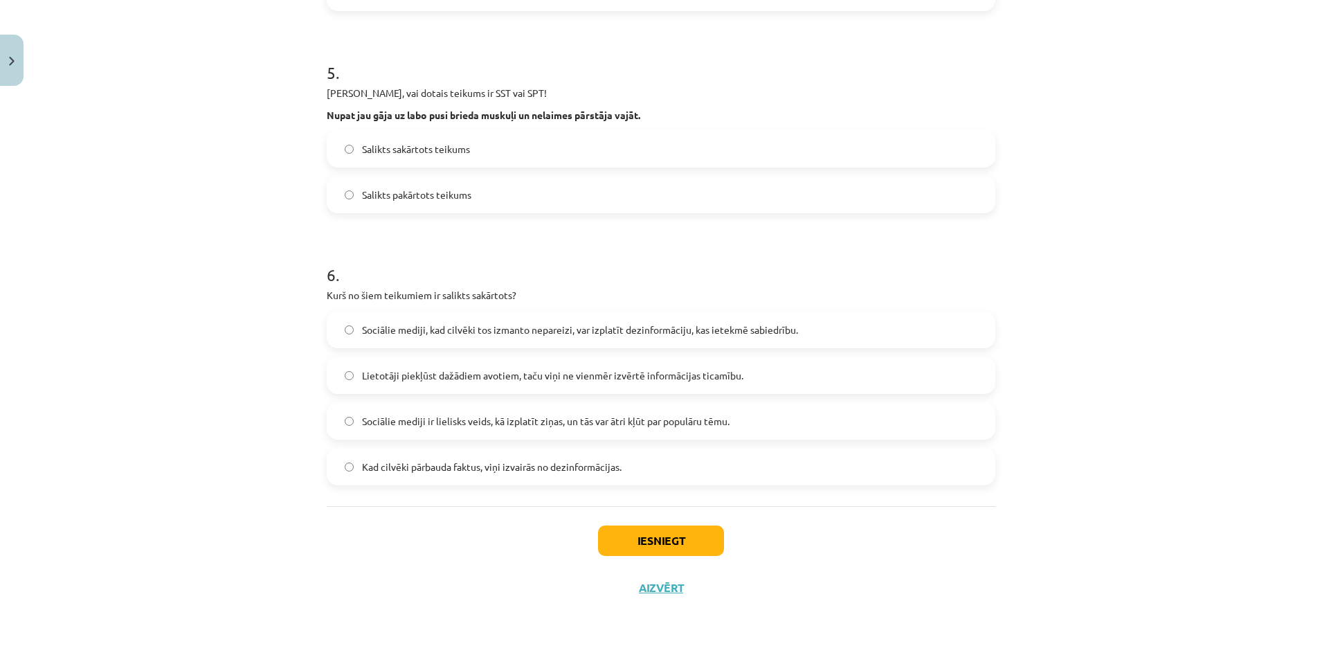
click at [187, 250] on div "Mācību tēma: Latviešu valodas 9. klases 1. ieskaites mācību materiāls #7 6. tēm…" at bounding box center [661, 323] width 1322 height 646
click at [592, 363] on label "Lietotāji piekļūst dažādiem avotiem, taču viņi ne vienmēr izvērtē informācijas …" at bounding box center [661, 375] width 666 height 35
click at [634, 549] on button "Iesniegt" at bounding box center [661, 540] width 126 height 30
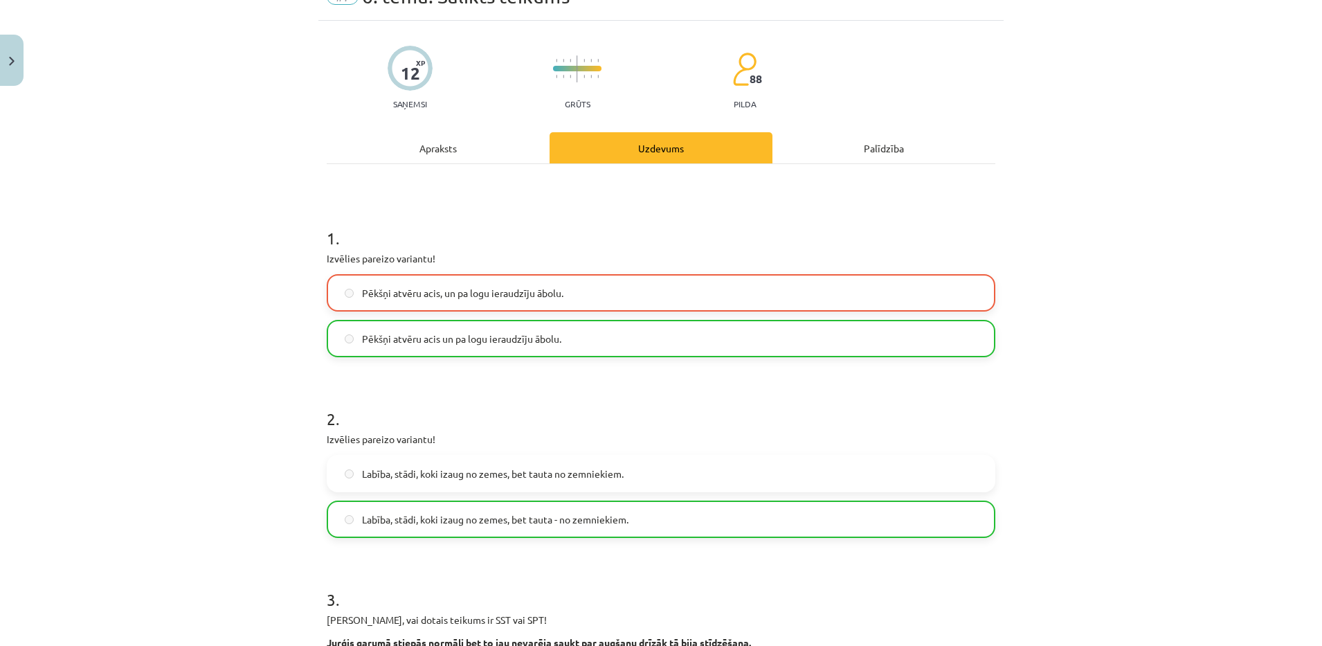
scroll to position [1026, 0]
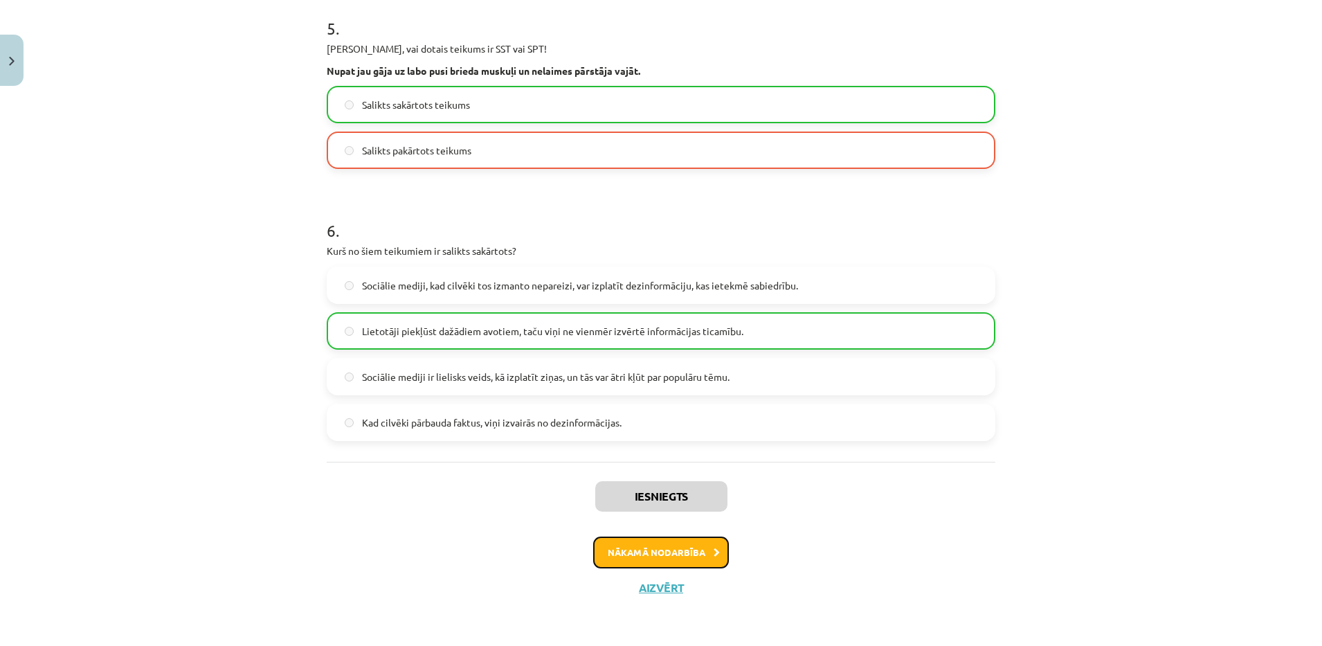
click at [690, 545] on button "Nākamā nodarbība" at bounding box center [661, 552] width 136 height 32
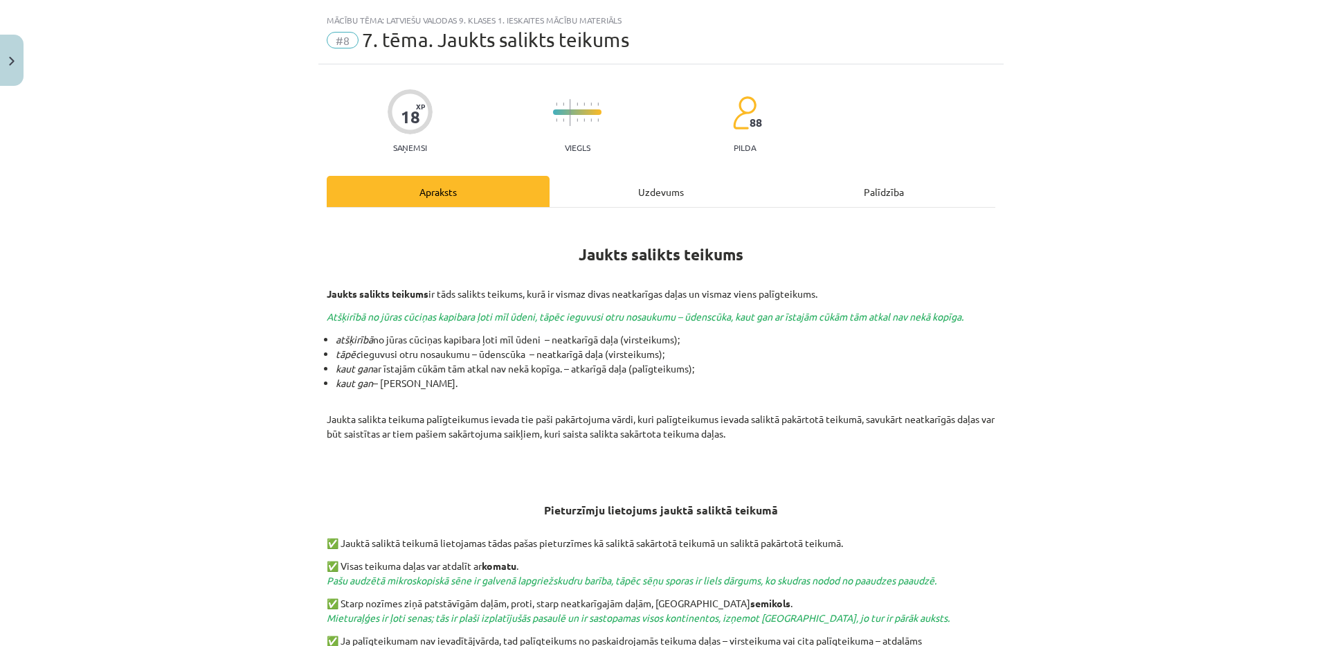
scroll to position [39, 0]
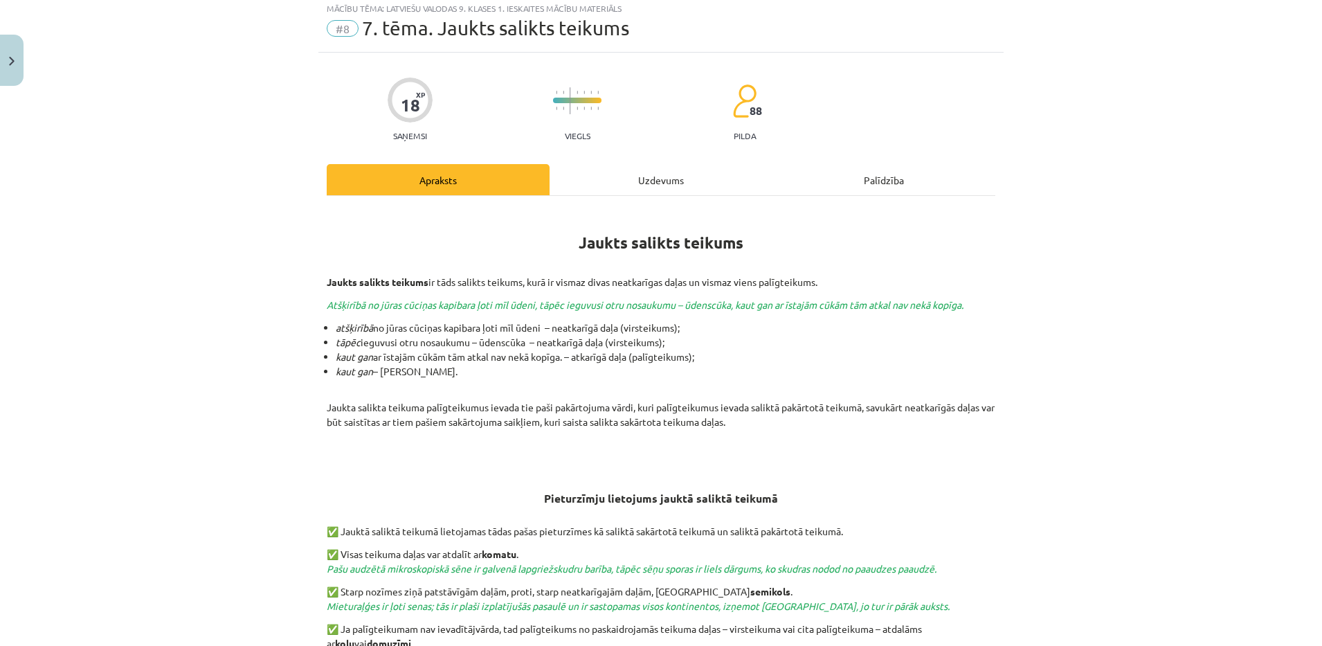
click at [1210, 147] on div "Mācību tēma: Latviešu valodas 9. klases 1. ieskaites mācību materiāls #8 7. tēm…" at bounding box center [661, 323] width 1322 height 646
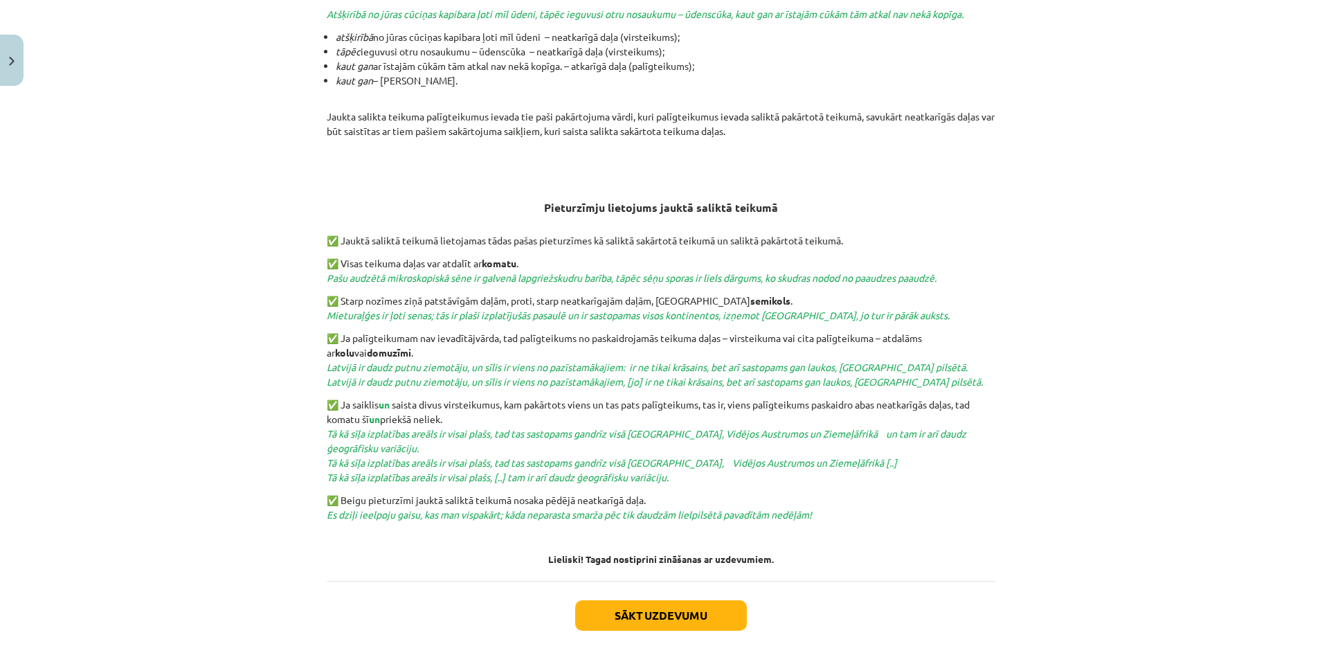
scroll to position [403, 0]
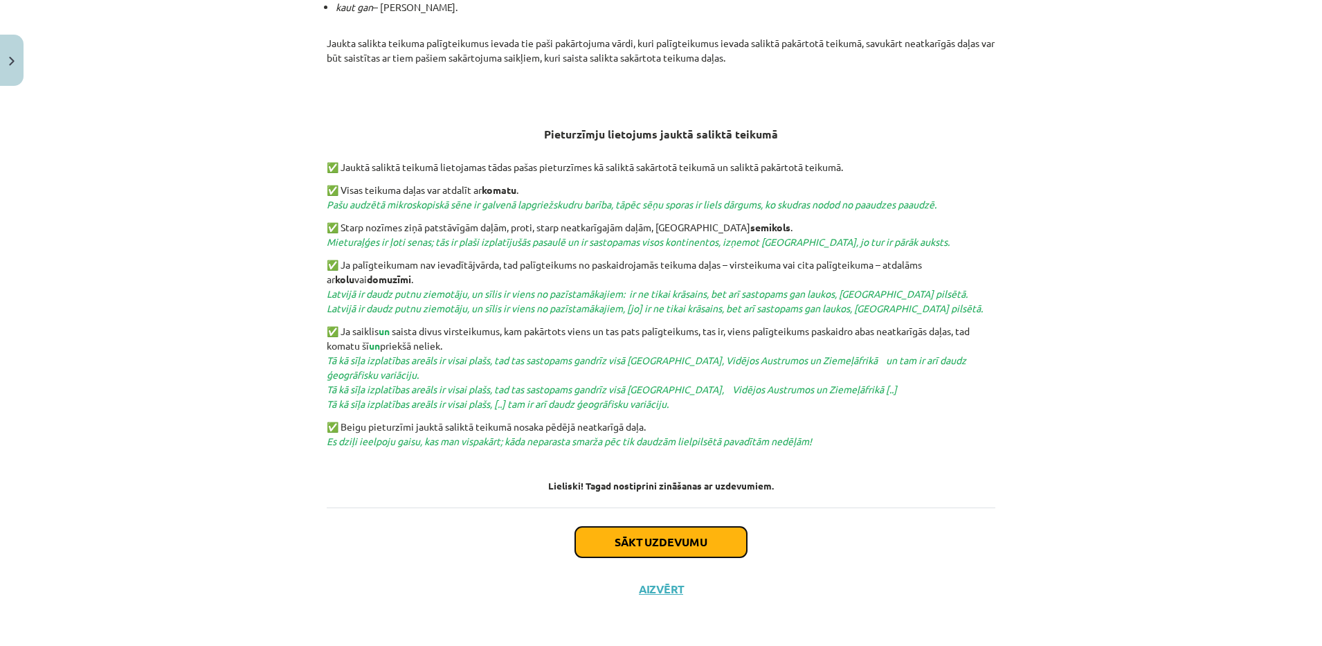
click at [594, 541] on button "Sākt uzdevumu" at bounding box center [661, 542] width 172 height 30
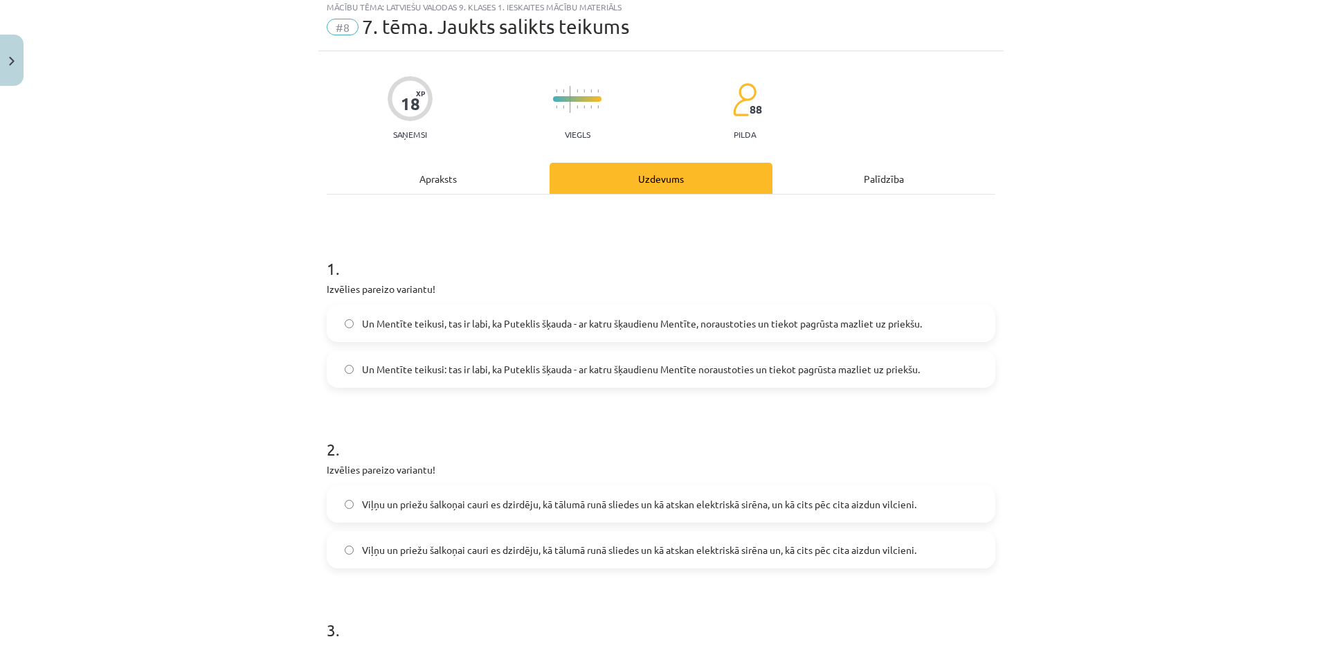
scroll to position [35, 0]
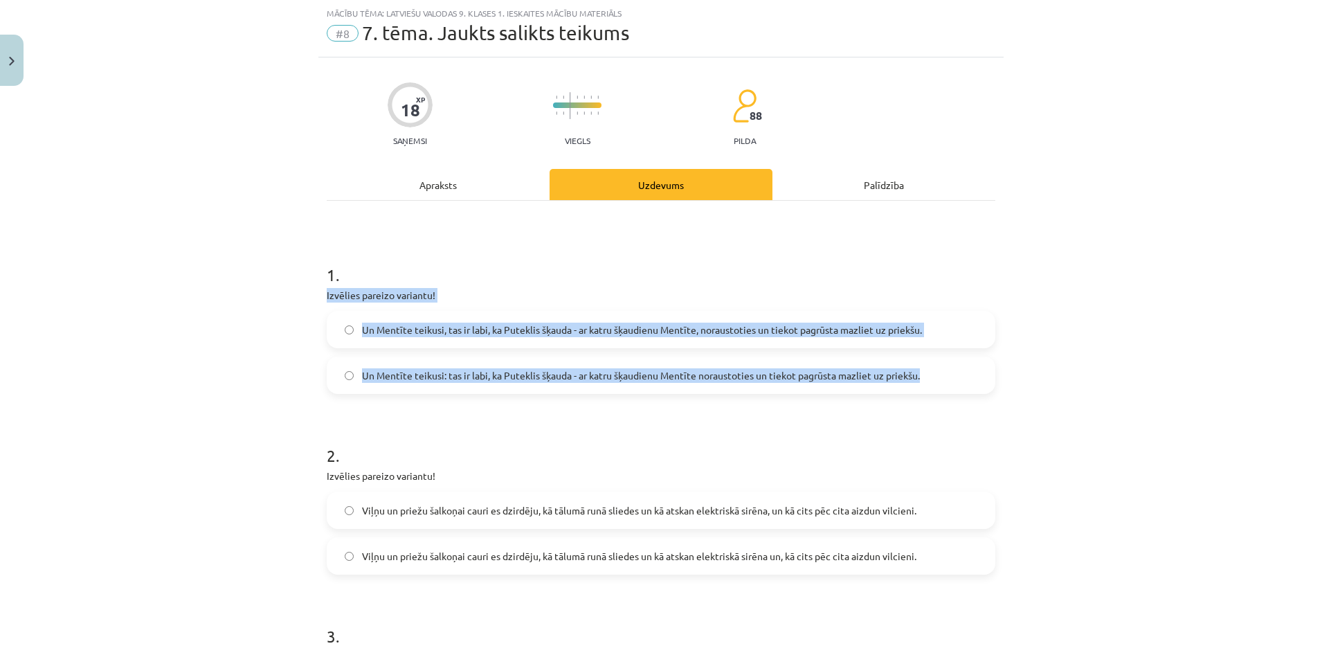
drag, startPoint x: 311, startPoint y: 285, endPoint x: 917, endPoint y: 371, distance: 612.8
click at [917, 371] on div "Mācību tēma: Latviešu valodas 9. klases 1. ieskaites mācību materiāls #8 7. tēm…" at bounding box center [661, 323] width 1322 height 646
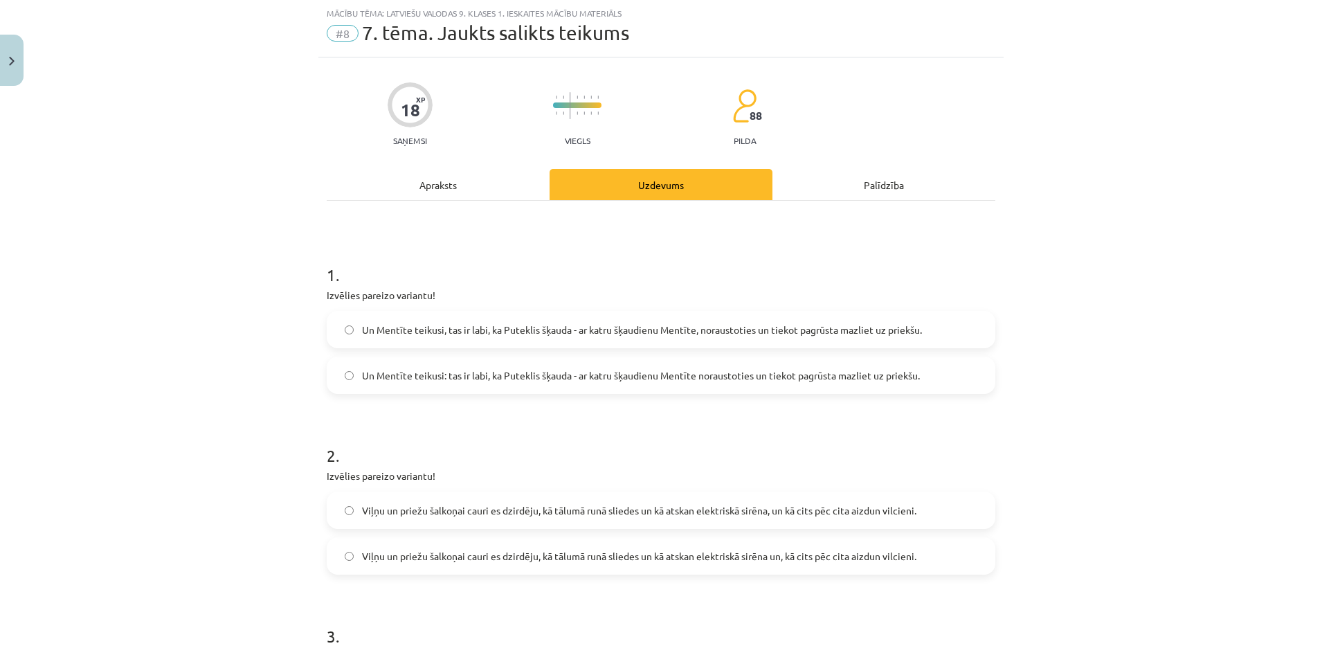
click at [239, 396] on div "Mācību tēma: Latviešu valodas 9. klases 1. ieskaites mācību materiāls #8 7. tēm…" at bounding box center [661, 323] width 1322 height 646
click at [689, 333] on span "Un Mentīte teikusi, tas ir labi, ka Puteklis šķauda - ar katru šķaudienu Mentīt…" at bounding box center [642, 329] width 560 height 15
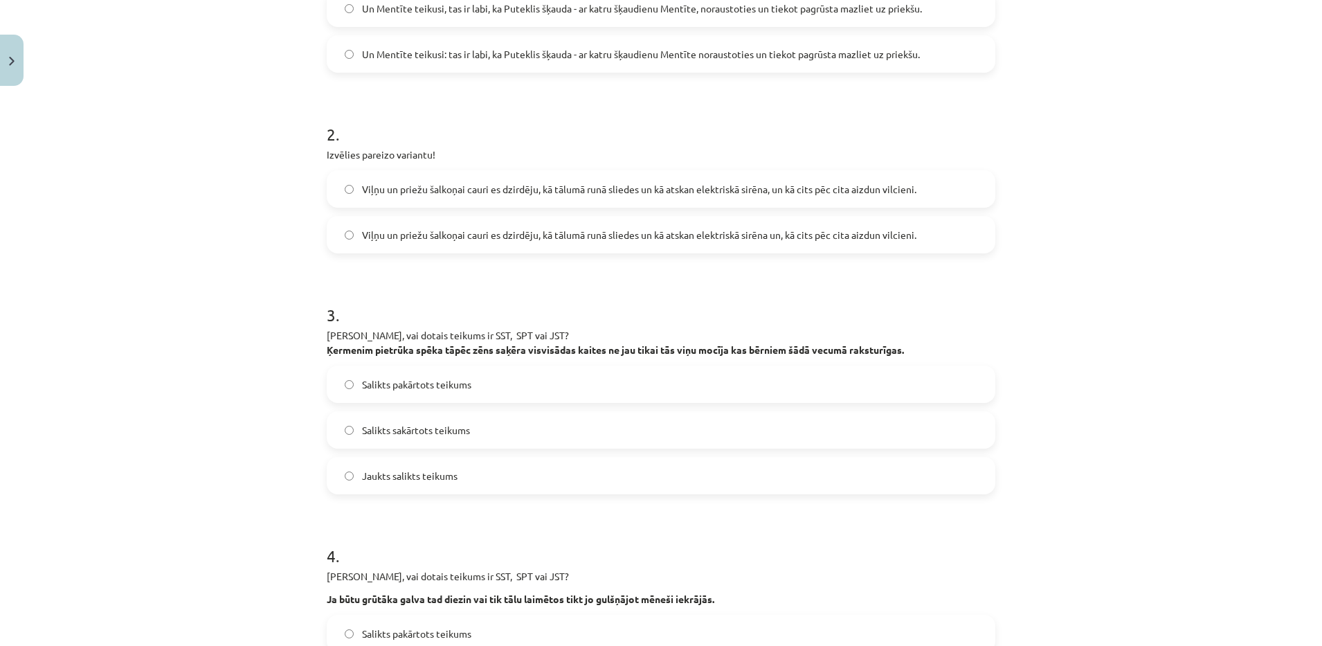
scroll to position [376, 0]
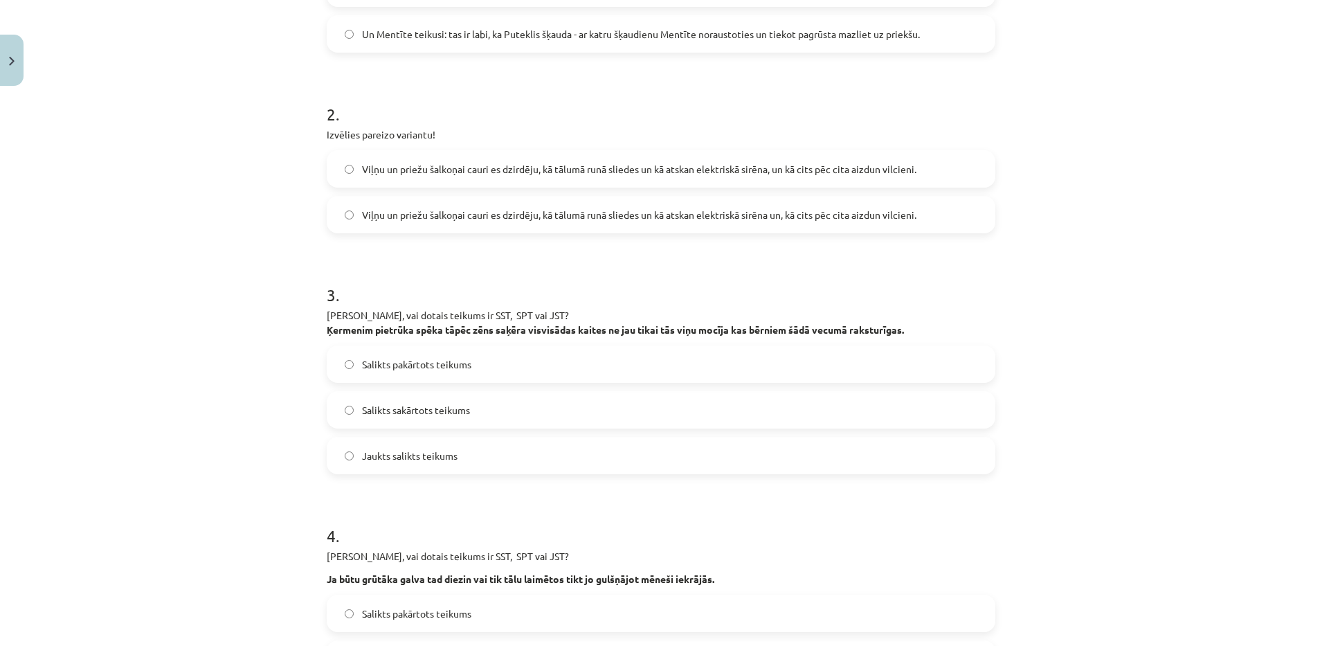
click at [514, 200] on label "Viļņu un priežu šalkoņai cauri es dzirdēju, kā tālumā runā sliedes un kā atskan…" at bounding box center [661, 214] width 666 height 35
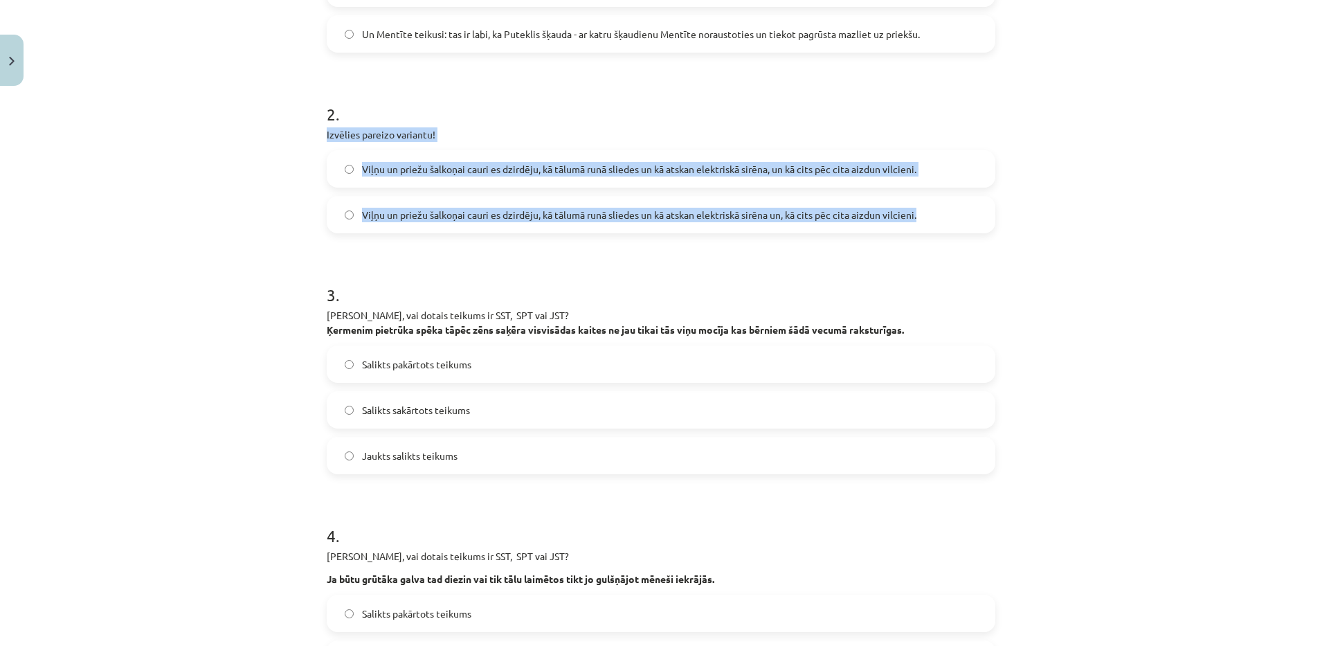
drag, startPoint x: 314, startPoint y: 129, endPoint x: 974, endPoint y: 210, distance: 664.9
click at [796, 165] on span "Viļņu un priežu šalkoņai cauri es dzirdēju, kā tālumā runā sliedes un kā atskan…" at bounding box center [639, 169] width 554 height 15
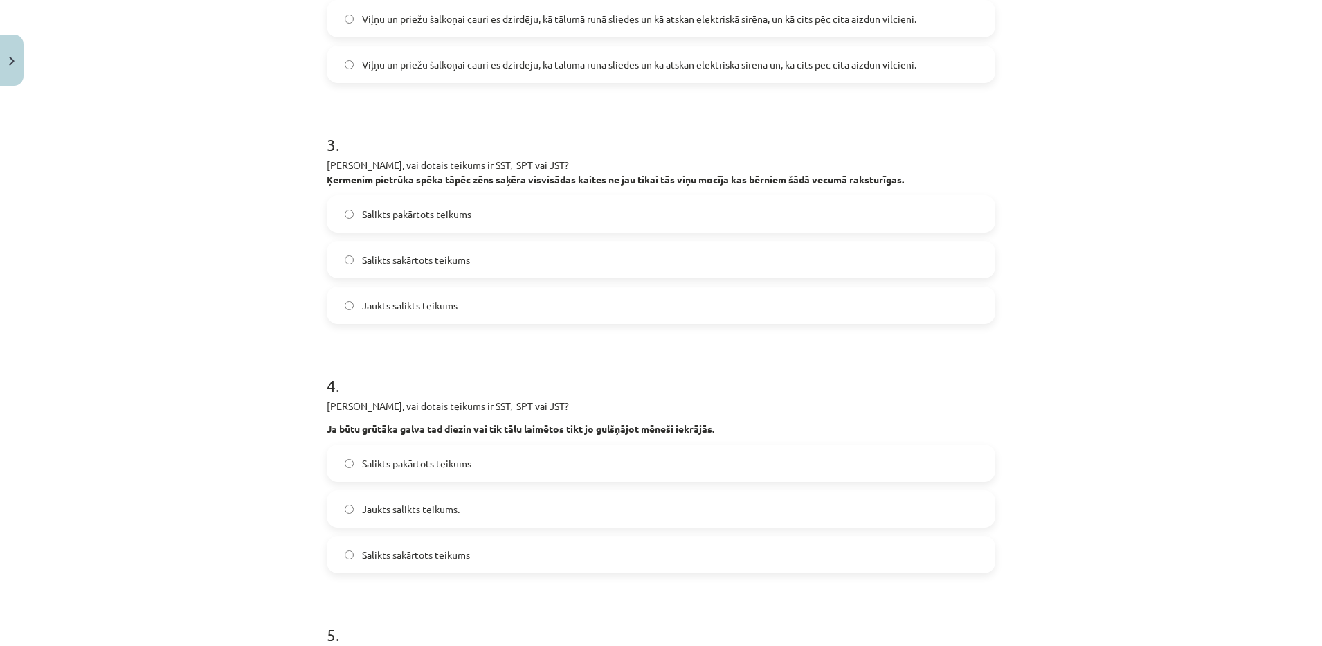
scroll to position [536, 0]
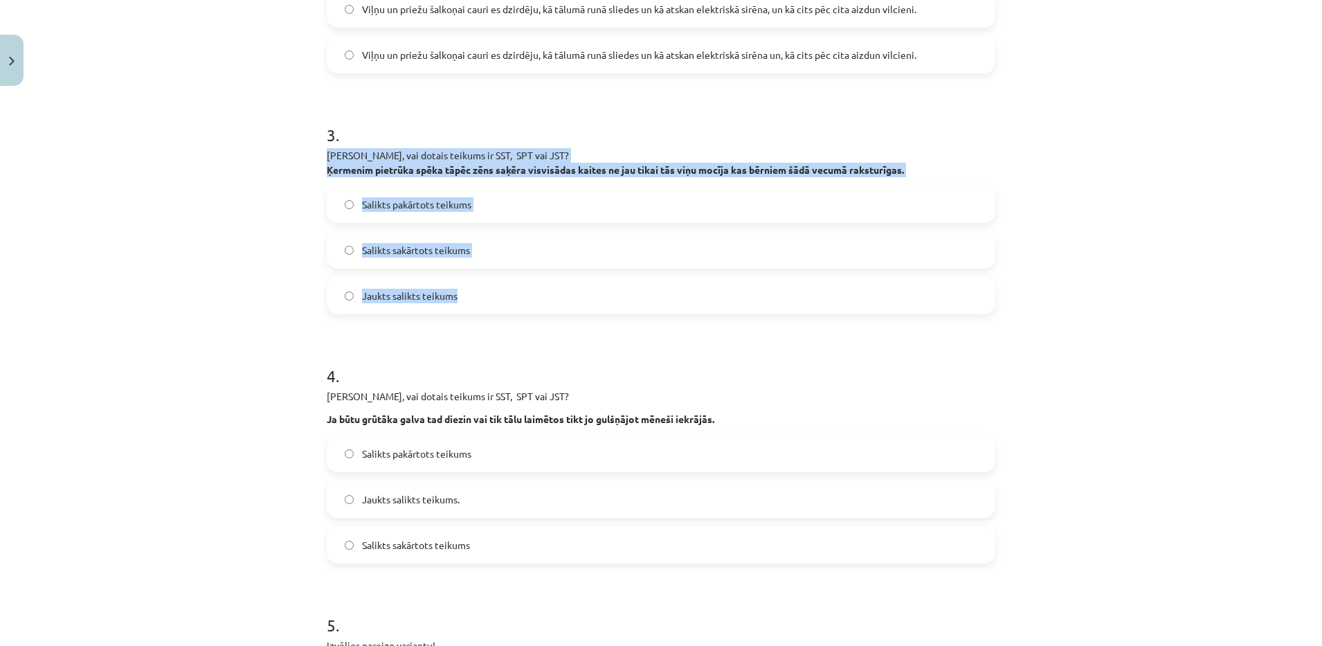
drag, startPoint x: 301, startPoint y: 148, endPoint x: 545, endPoint y: 286, distance: 280.1
click at [545, 286] on div "Mācību tēma: Latviešu valodas 9. klases 1. ieskaites mācību materiāls #8 7. tēm…" at bounding box center [661, 323] width 1322 height 646
click at [101, 255] on div "Mācību tēma: Latviešu valodas 9. klases 1. ieskaites mācību materiāls #8 7. tēm…" at bounding box center [661, 323] width 1322 height 646
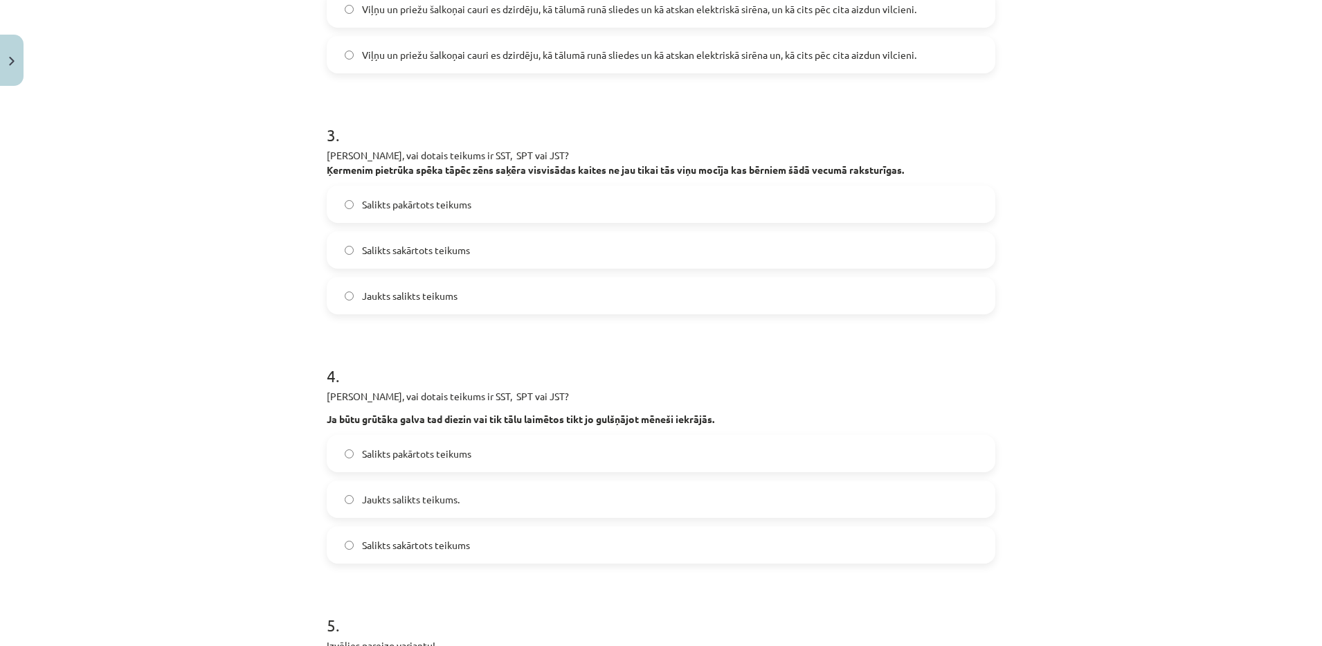
click at [419, 289] on span "Jaukts salikts teikums" at bounding box center [409, 296] width 95 height 15
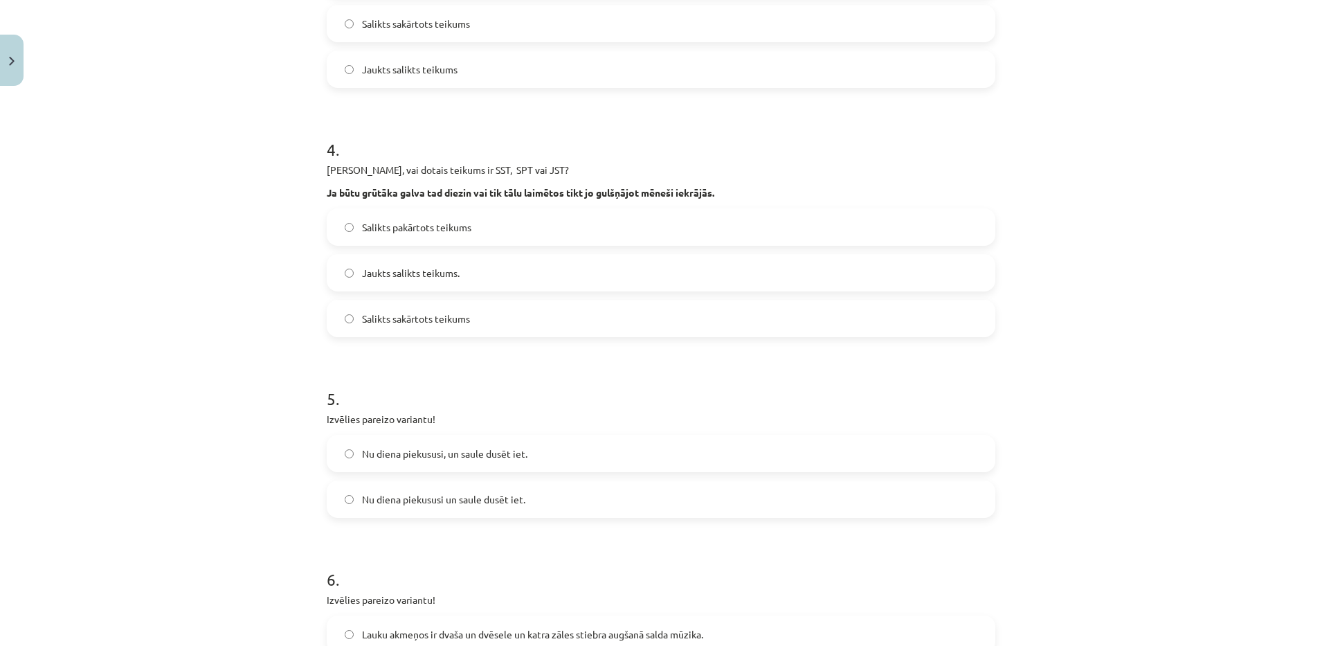
scroll to position [794, 0]
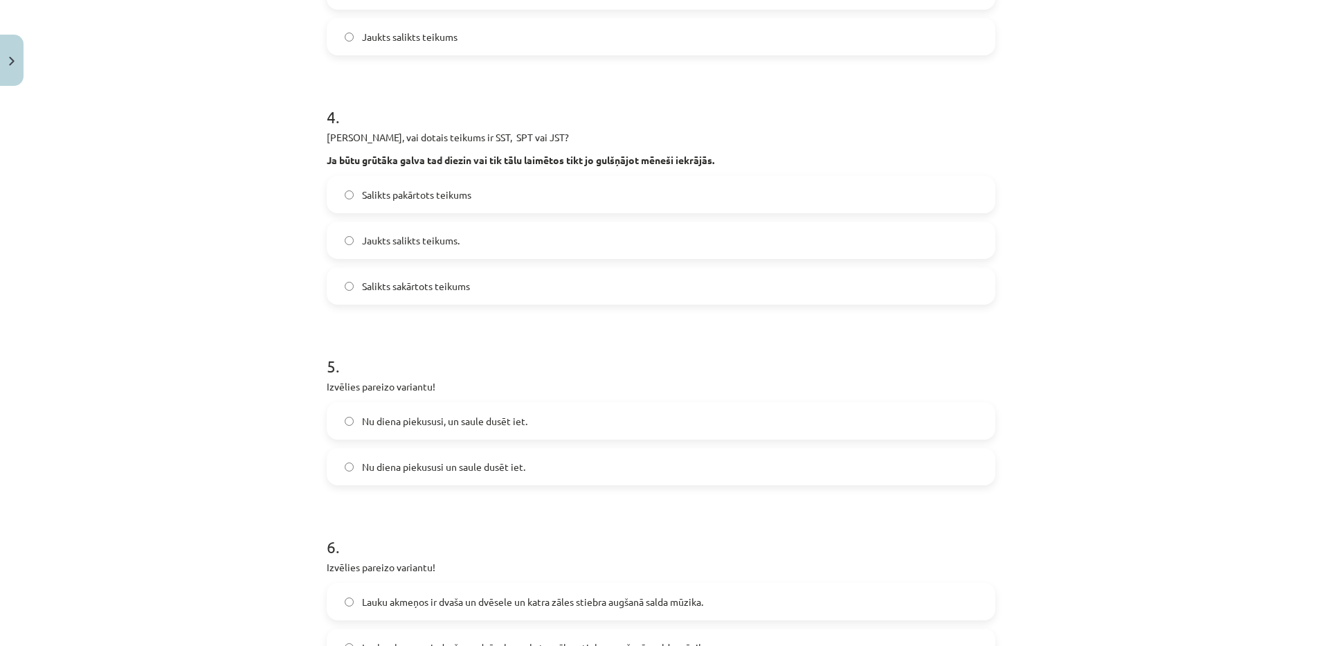
click at [443, 198] on span "Salikts pakārtots teikums" at bounding box center [416, 195] width 109 height 15
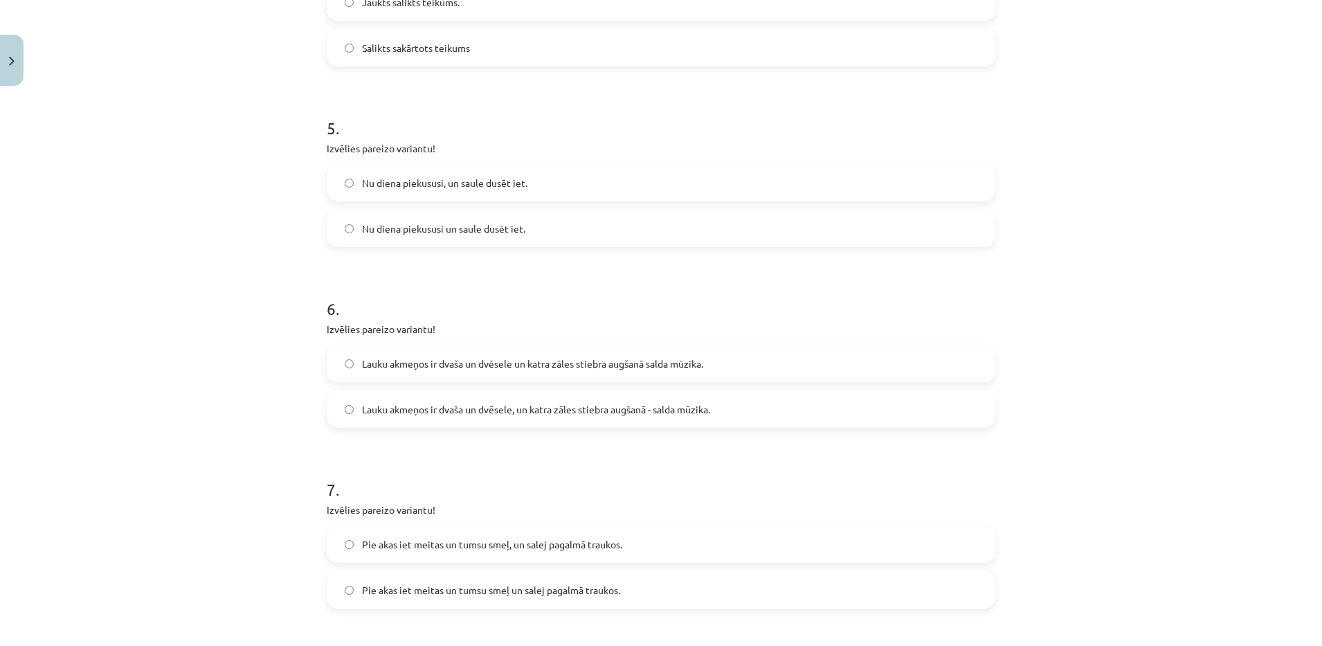
scroll to position [1037, 0]
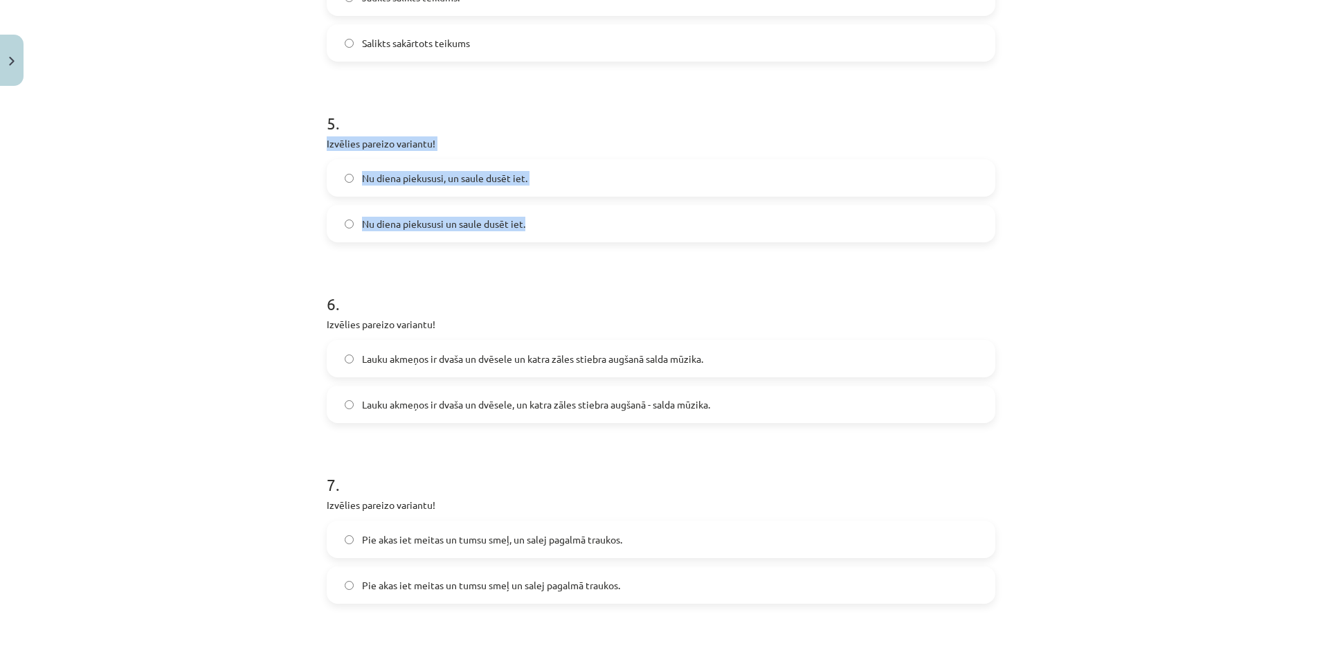
drag, startPoint x: 309, startPoint y: 143, endPoint x: 589, endPoint y: 216, distance: 289.0
click at [589, 216] on div "Mācību tēma: Latviešu valodas 9. klases 1. ieskaites mācību materiāls #8 7. tēm…" at bounding box center [661, 323] width 1322 height 646
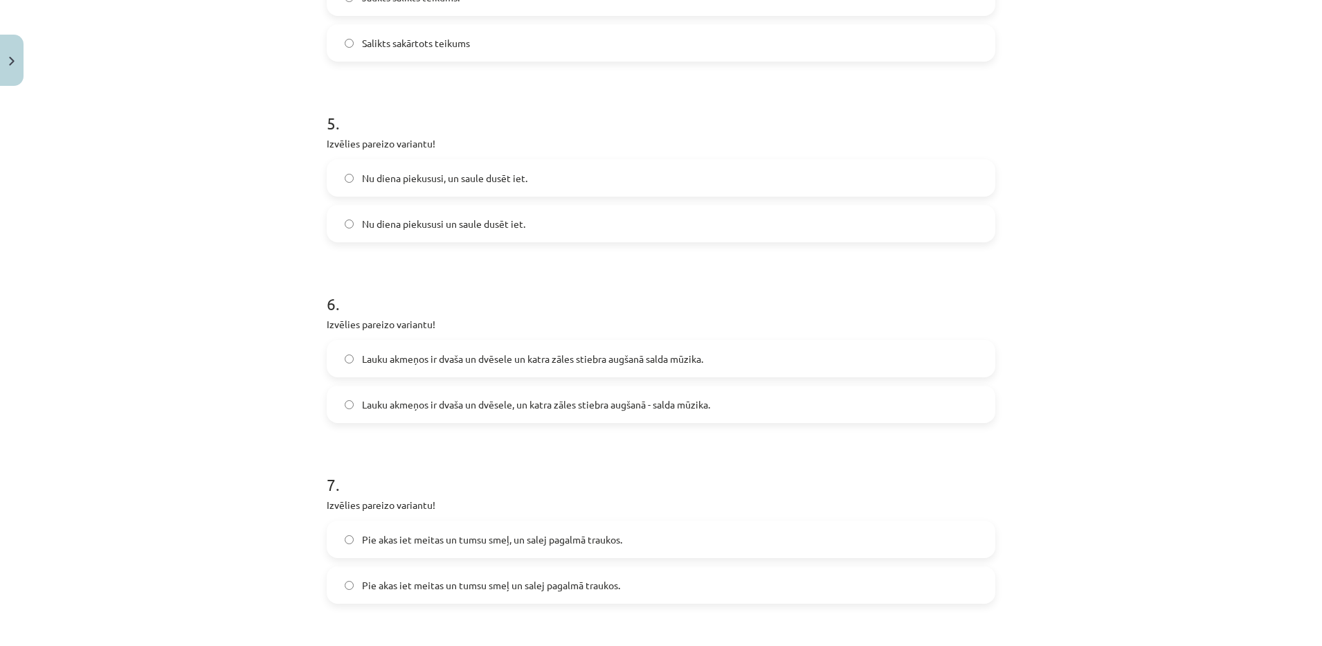
click at [214, 257] on div "Mācību tēma: Latviešu valodas 9. klases 1. ieskaites mācību materiāls #8 7. tēm…" at bounding box center [661, 323] width 1322 height 646
click at [437, 226] on span "Nu diena piekususi un saule dusēt iet." at bounding box center [443, 224] width 163 height 15
click at [407, 167] on label "Nu diena piekususi, un saule dusēt iet." at bounding box center [661, 178] width 666 height 35
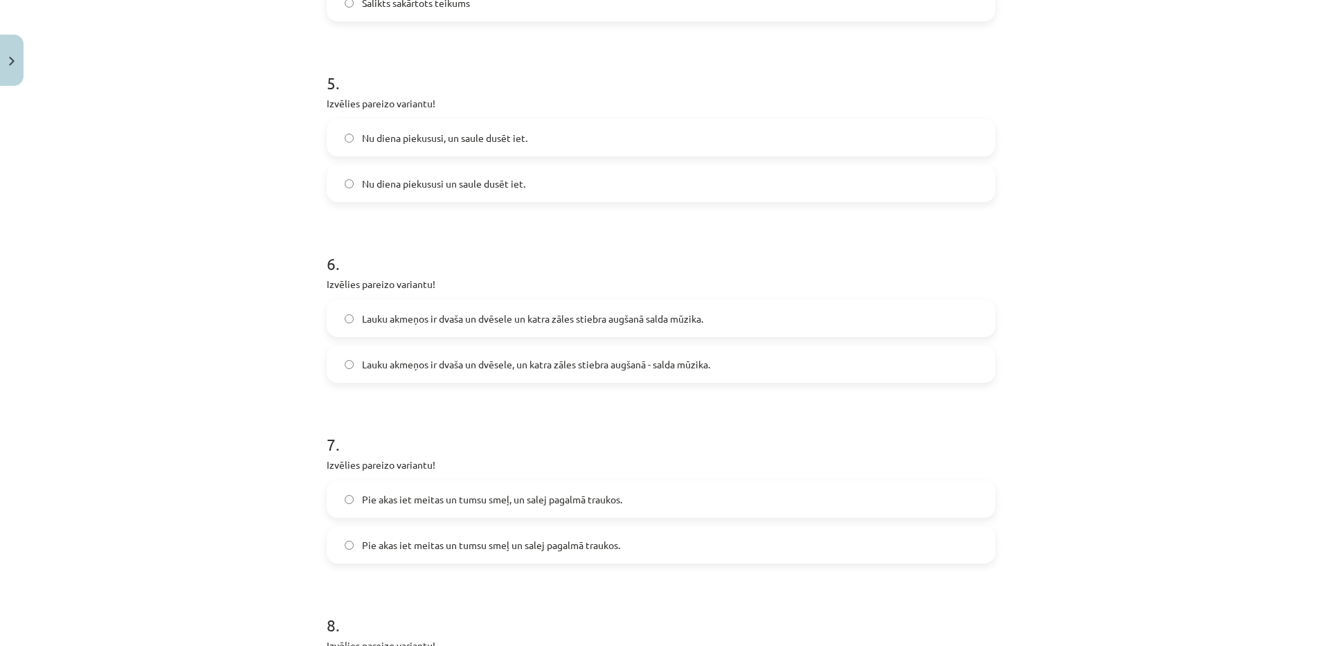
scroll to position [1079, 0]
click at [427, 360] on span "Lauku akmeņos ir dvaša un dvēsele, un katra zāles stiebra augšanā - salda mūzik…" at bounding box center [536, 362] width 348 height 15
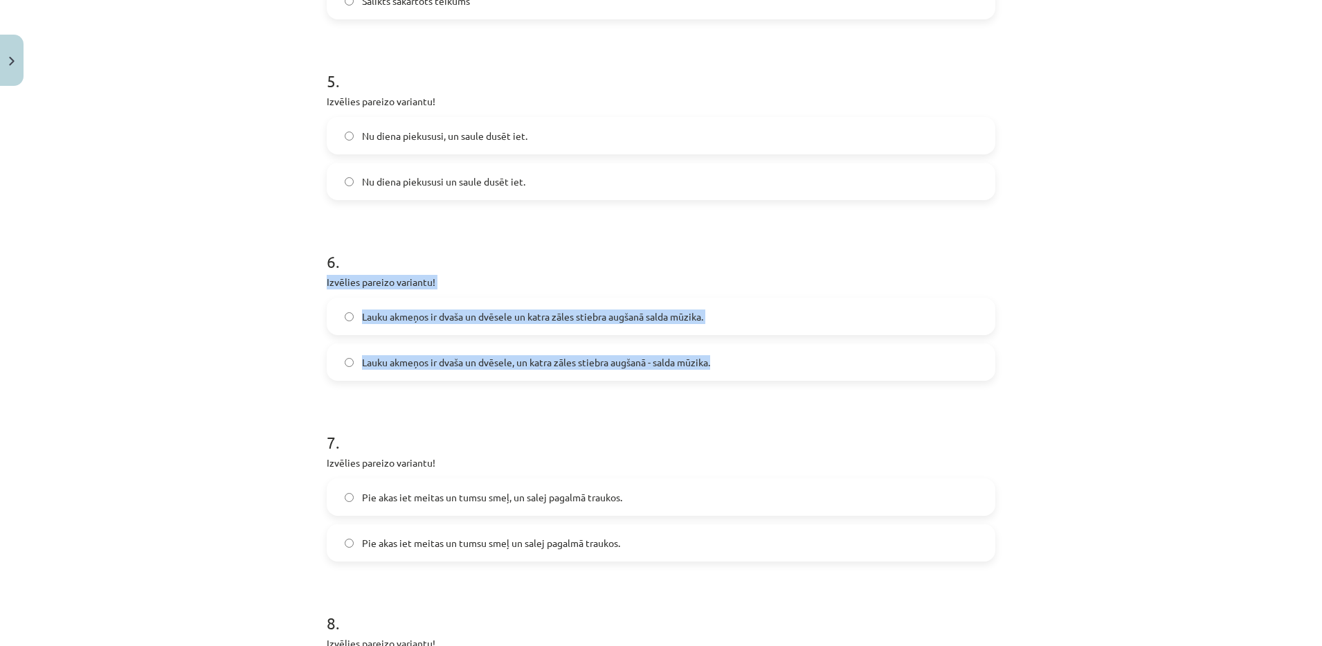
drag, startPoint x: 312, startPoint y: 276, endPoint x: 751, endPoint y: 352, distance: 445.2
click at [751, 352] on div "18 XP Saņemsi Viegls 88 pilda Apraksts Uzdevums Palīdzība 1 . Izvēlies pareizo …" at bounding box center [660, 31] width 685 height 2036
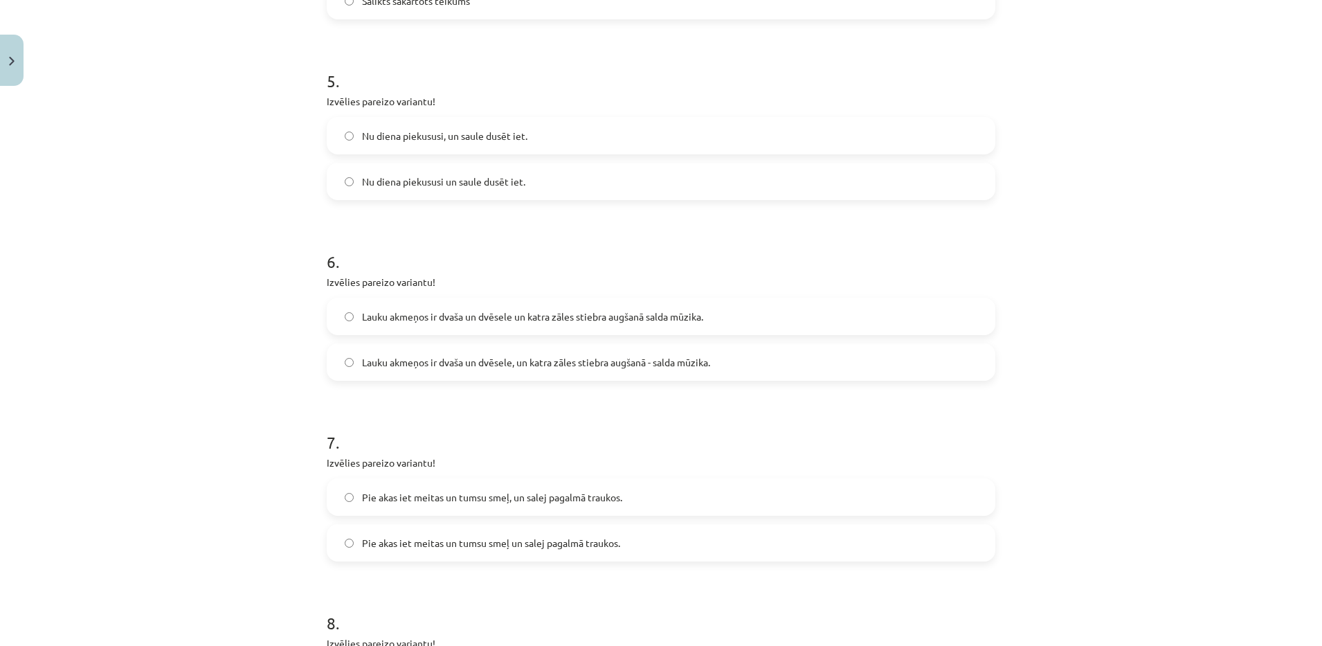
click at [194, 385] on div "Mācību tēma: Latviešu valodas 9. klases 1. ieskaites mācību materiāls #8 7. tēm…" at bounding box center [661, 323] width 1322 height 646
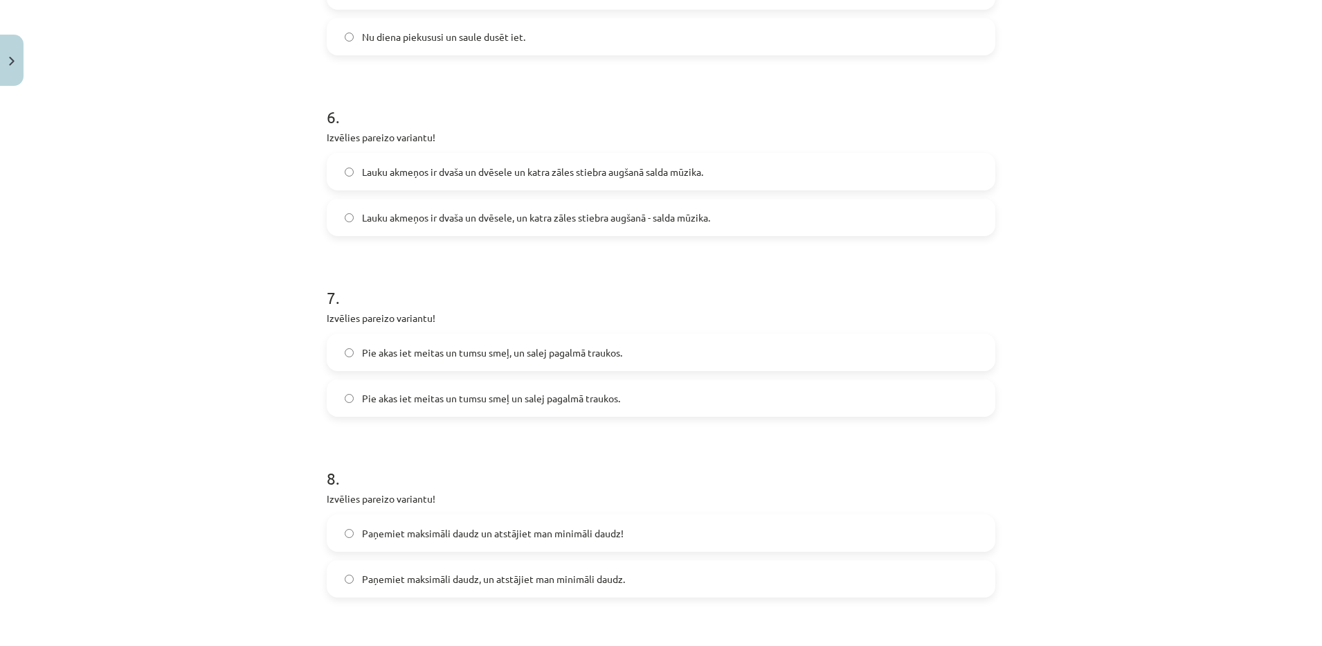
scroll to position [1234, 0]
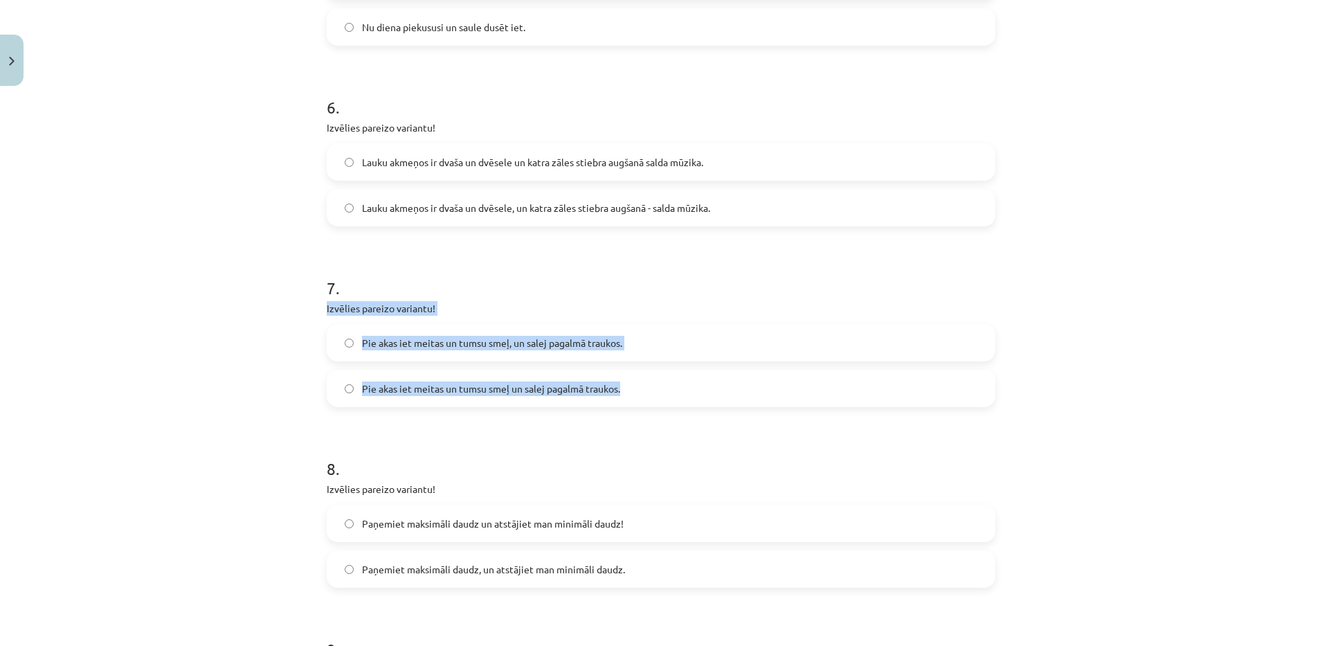
drag, startPoint x: 291, startPoint y: 306, endPoint x: 637, endPoint y: 398, distance: 358.0
click at [637, 398] on div "Mācību tēma: Latviešu valodas 9. klases 1. ieskaites mācību materiāls #8 7. tēm…" at bounding box center [661, 323] width 1322 height 646
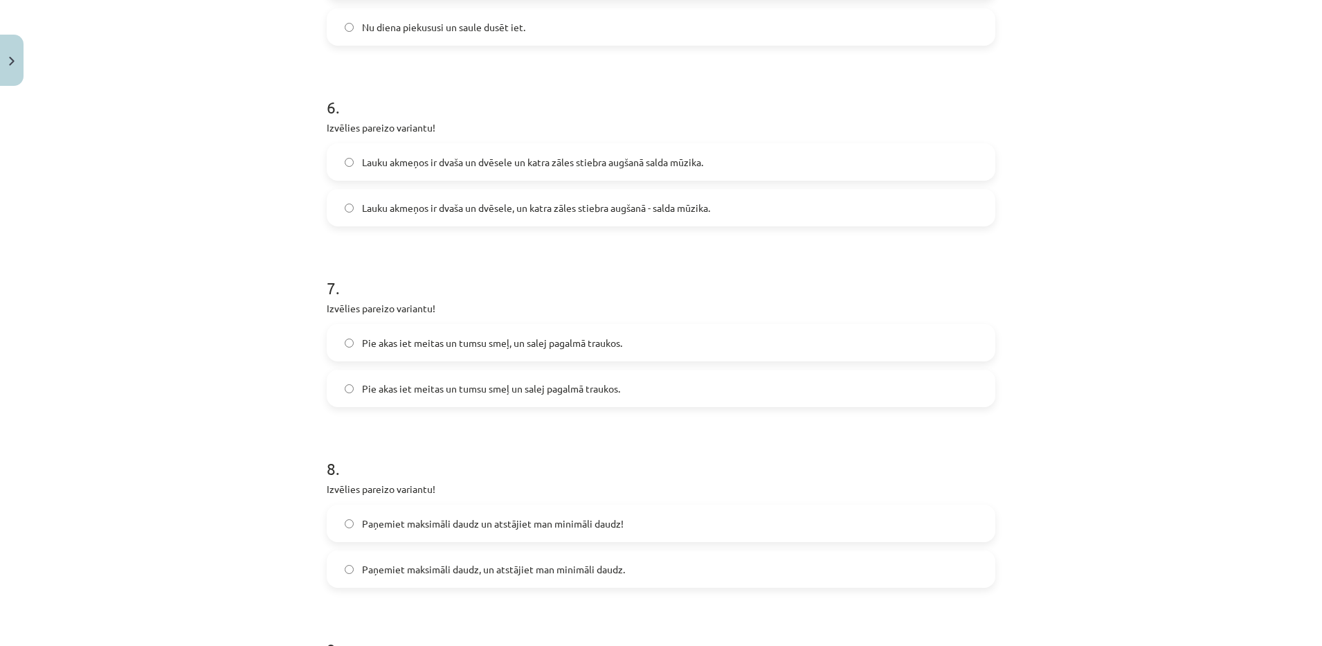
click at [189, 427] on div "Mācību tēma: Latviešu valodas 9. klases 1. ieskaites mācību materiāls #8 7. tēm…" at bounding box center [661, 323] width 1322 height 646
click at [518, 387] on span "Pie akas iet meitas un tumsu smeļ un salej pagalmā traukos." at bounding box center [491, 388] width 258 height 15
click at [520, 344] on span "Pie akas iet meitas un tumsu smeļ, un salej pagalmā traukos." at bounding box center [492, 343] width 260 height 15
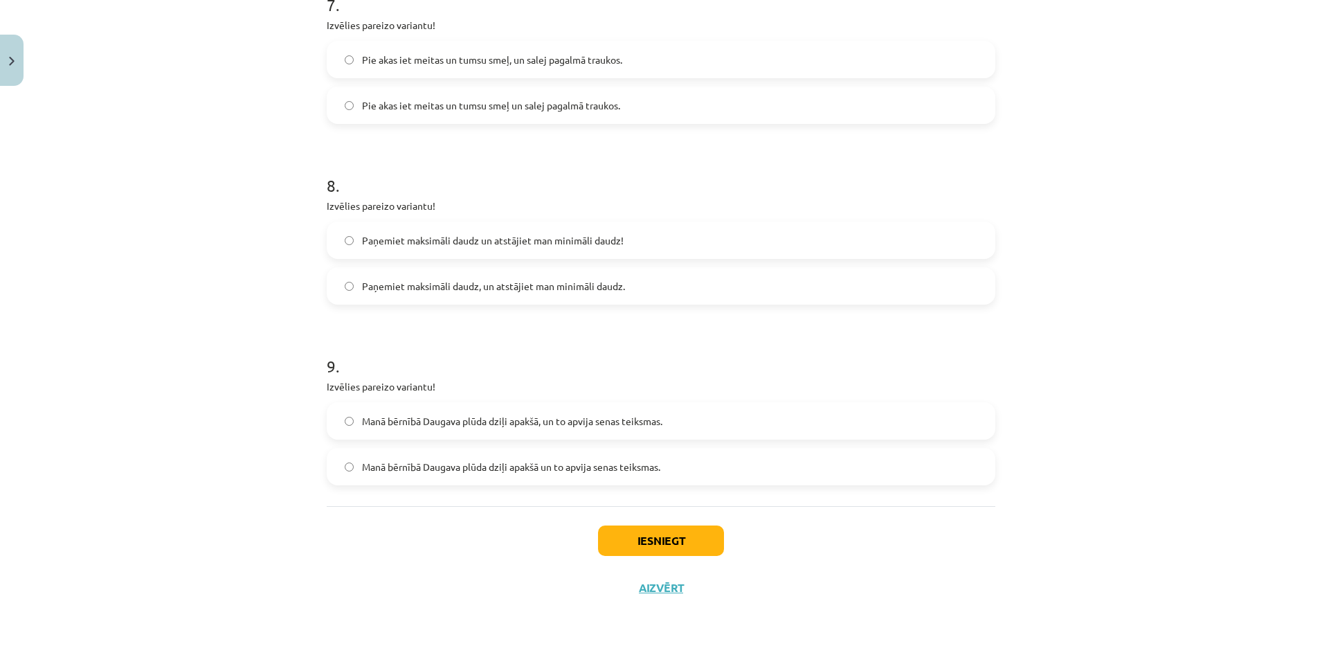
click at [457, 293] on label "Paņemiet maksimāli daudz, un atstājiet man minimāli daudz." at bounding box center [661, 285] width 666 height 35
click at [531, 421] on span "Manā bērnībā Daugava plūda dziļi apakšā, un to apvija senas teiksmas." at bounding box center [512, 421] width 300 height 15
click at [628, 529] on button "Iesniegt" at bounding box center [661, 540] width 126 height 30
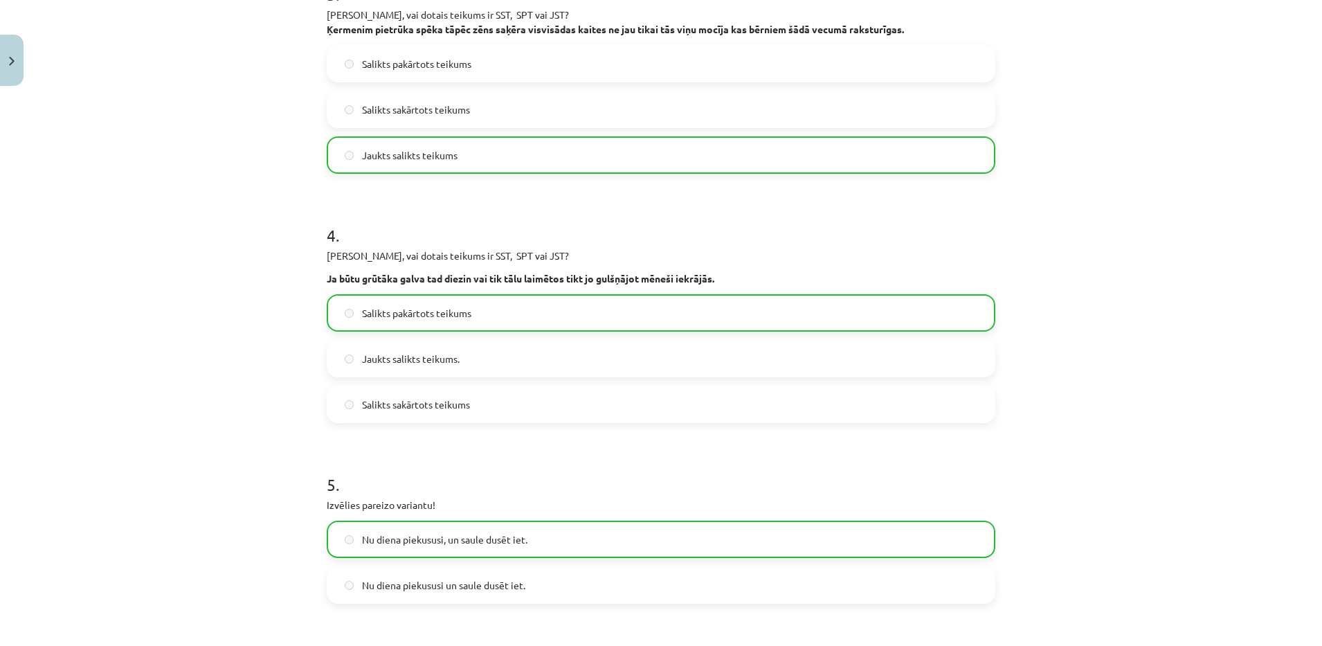
scroll to position [1561, 0]
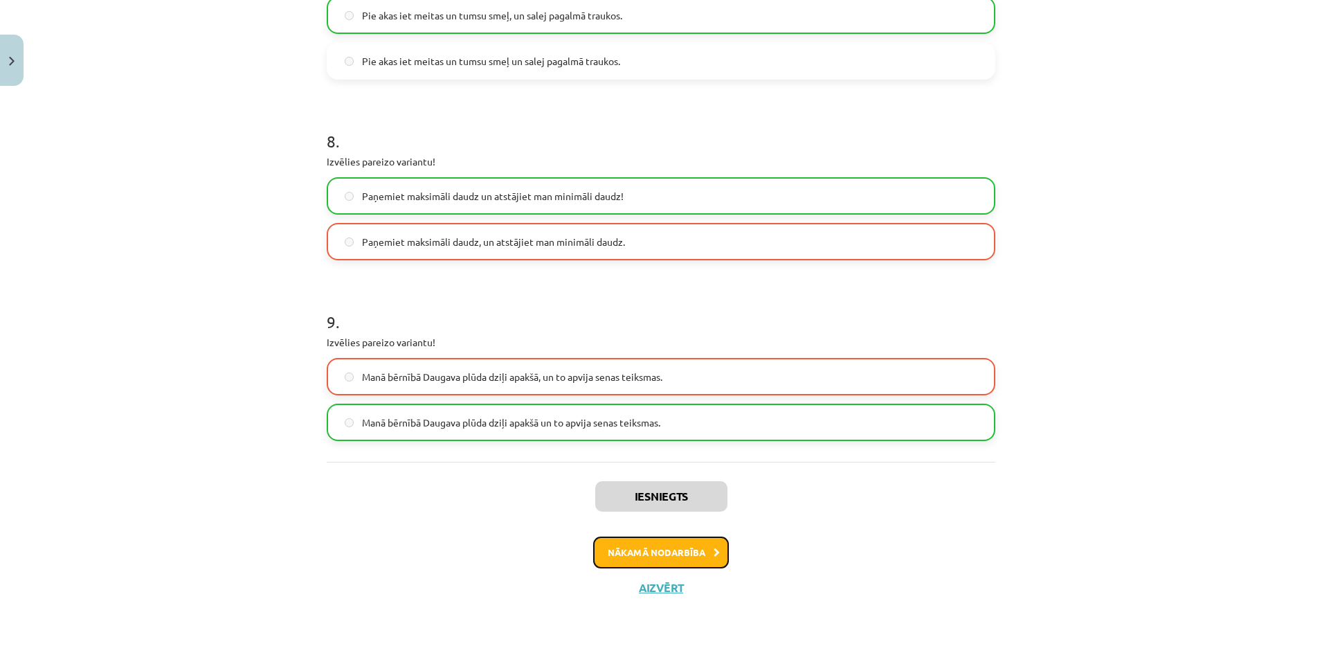
click at [640, 559] on button "Nākamā nodarbība" at bounding box center [661, 552] width 136 height 32
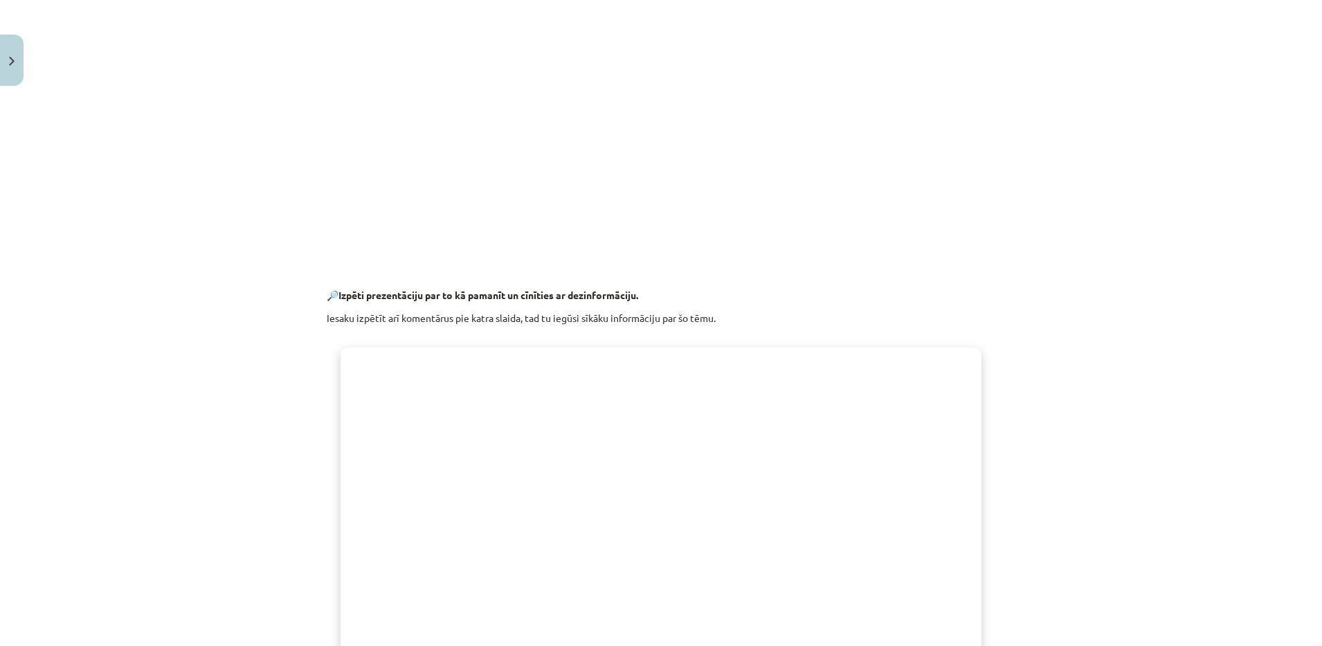
scroll to position [911, 0]
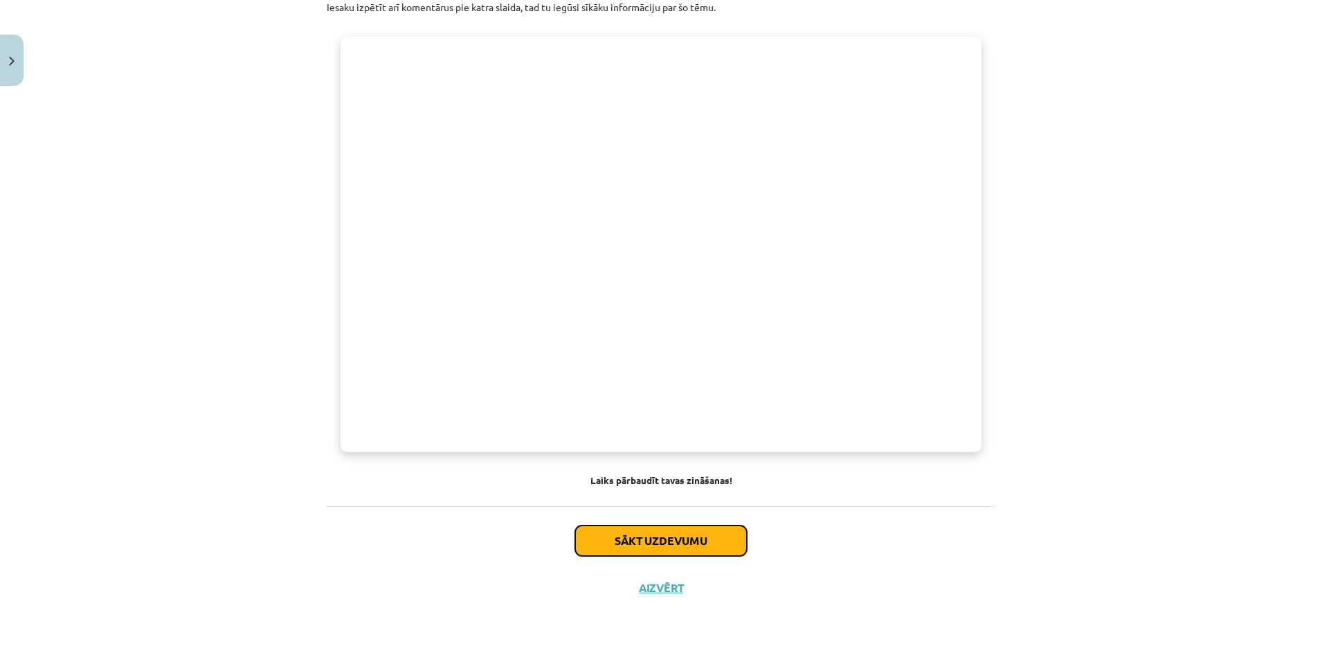
click at [651, 546] on button "Sākt uzdevumu" at bounding box center [661, 540] width 172 height 30
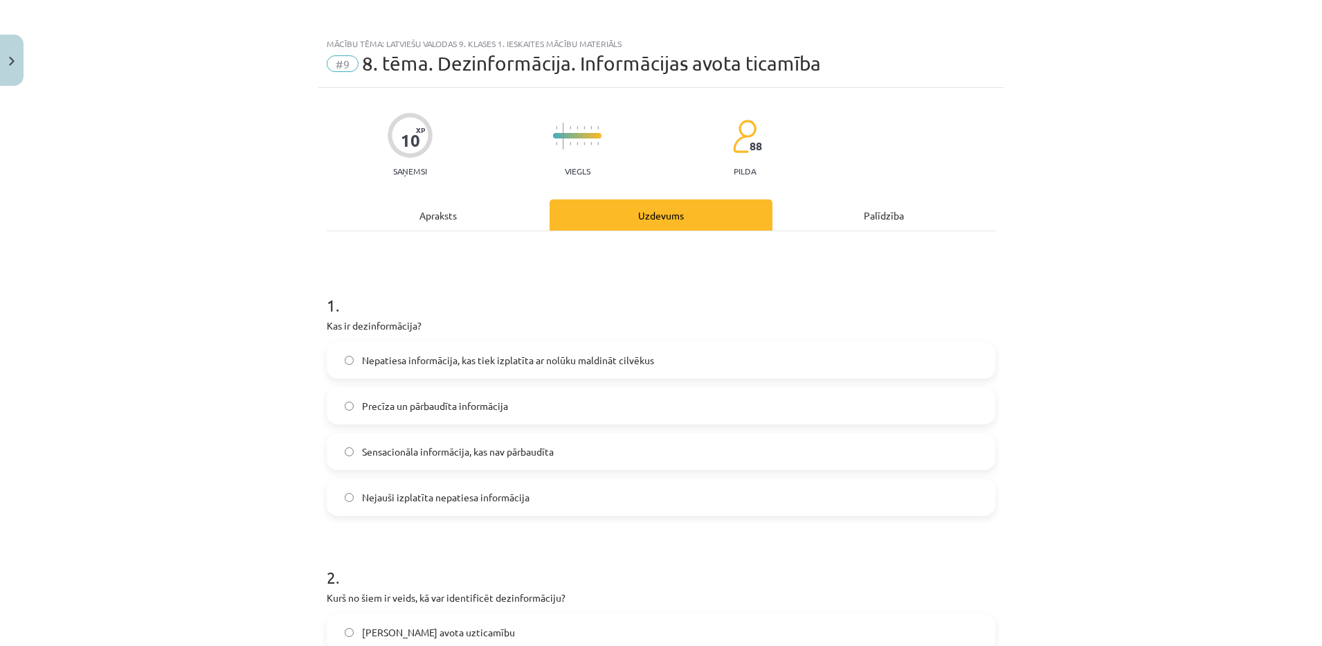
scroll to position [0, 0]
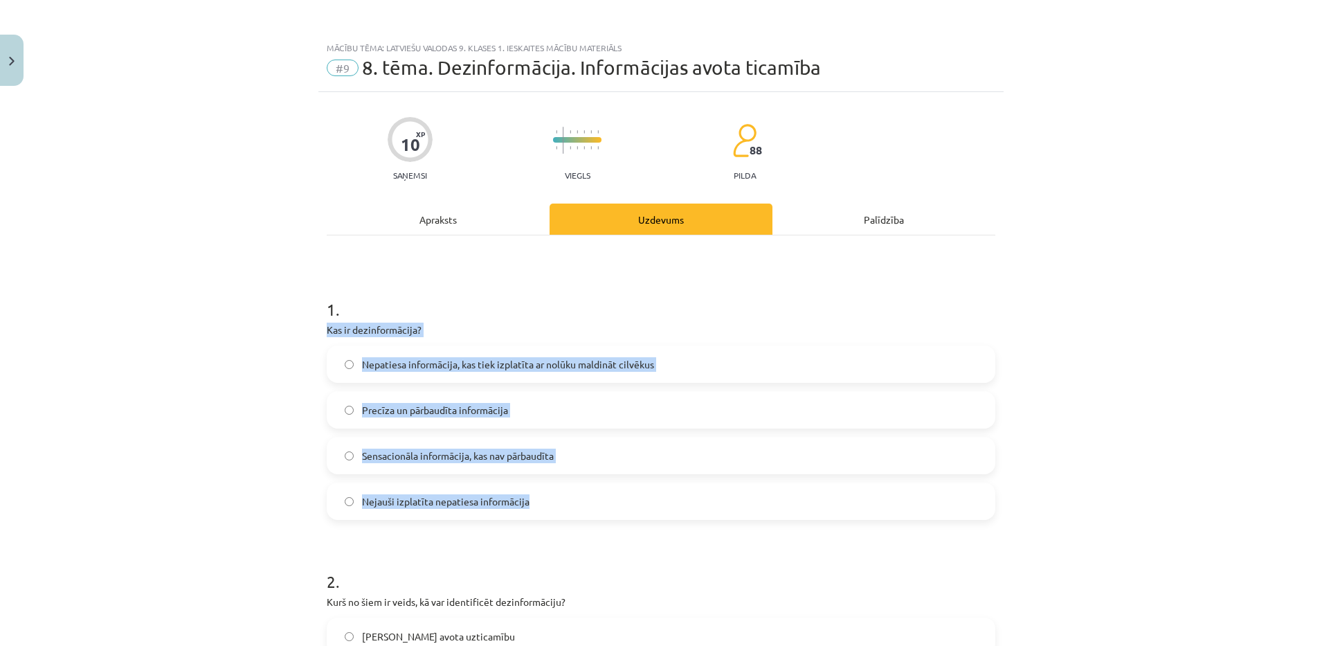
drag, startPoint x: 320, startPoint y: 327, endPoint x: 567, endPoint y: 486, distance: 293.3
click at [567, 486] on div "1 . Kas ir dezinformācija? Nepatiesa informācija, kas tiek izplatīta ar nolūku …" at bounding box center [661, 397] width 668 height 244
click at [190, 510] on div "Mācību tēma: Latviešu valodas 9. klases 1. ieskaites mācību materiāls #9 8. tēm…" at bounding box center [661, 323] width 1322 height 646
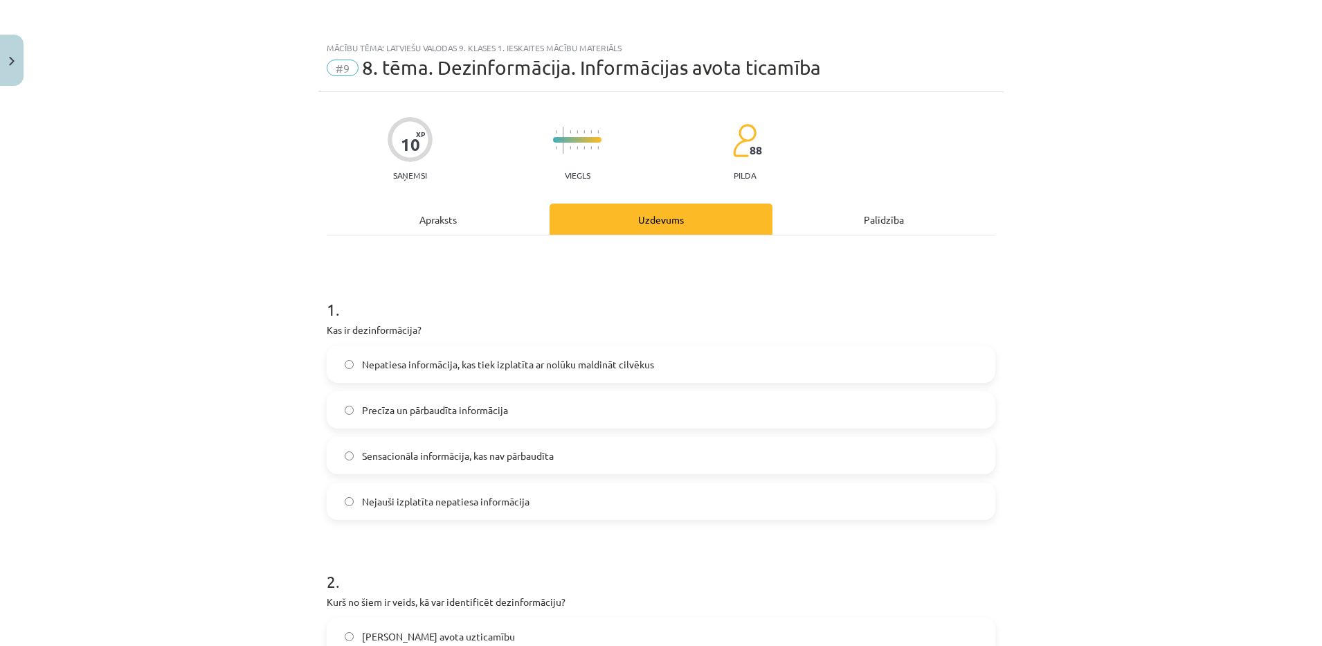
click at [579, 359] on span "Nepatiesa informācija, kas tiek izplatīta ar nolūku maldināt cilvēkus" at bounding box center [508, 364] width 292 height 15
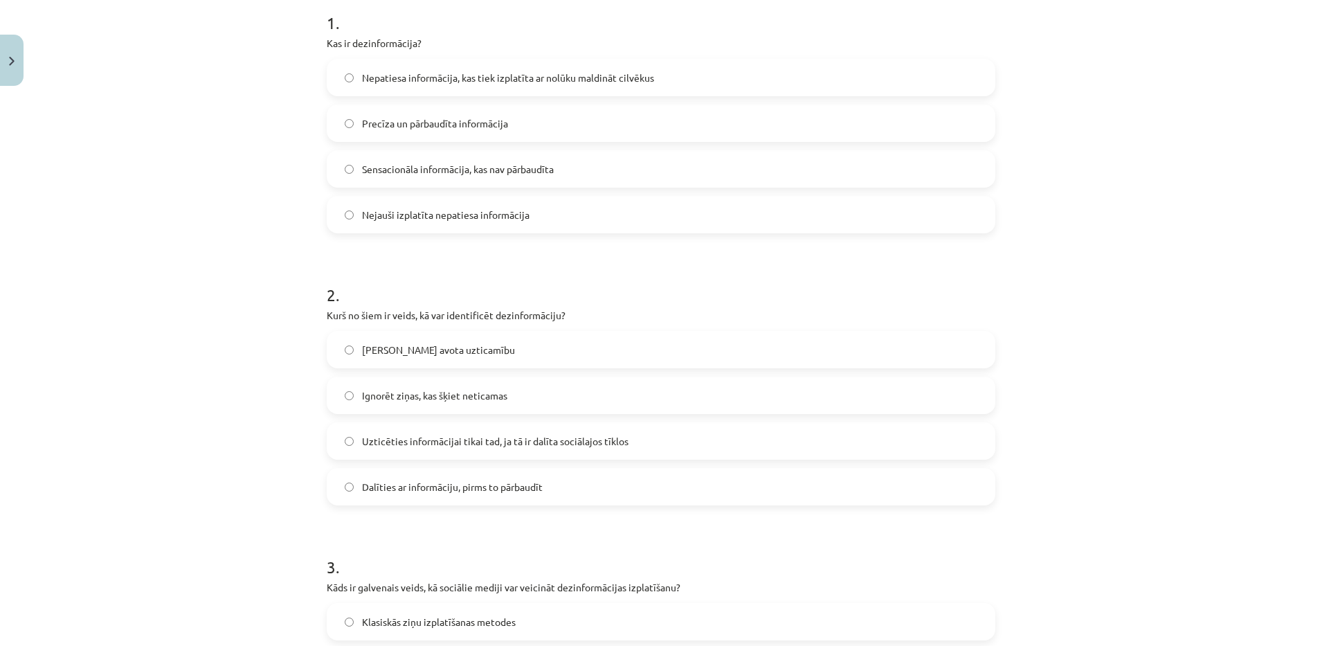
scroll to position [311, 0]
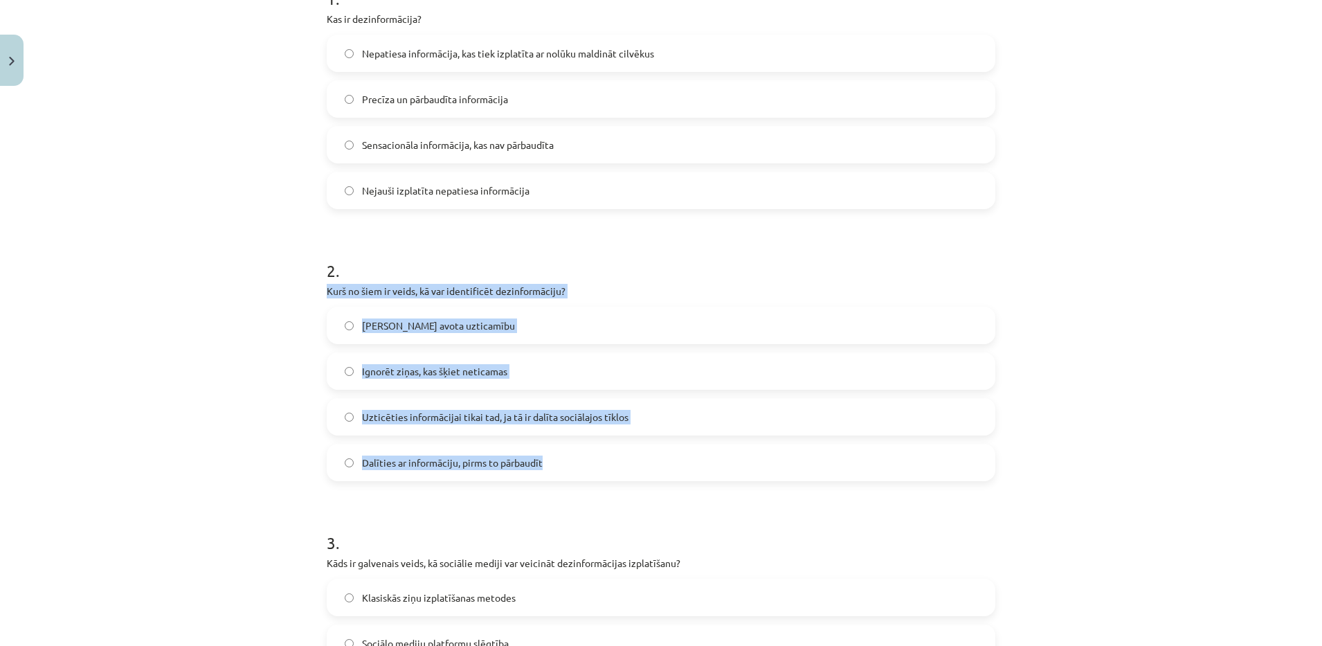
drag, startPoint x: 320, startPoint y: 286, endPoint x: 592, endPoint y: 453, distance: 319.0
click at [592, 453] on div "2 . Kurš no šiem ir veids, kā var identificēt dezinformāciju? Pārbaudīt avota u…" at bounding box center [661, 359] width 668 height 244
click at [100, 398] on div "Mācību tēma: Latviešu valodas 9. klases 1. ieskaites mācību materiāls #9 8. tēm…" at bounding box center [661, 323] width 1322 height 646
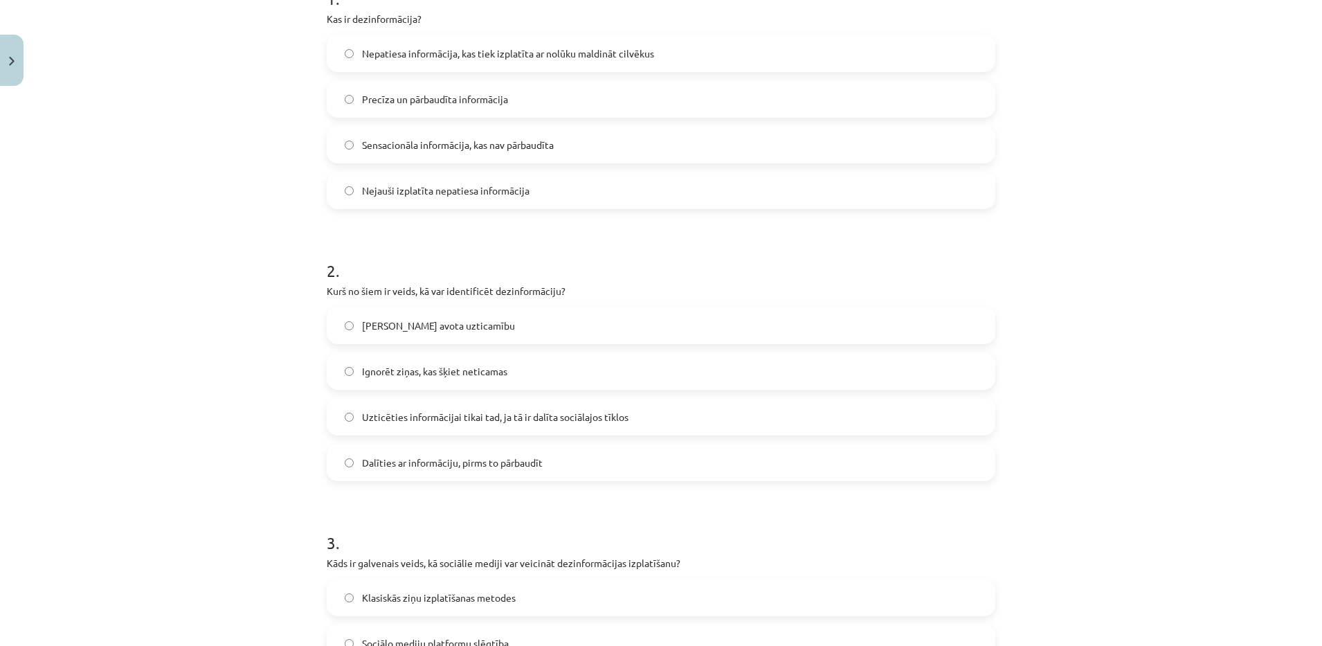
click at [438, 317] on label "Pārbaudīt avota uzticamību" at bounding box center [661, 325] width 666 height 35
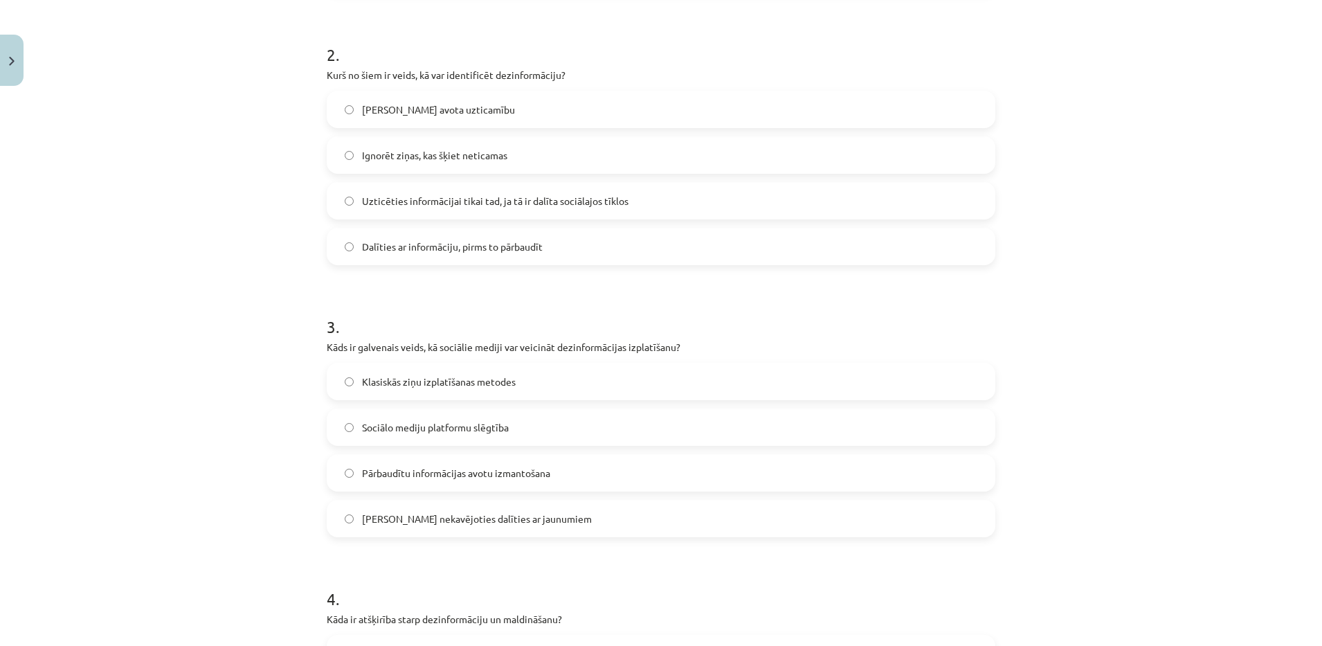
scroll to position [559, 0]
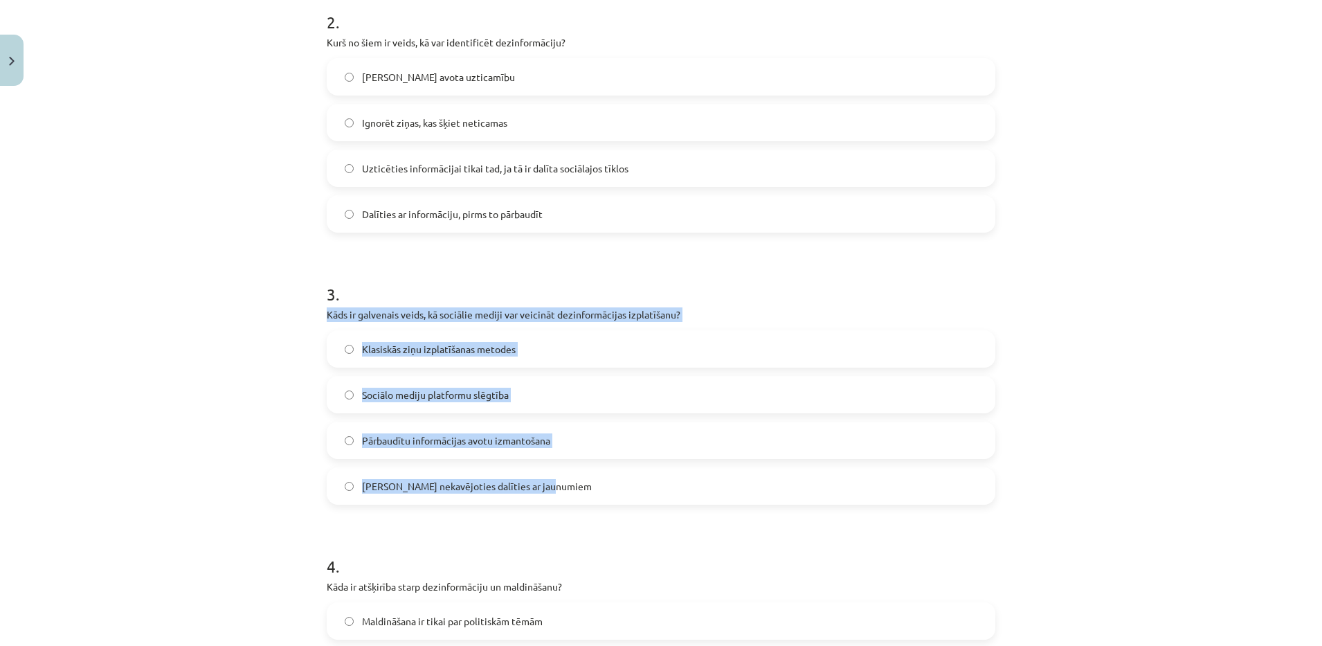
drag, startPoint x: 299, startPoint y: 320, endPoint x: 626, endPoint y: 467, distance: 358.9
click at [626, 467] on div "Mācību tēma: Latviešu valodas 9. klases 1. ieskaites mācību materiāls #9 8. tēm…" at bounding box center [661, 323] width 1322 height 646
click at [99, 404] on div "Mācību tēma: Latviešu valodas 9. klases 1. ieskaites mācību materiāls #9 8. tēm…" at bounding box center [661, 323] width 1322 height 646
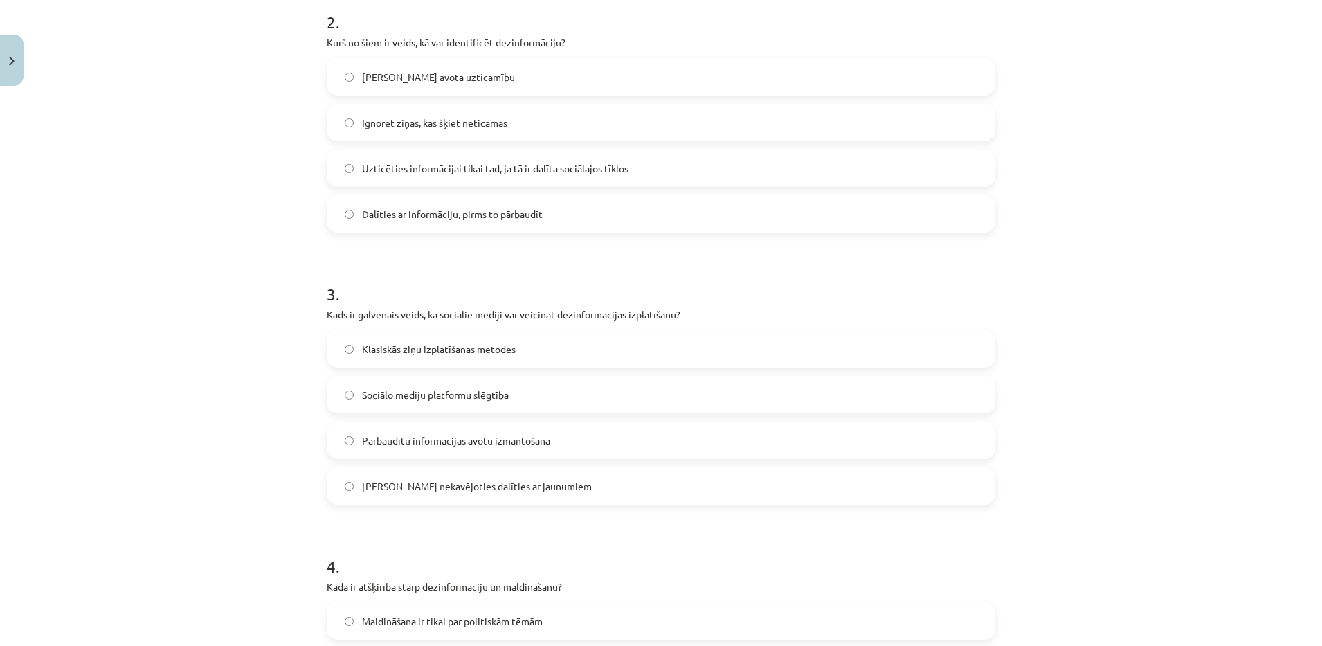
click at [194, 300] on div "Mācību tēma: Latviešu valodas 9. klases 1. ieskaites mācību materiāls #9 8. tēm…" at bounding box center [661, 323] width 1322 height 646
click at [506, 485] on span "Iespēja nekavējoties dalīties ar jaunumiem" at bounding box center [477, 486] width 230 height 15
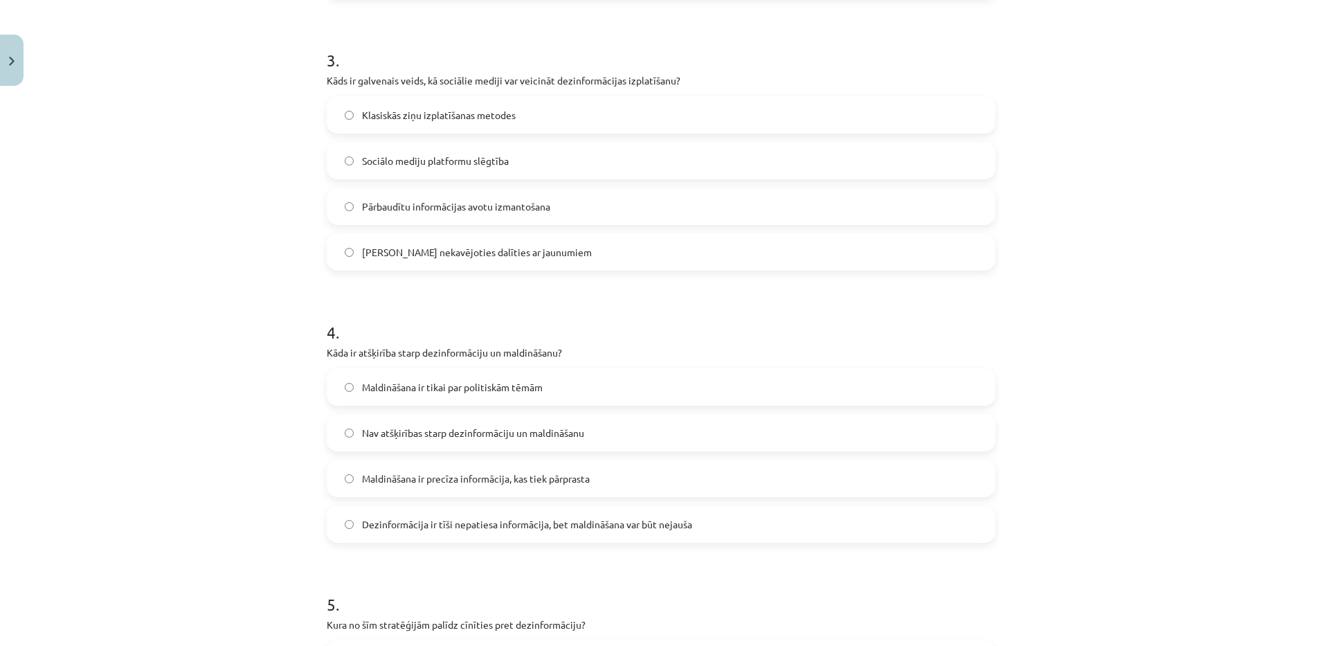
scroll to position [803, 0]
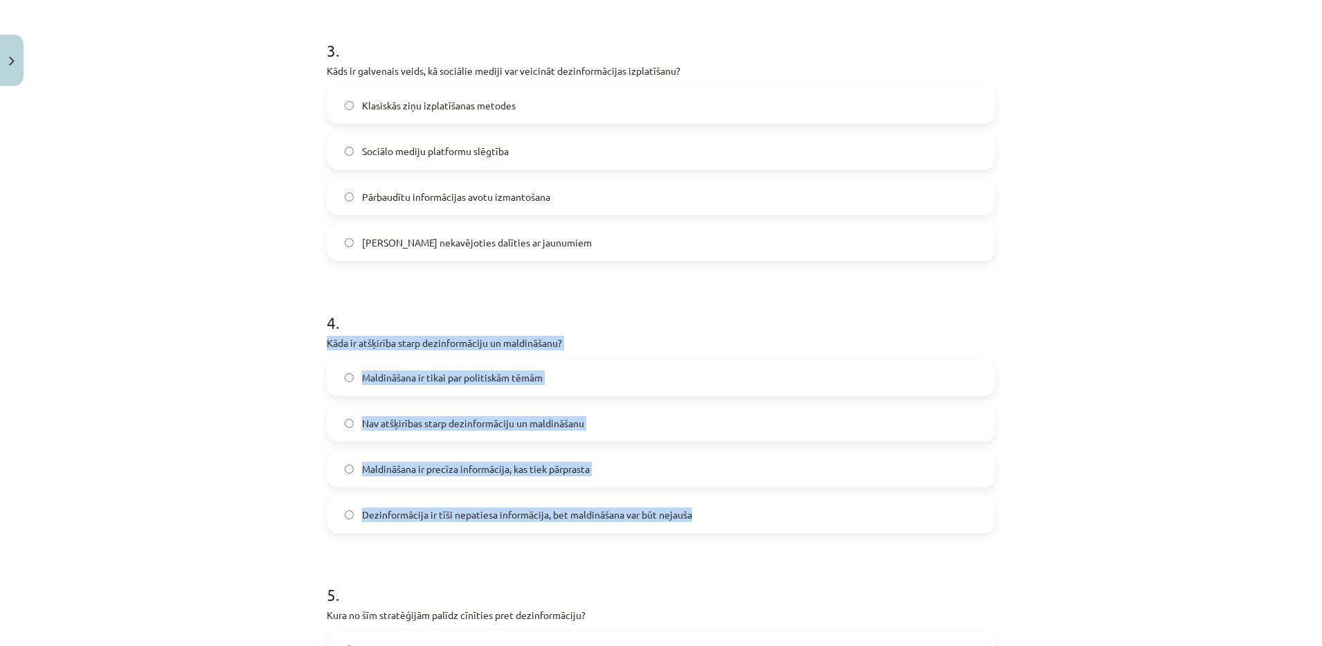
drag, startPoint x: 304, startPoint y: 335, endPoint x: 693, endPoint y: 507, distance: 425.3
click at [693, 507] on div "Mācību tēma: Latviešu valodas 9. klases 1. ieskaites mācību materiāls #9 8. tēm…" at bounding box center [661, 323] width 1322 height 646
click at [130, 520] on div "Mācību tēma: Latviešu valodas 9. klases 1. ieskaites mācību materiāls #9 8. tēm…" at bounding box center [661, 323] width 1322 height 646
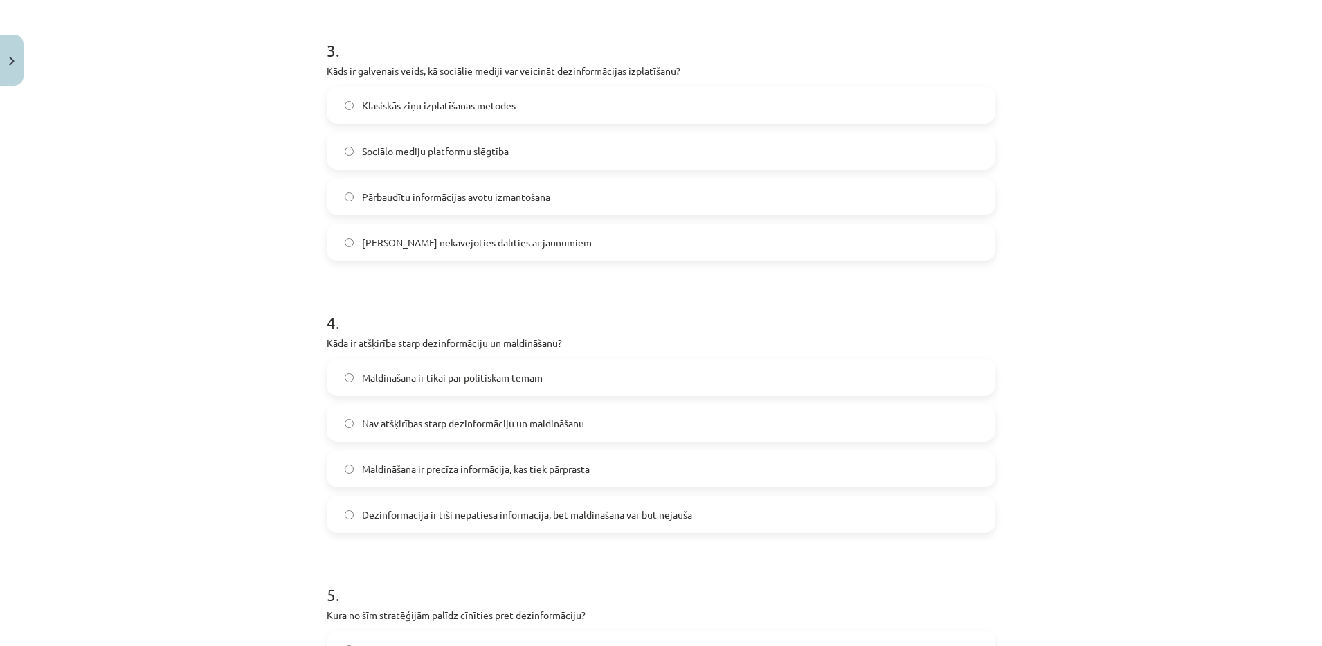
click at [455, 419] on span "Nav atšķirības starp dezinformāciju un maldināšanu" at bounding box center [473, 423] width 222 height 15
click at [460, 534] on form "1 . Kas ir dezinformācija? Nepatiesa informācija, kas tiek izplatīta ar nolūku …" at bounding box center [661, 139] width 668 height 1332
click at [507, 501] on label "Dezinformācija ir tīši nepatiesa informācija, bet maldināšana var būt nejauša" at bounding box center [661, 514] width 666 height 35
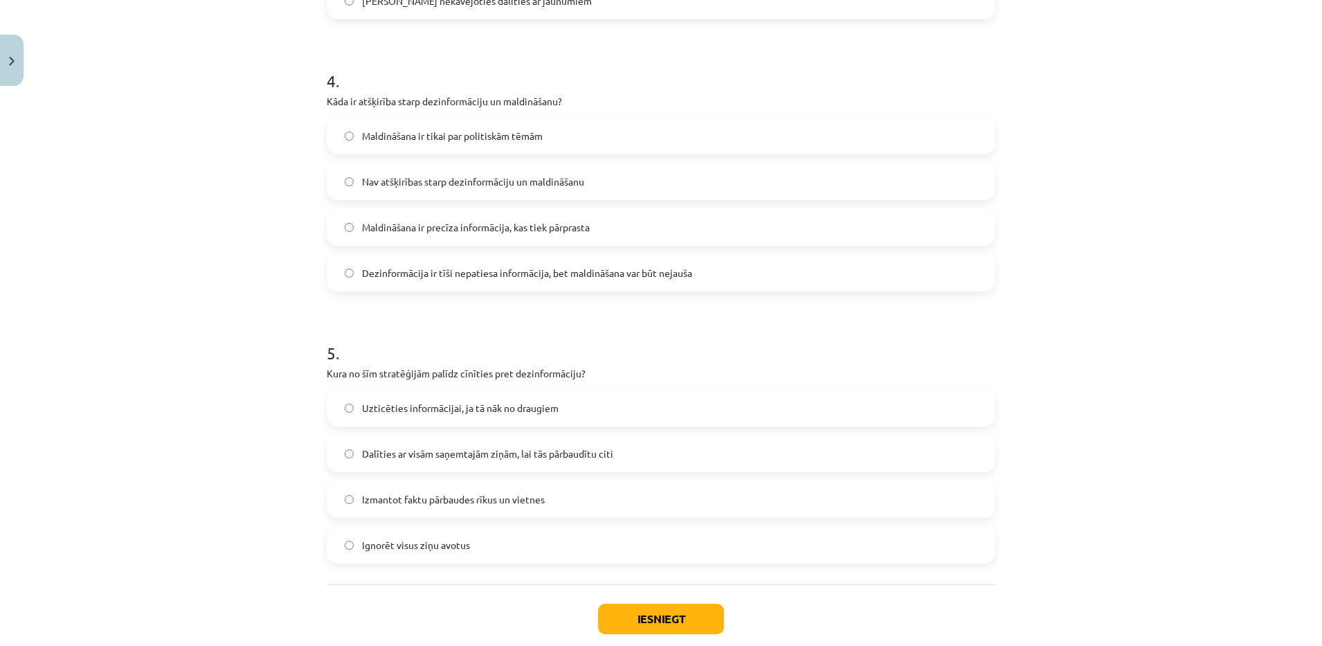
scroll to position [1122, 0]
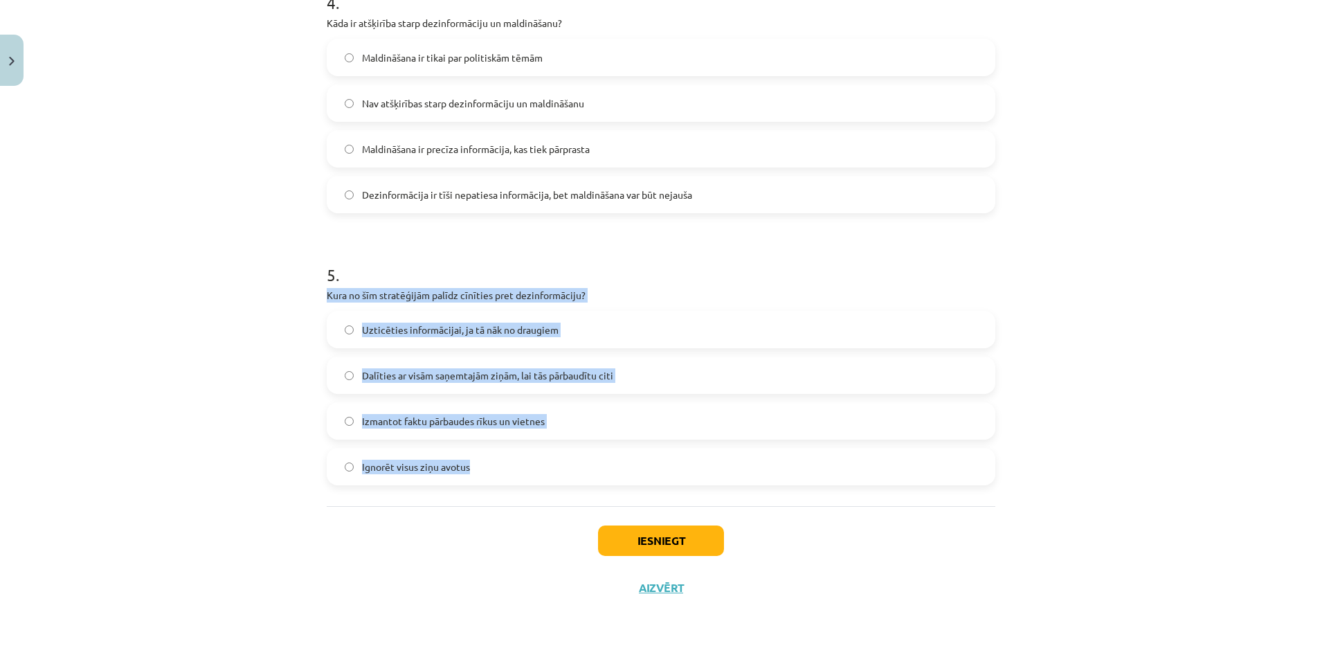
drag, startPoint x: 319, startPoint y: 290, endPoint x: 551, endPoint y: 477, distance: 298.7
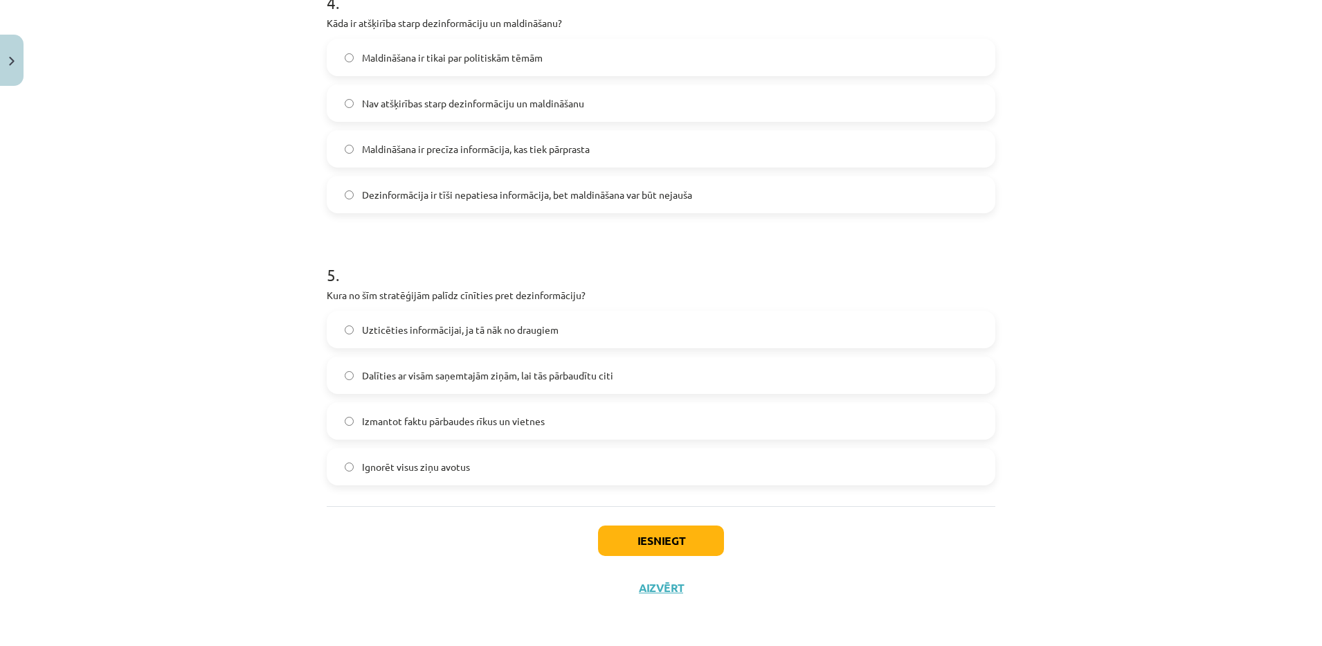
click at [255, 515] on div "Mācību tēma: Latviešu valodas 9. klases 1. ieskaites mācību materiāls #9 8. tēm…" at bounding box center [661, 323] width 1322 height 646
click at [485, 423] on span "Izmantot faktu pārbaudes rīkus un vietnes" at bounding box center [453, 421] width 183 height 15
click at [621, 528] on button "Iesniegt" at bounding box center [661, 540] width 126 height 30
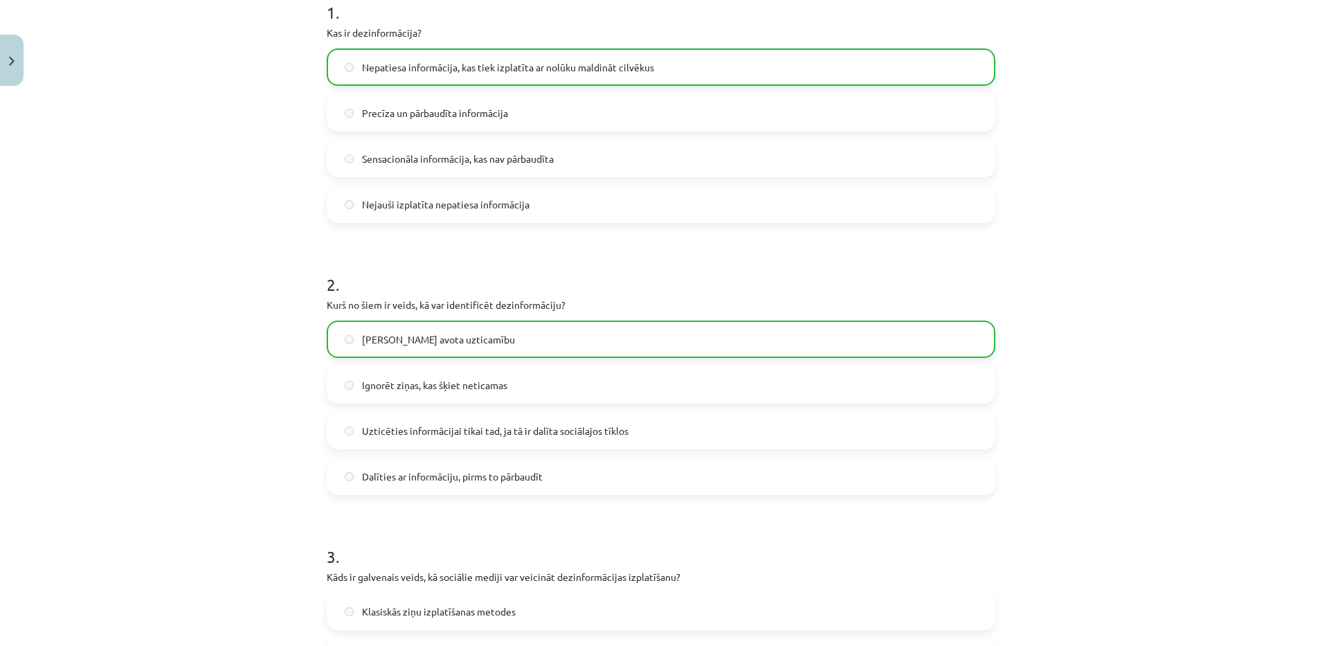
scroll to position [1167, 0]
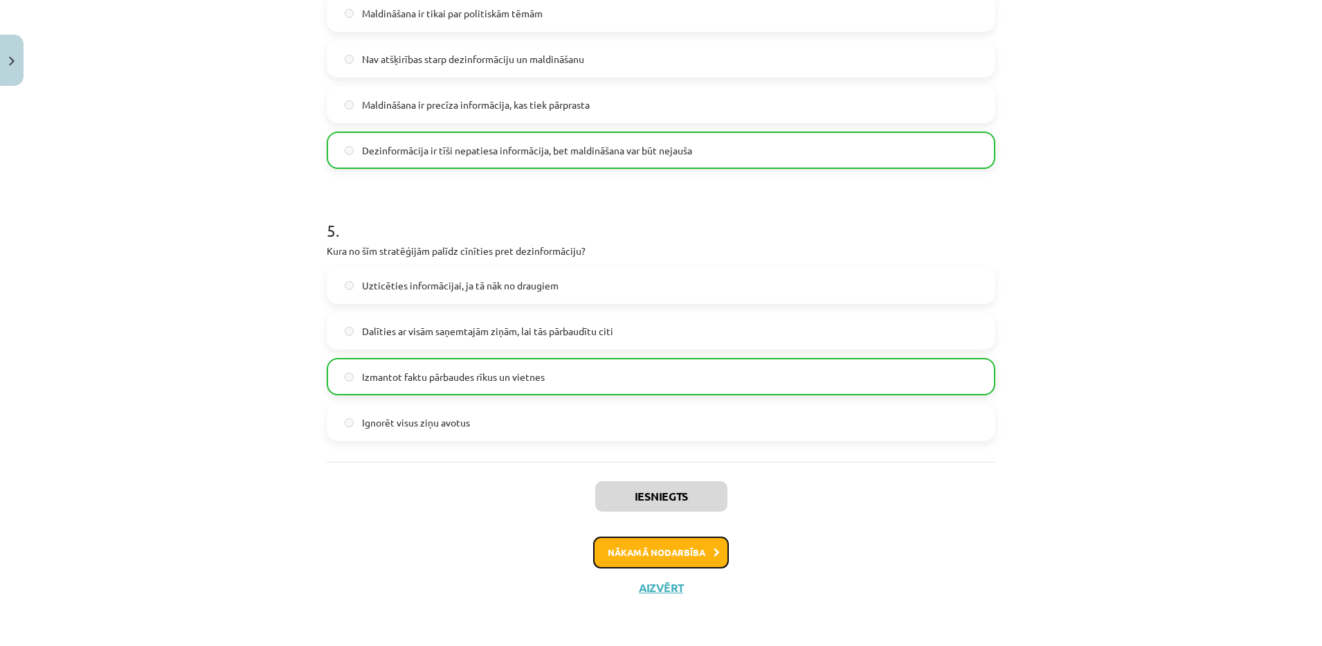
click at [656, 547] on button "Nākamā nodarbība" at bounding box center [661, 552] width 136 height 32
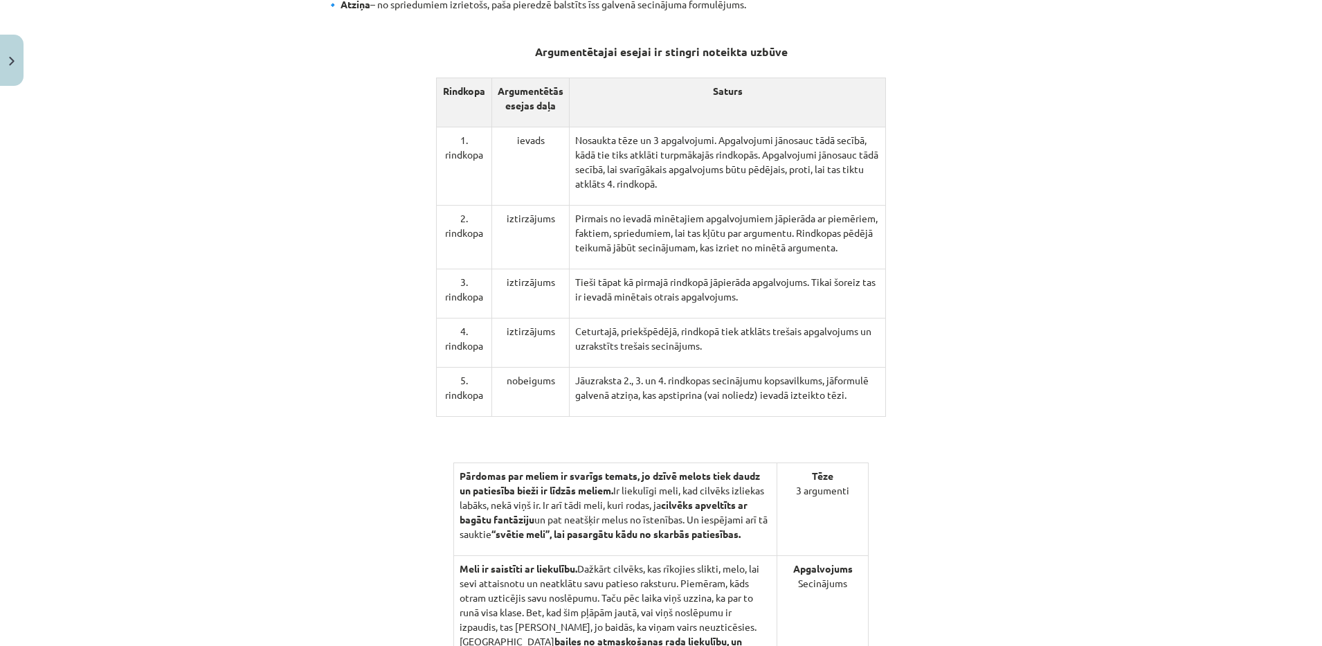
scroll to position [1328, 0]
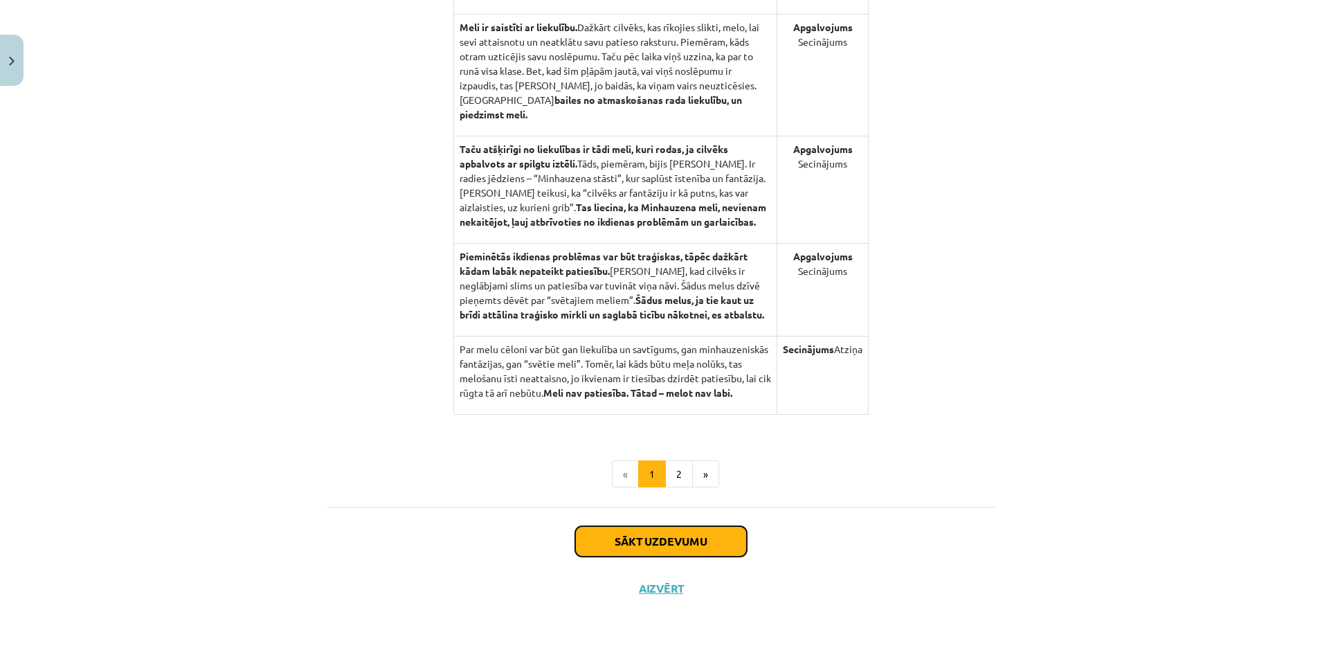
click at [700, 540] on button "Sākt uzdevumu" at bounding box center [661, 541] width 172 height 30
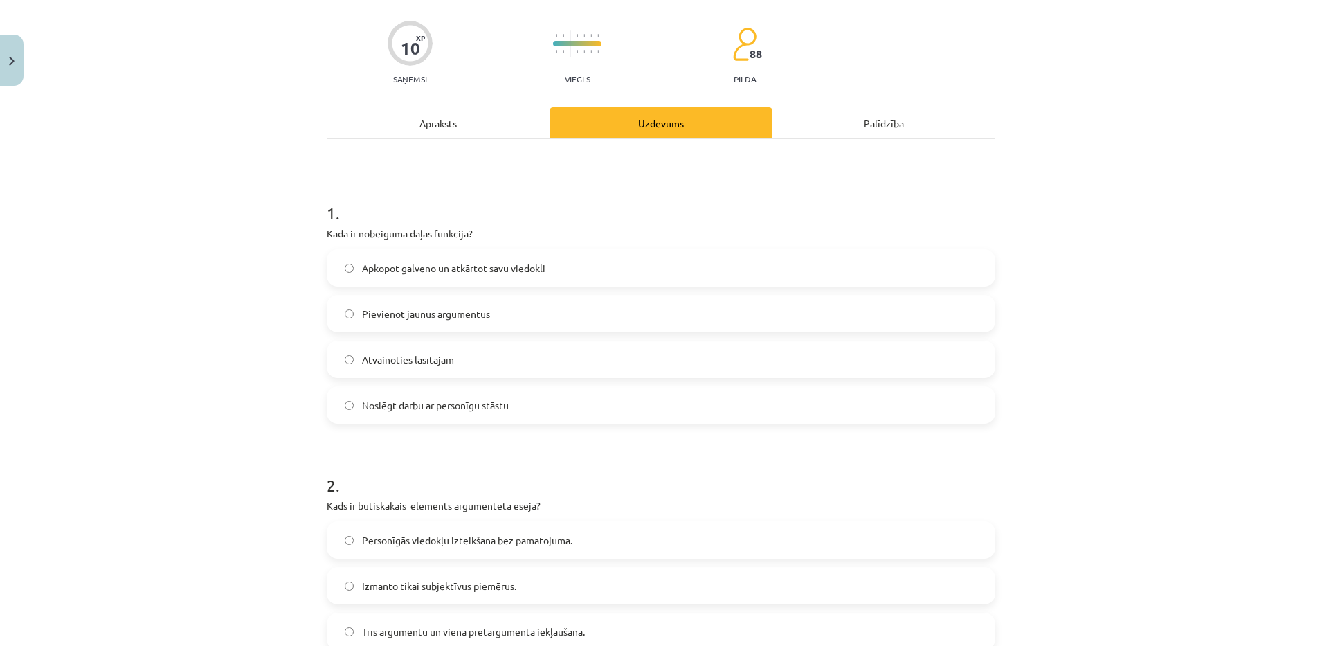
scroll to position [35, 0]
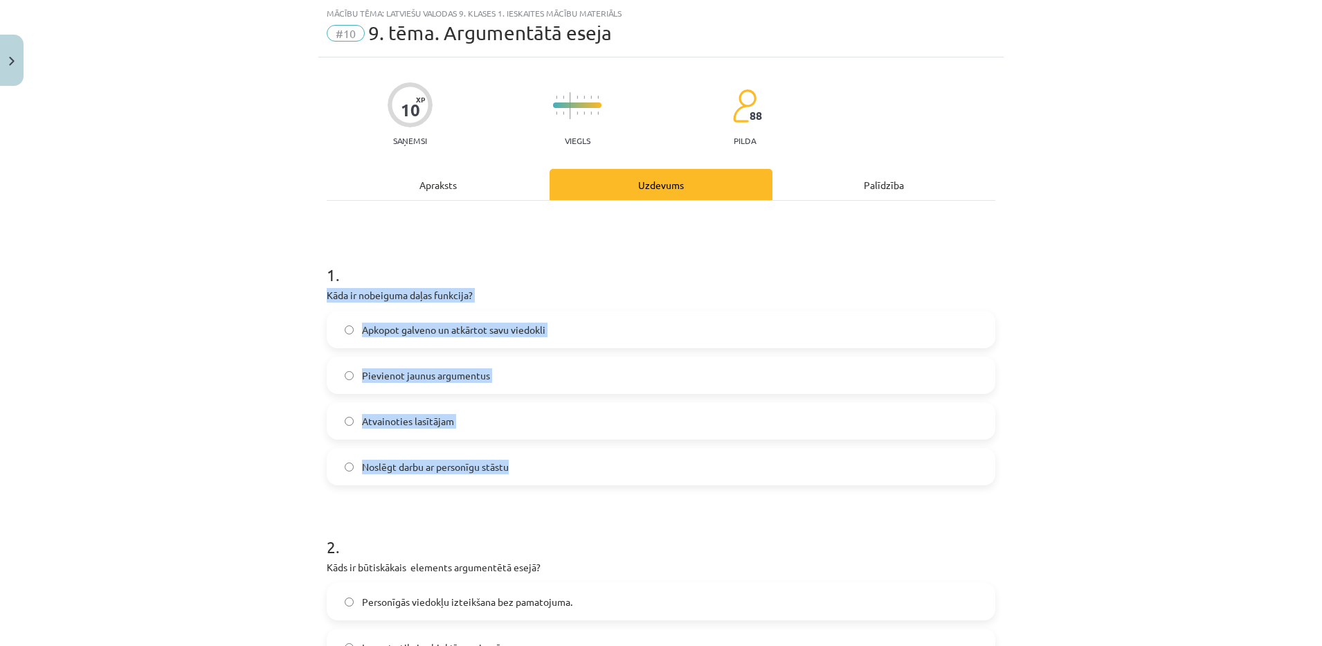
drag, startPoint x: 316, startPoint y: 290, endPoint x: 589, endPoint y: 452, distance: 317.7
click at [200, 442] on div "Mācību tēma: Latviešu valodas 9. klases 1. ieskaites mācību materiāls #10 9. tē…" at bounding box center [661, 323] width 1322 height 646
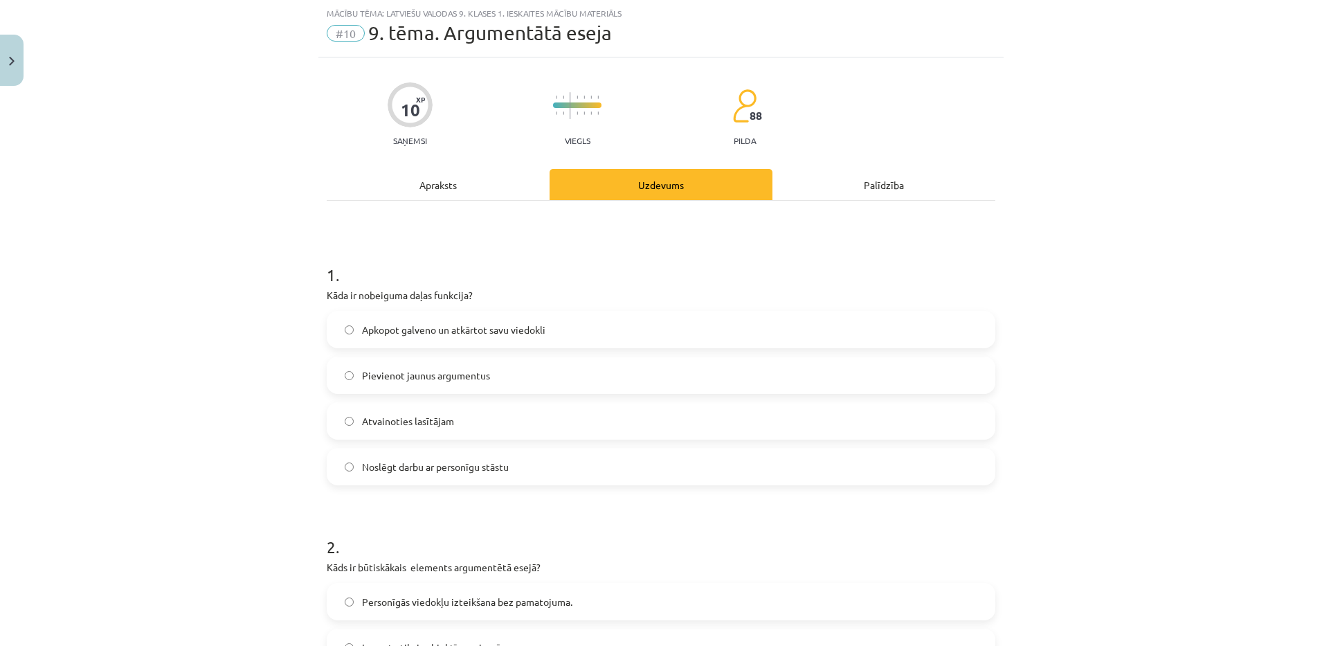
click at [547, 320] on label "Apkopot galveno un atkārtot savu viedokli" at bounding box center [661, 329] width 666 height 35
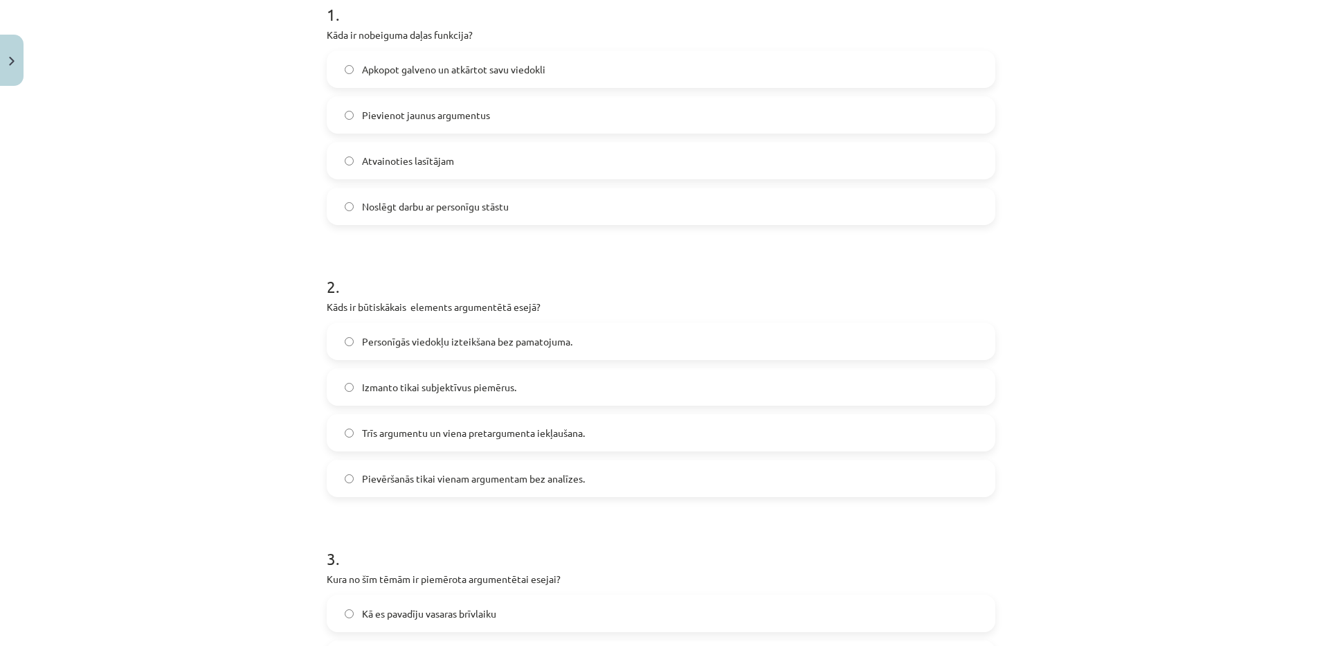
scroll to position [325, 0]
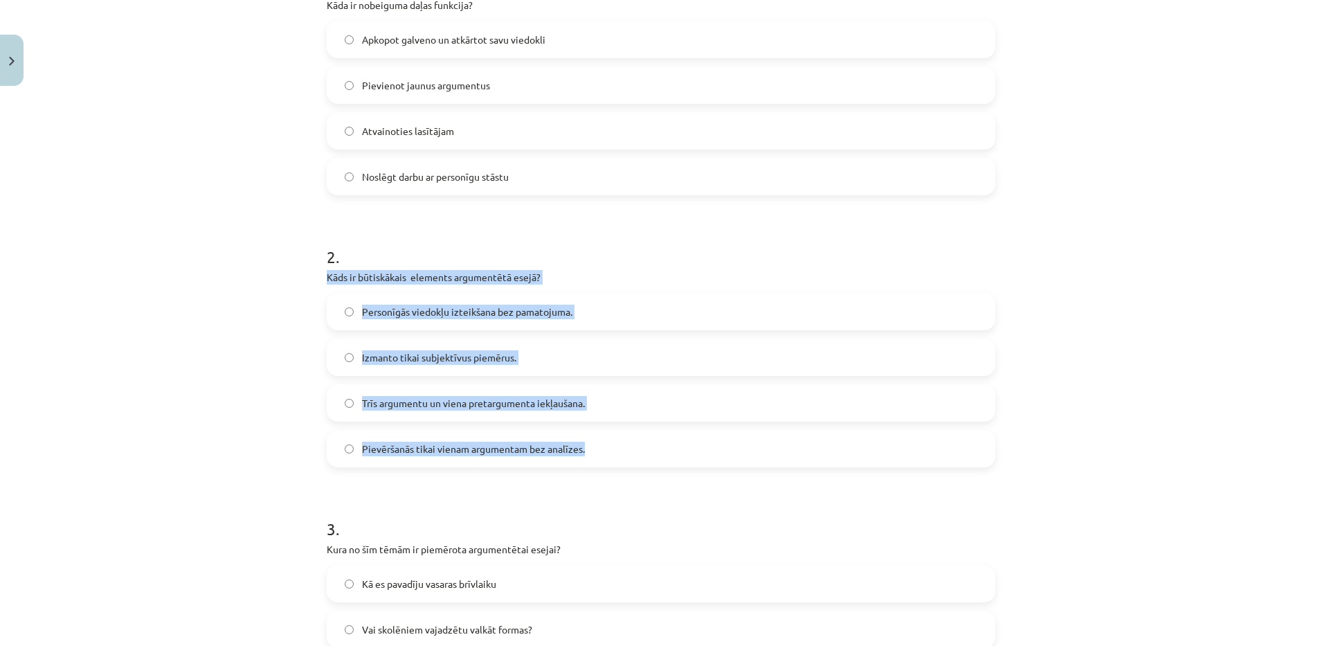
drag, startPoint x: 313, startPoint y: 272, endPoint x: 649, endPoint y: 440, distance: 375.3
click at [649, 440] on div "10 XP Saņemsi Viegls 88 pilda Apraksts Uzdevums Palīdzība 1 . Kāda ir nobeiguma…" at bounding box center [660, 588] width 685 height 1641
click at [151, 395] on div "Mācību tēma: Latviešu valodas 9. klases 1. ieskaites mācību materiāls #10 9. tē…" at bounding box center [661, 323] width 1322 height 646
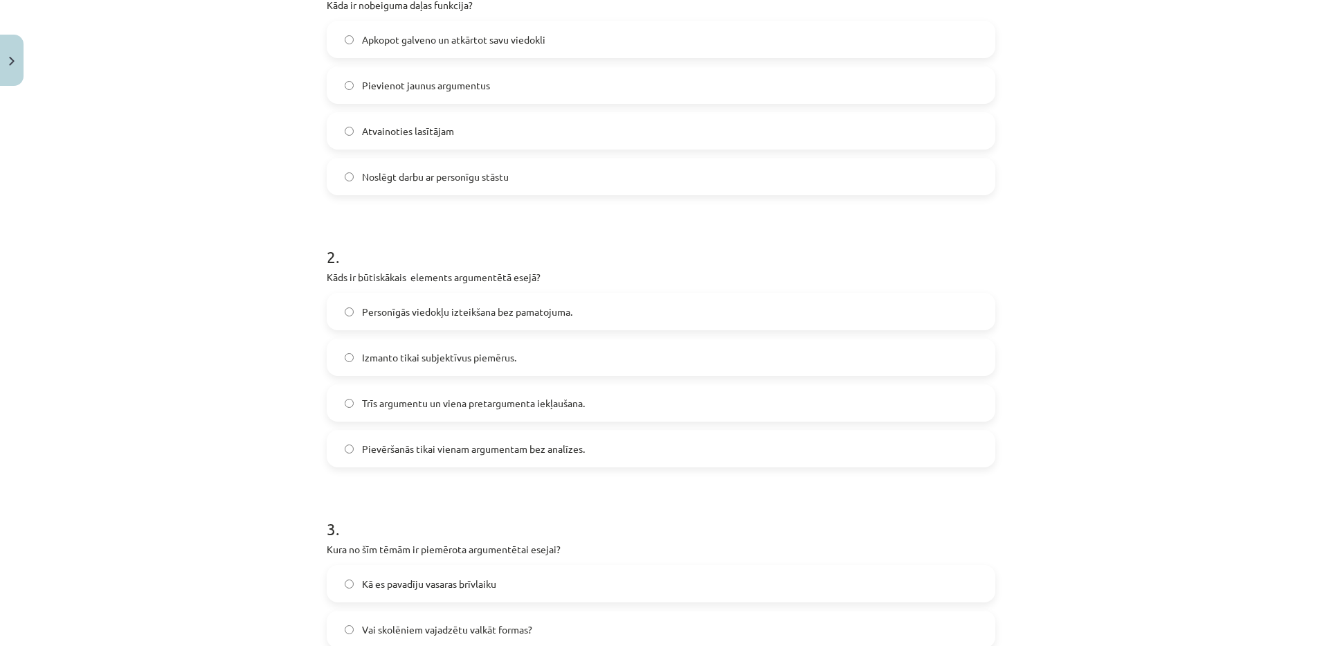
click at [458, 412] on label "Trīs argumentu un viena pretargumenta iekļaušana." at bounding box center [661, 402] width 666 height 35
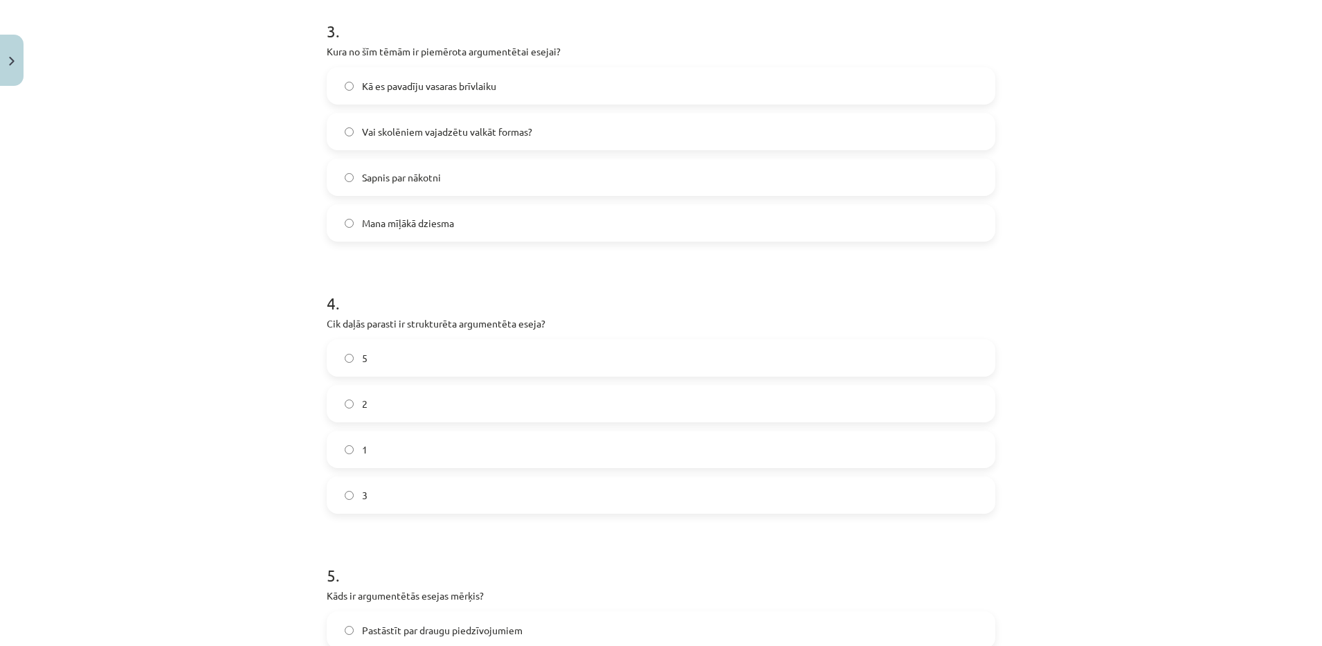
scroll to position [753, 0]
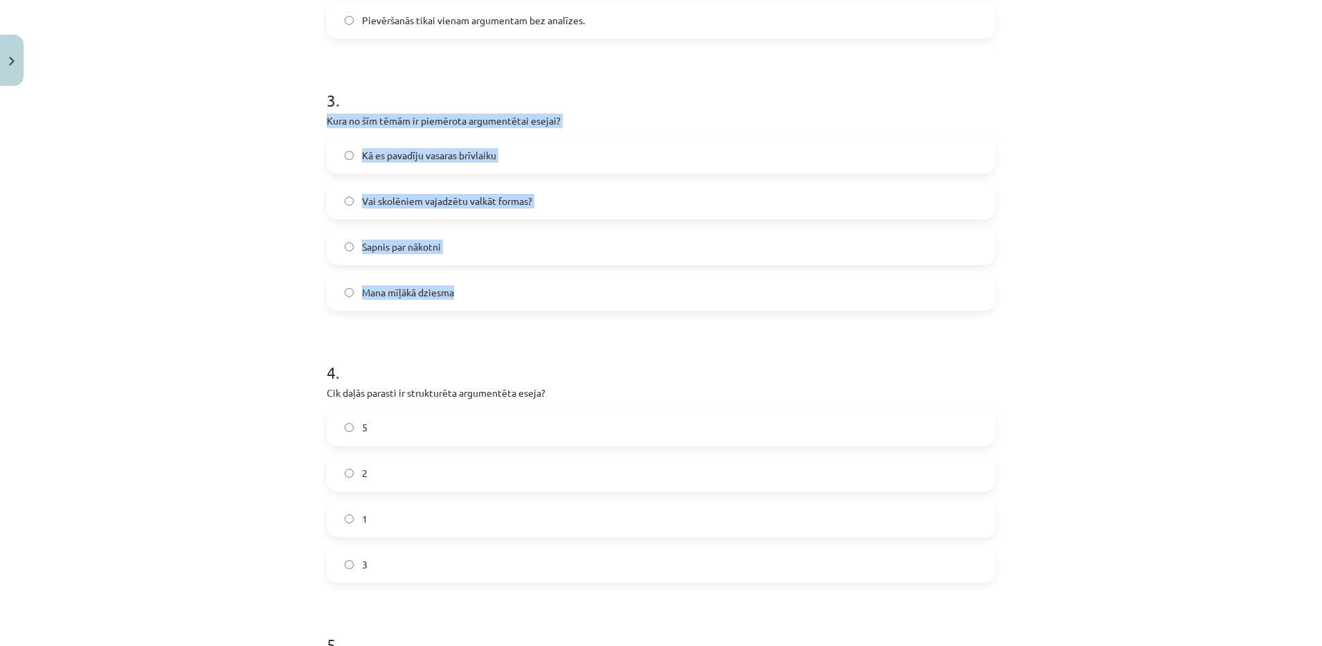
drag, startPoint x: 304, startPoint y: 109, endPoint x: 532, endPoint y: 281, distance: 285.1
click at [532, 281] on div "Mācību tēma: Latviešu valodas 9. klases 1. ieskaites mācību materiāls #10 9. tē…" at bounding box center [661, 323] width 1322 height 646
click at [62, 274] on div "Mācību tēma: Latviešu valodas 9. klases 1. ieskaites mācību materiāls #10 9. tē…" at bounding box center [661, 323] width 1322 height 646
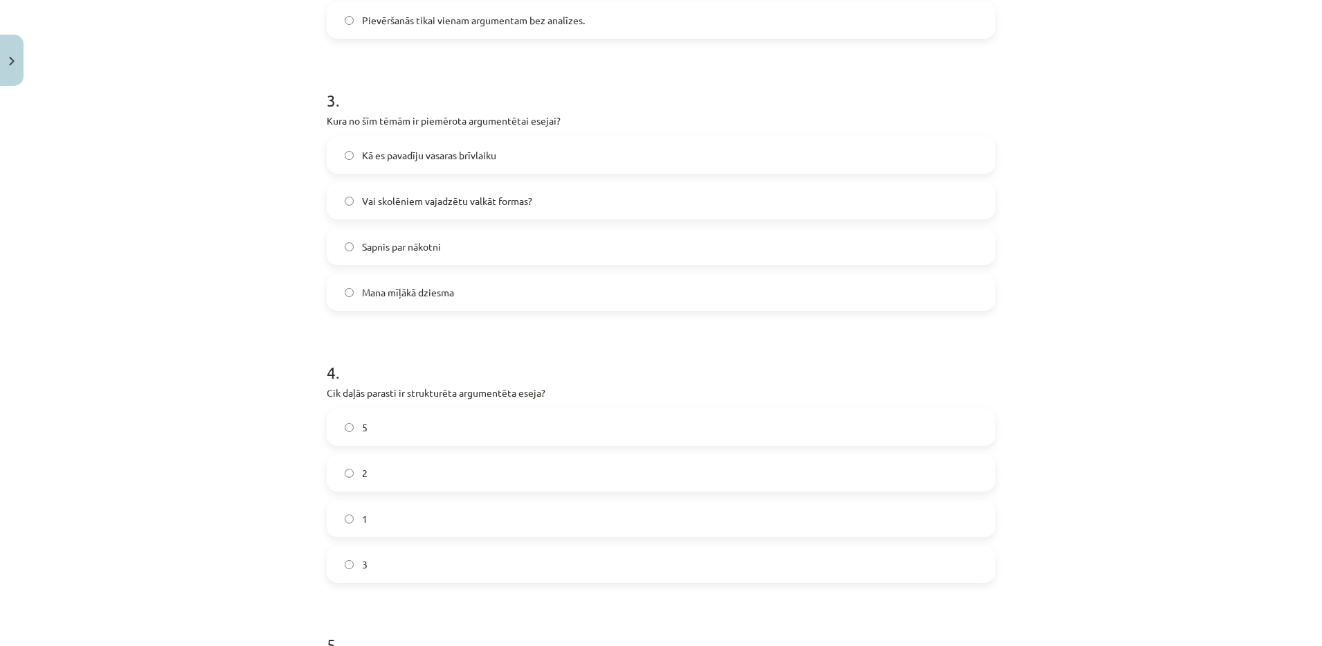
click at [412, 205] on span "Vai skolēniem vajadzētu valkāt formas?" at bounding box center [447, 201] width 170 height 15
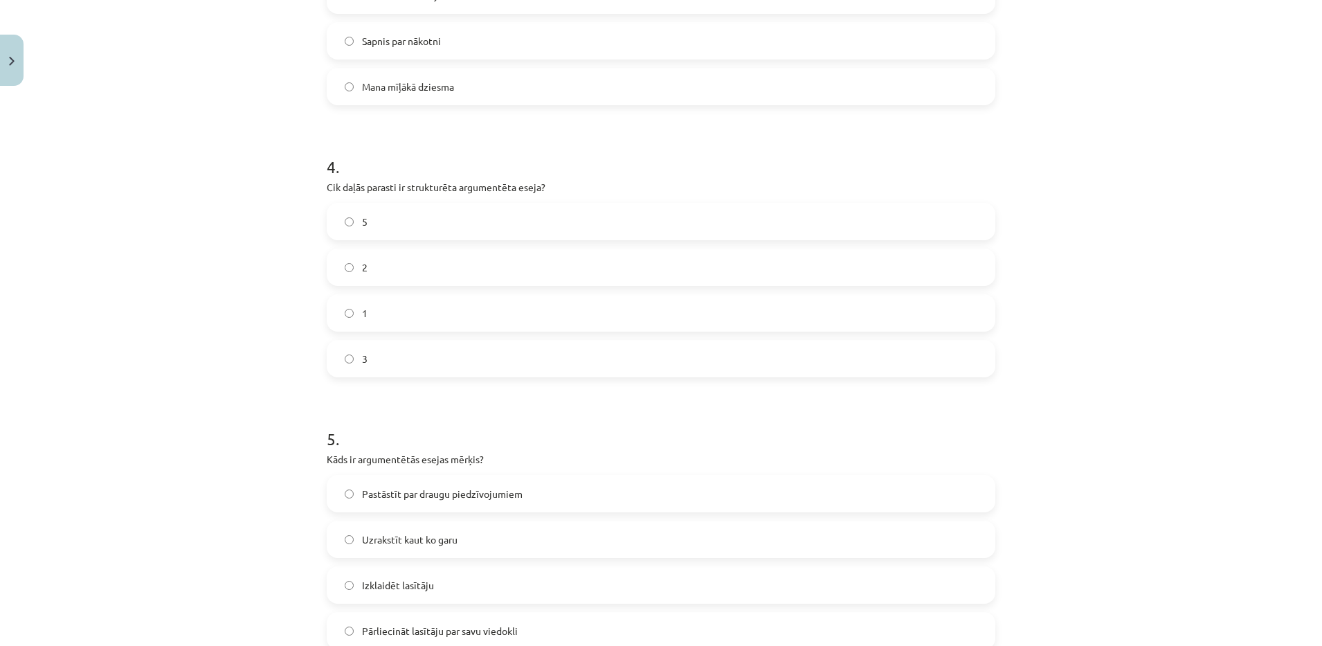
scroll to position [965, 0]
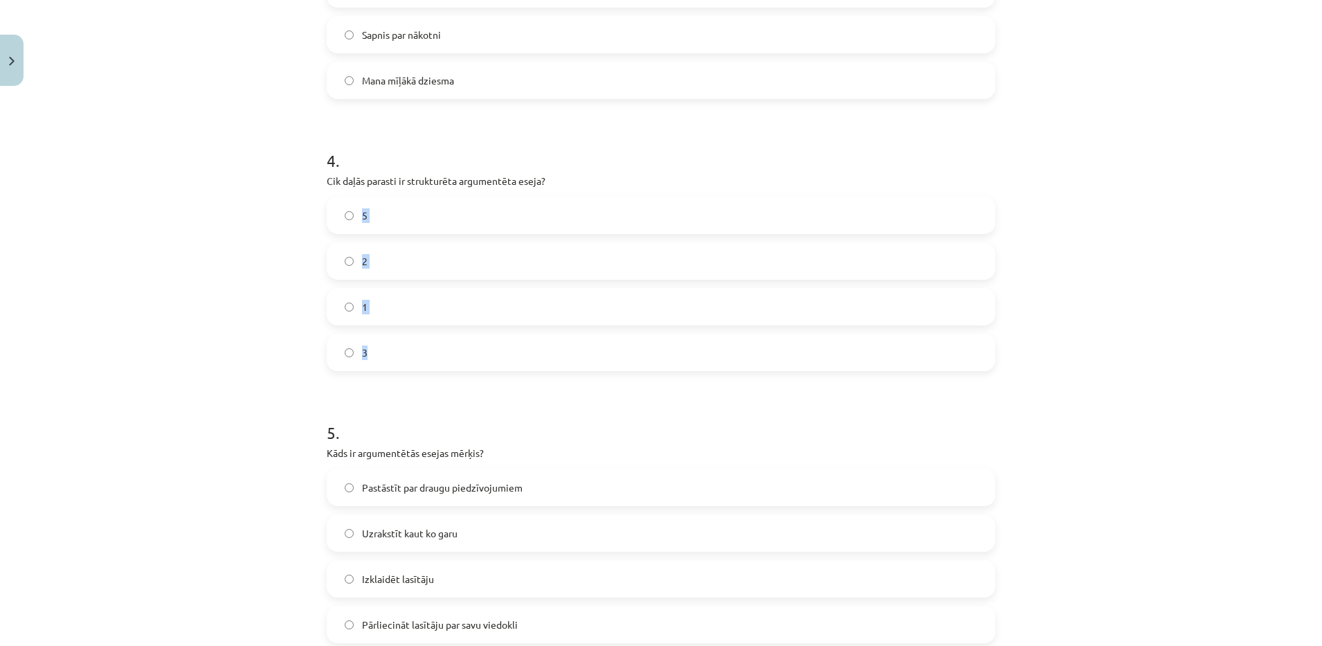
drag, startPoint x: 305, startPoint y: 192, endPoint x: 429, endPoint y: 347, distance: 198.4
click at [429, 347] on div "Mācību tēma: Latviešu valodas 9. klases 1. ieskaites mācību materiāls #10 9. tē…" at bounding box center [661, 323] width 1322 height 646
drag, startPoint x: 314, startPoint y: 173, endPoint x: 414, endPoint y: 340, distance: 194.8
click at [416, 209] on label "5" at bounding box center [661, 215] width 666 height 35
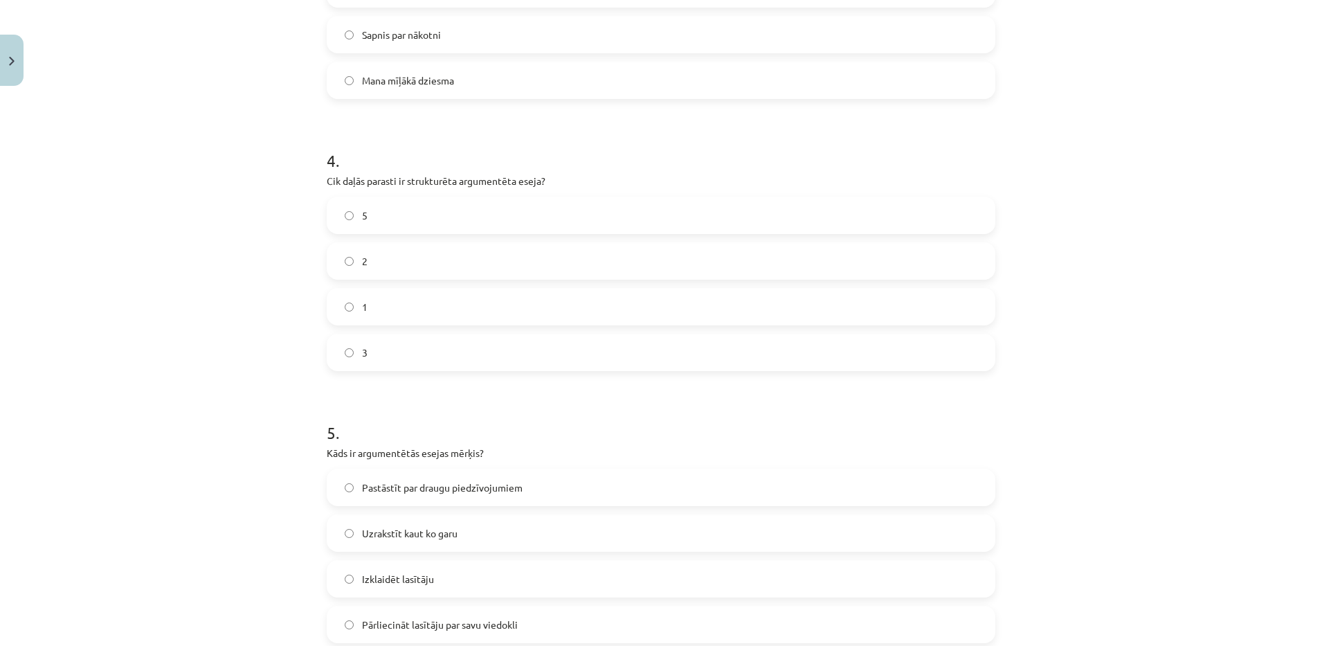
click at [402, 333] on div "3" at bounding box center [661, 351] width 668 height 37
click at [553, 349] on label "3" at bounding box center [661, 352] width 666 height 35
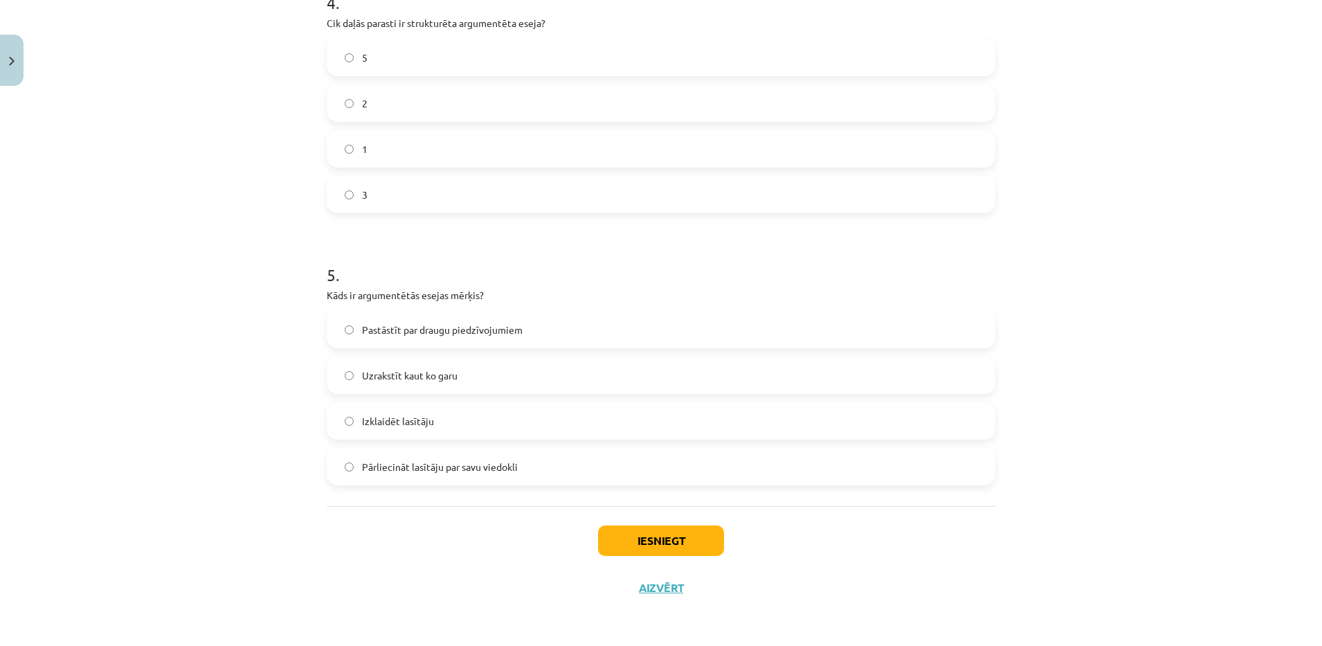
click at [414, 462] on span "Pārliecināt lasītāju par savu viedokli" at bounding box center [440, 466] width 156 height 15
click at [668, 545] on button "Iesniegt" at bounding box center [661, 540] width 126 height 30
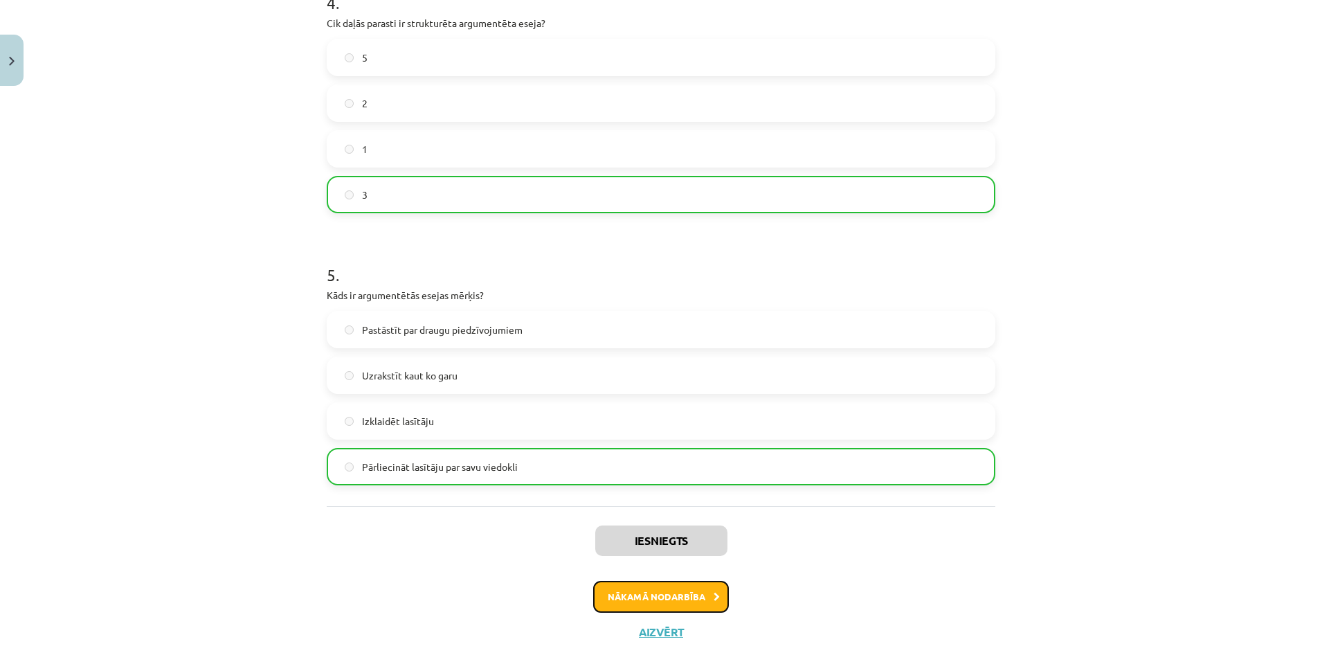
click at [675, 609] on button "Nākamā nodarbība" at bounding box center [661, 597] width 136 height 32
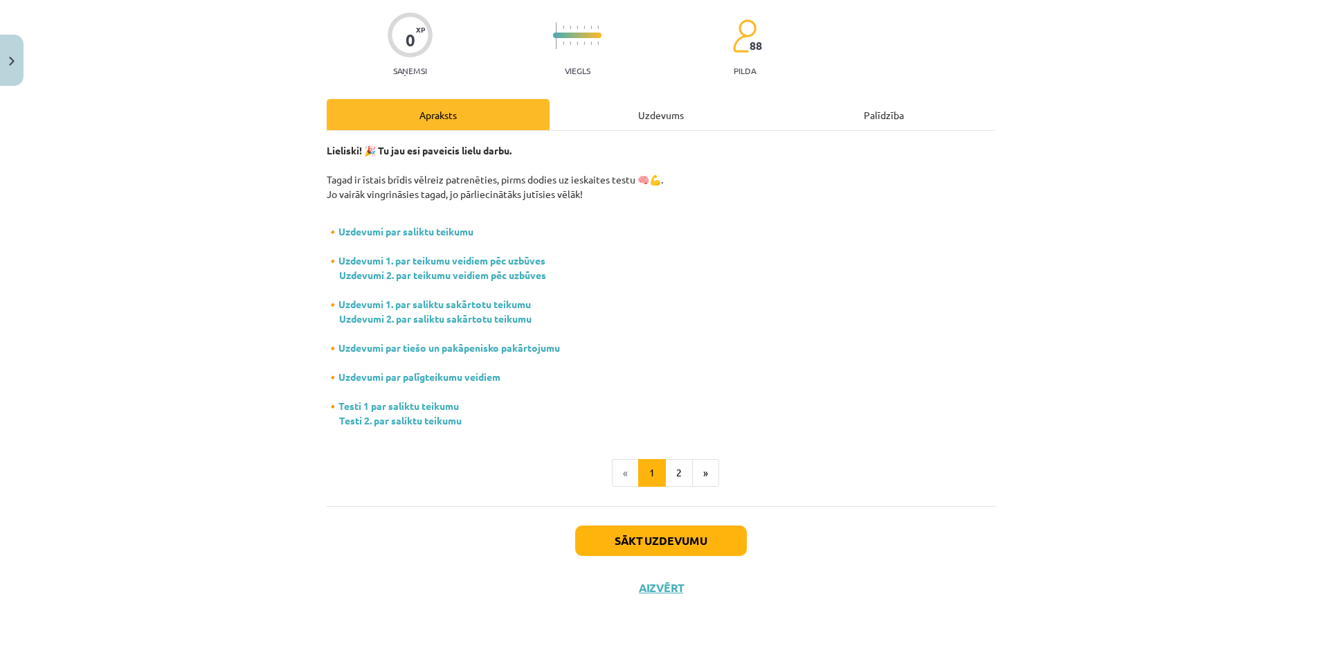
scroll to position [35, 0]
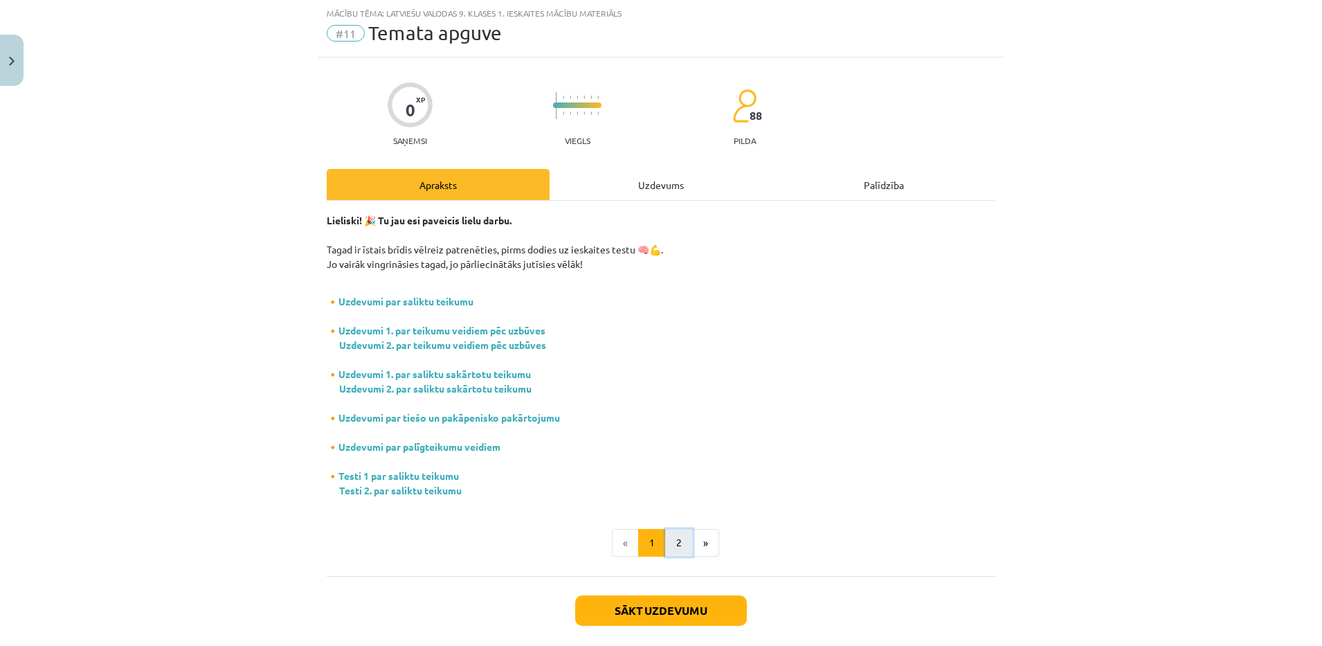
click at [674, 545] on button "2" at bounding box center [679, 543] width 28 height 28
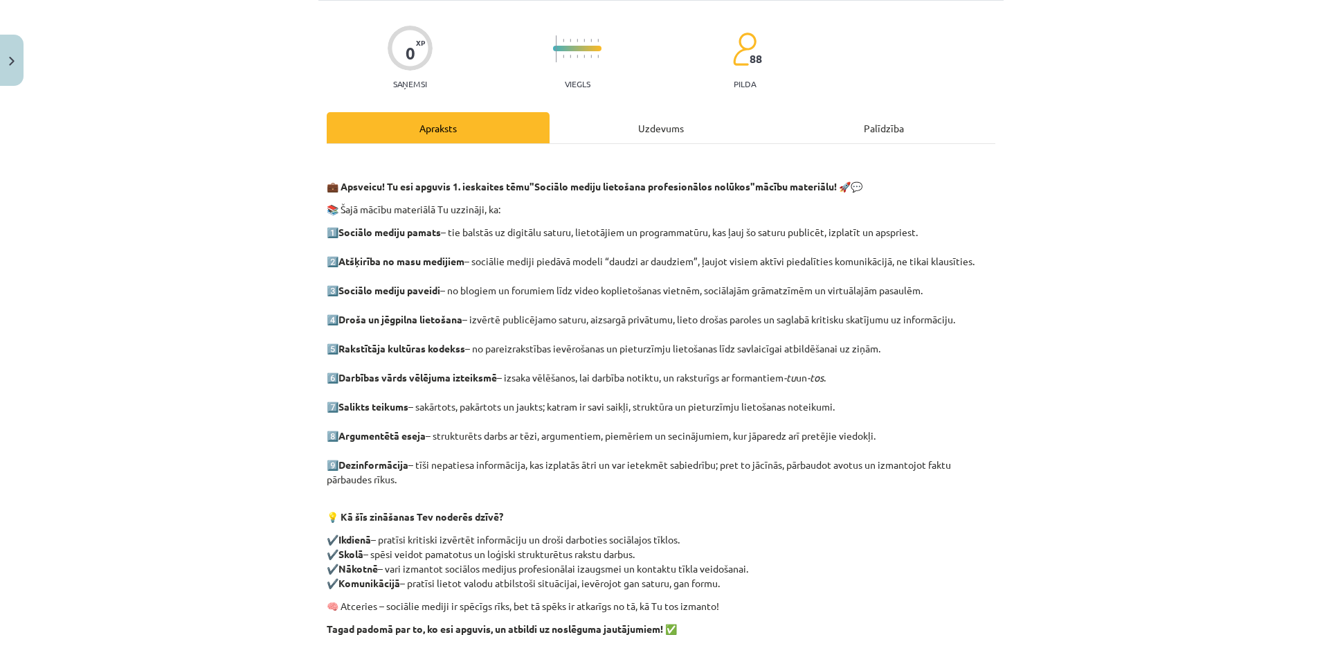
scroll to position [104, 0]
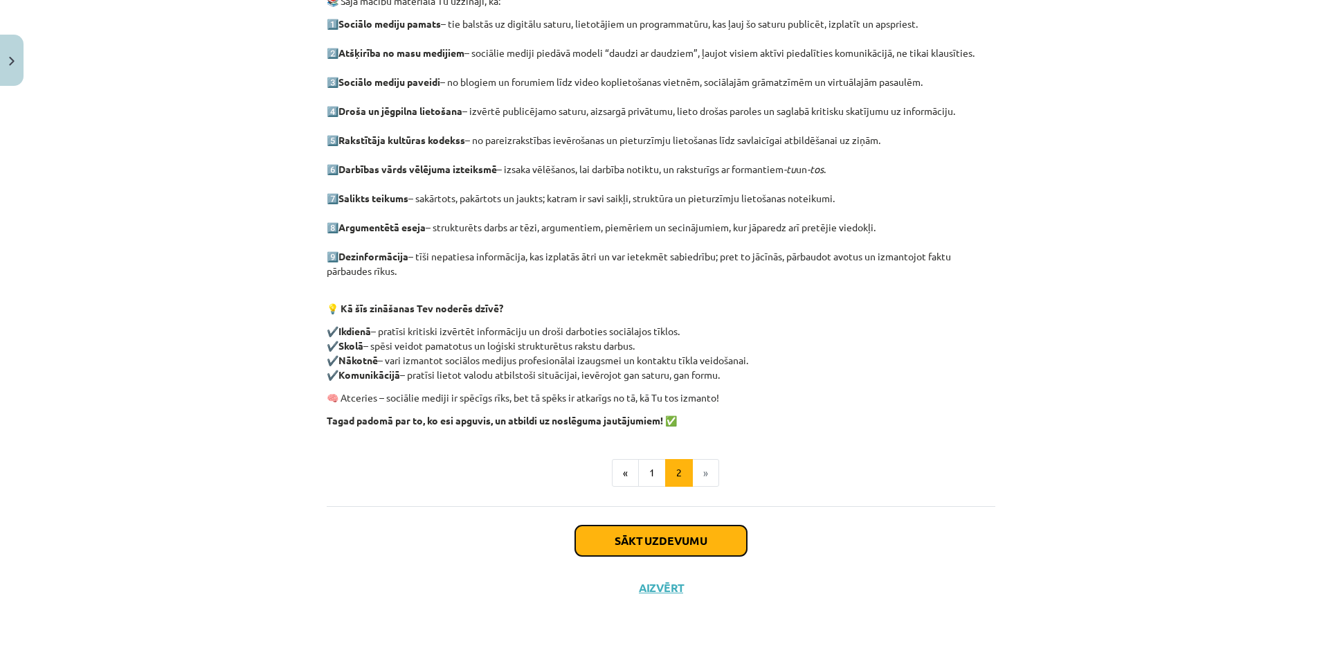
click at [670, 542] on button "Sākt uzdevumu" at bounding box center [661, 540] width 172 height 30
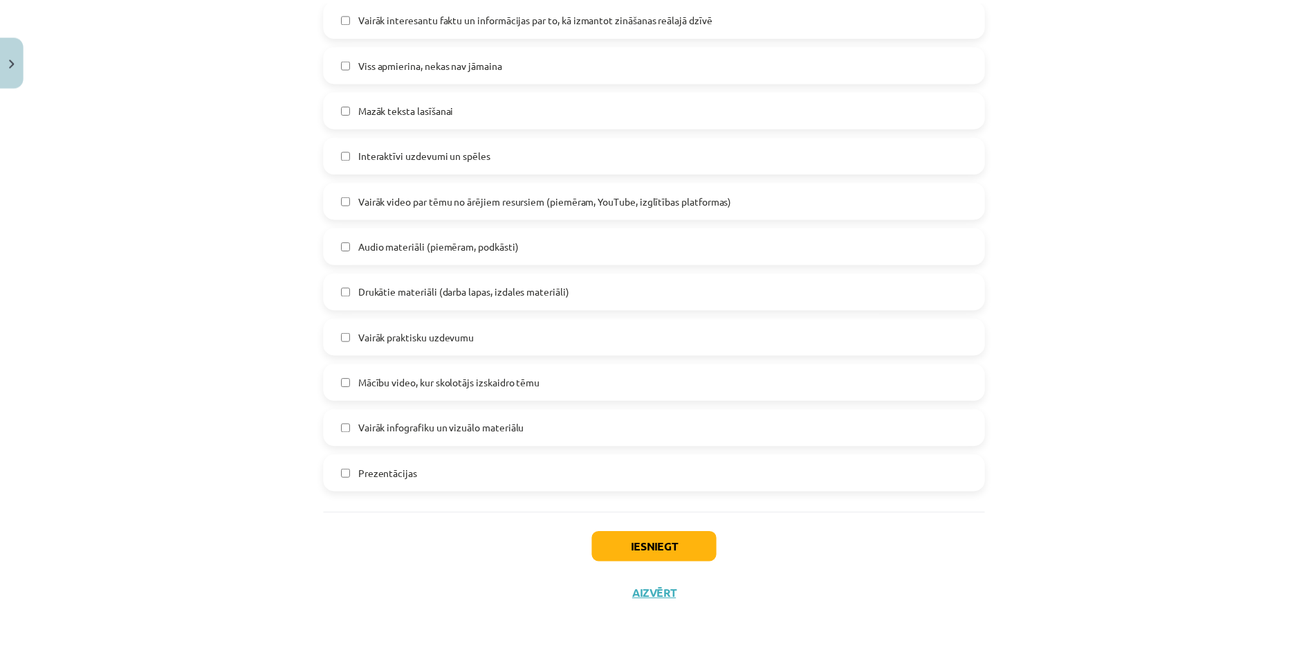
scroll to position [732, 0]
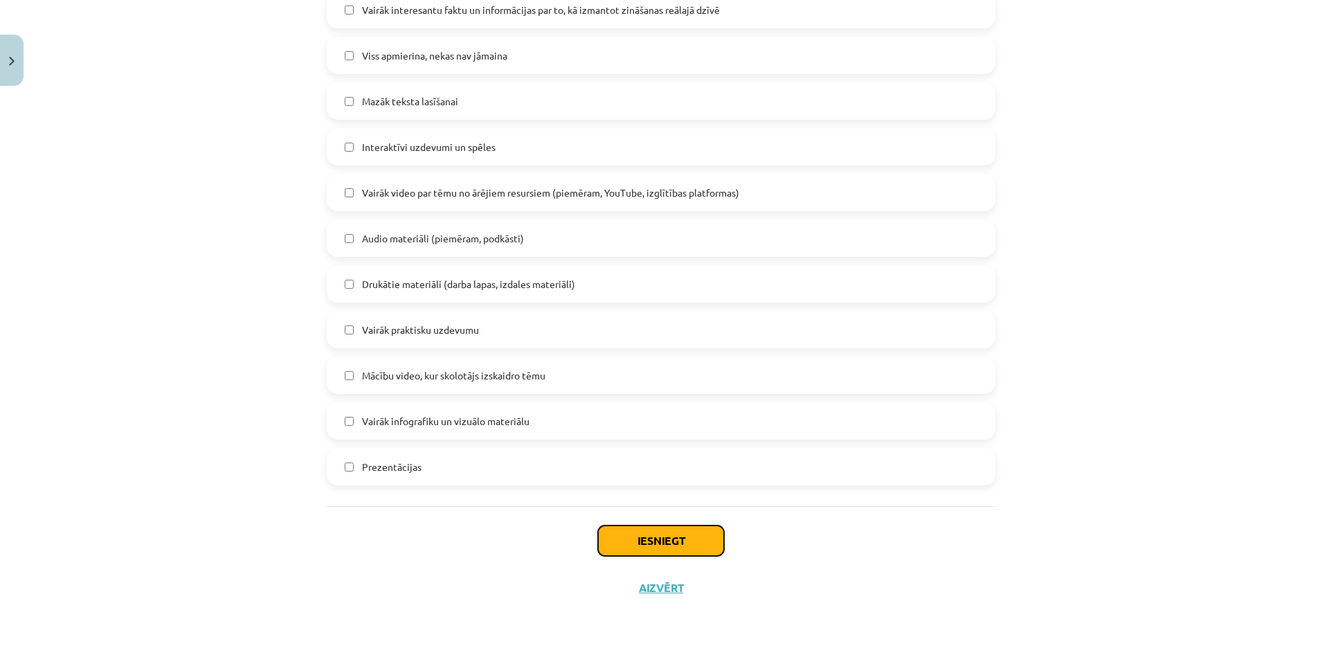
click at [636, 549] on button "Iesniegt" at bounding box center [661, 540] width 126 height 30
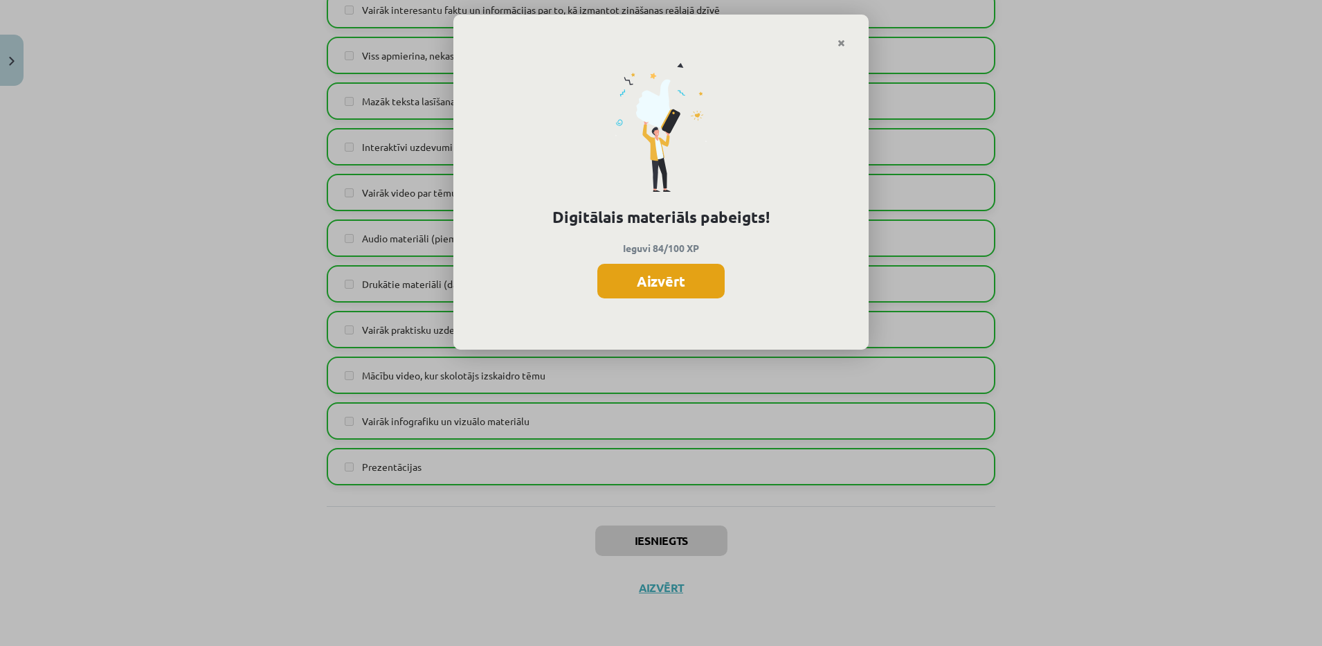
click at [704, 296] on button "Aizvērt" at bounding box center [660, 281] width 127 height 35
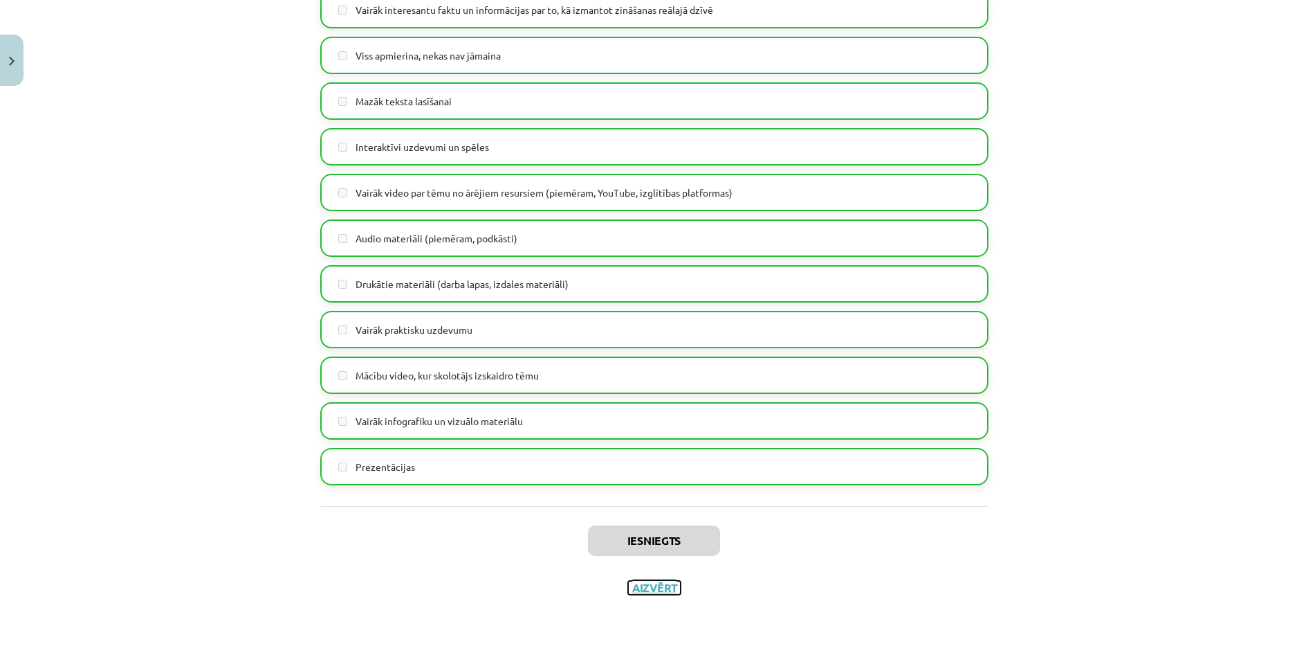
click at [664, 585] on button "Aizvērt" at bounding box center [654, 588] width 53 height 14
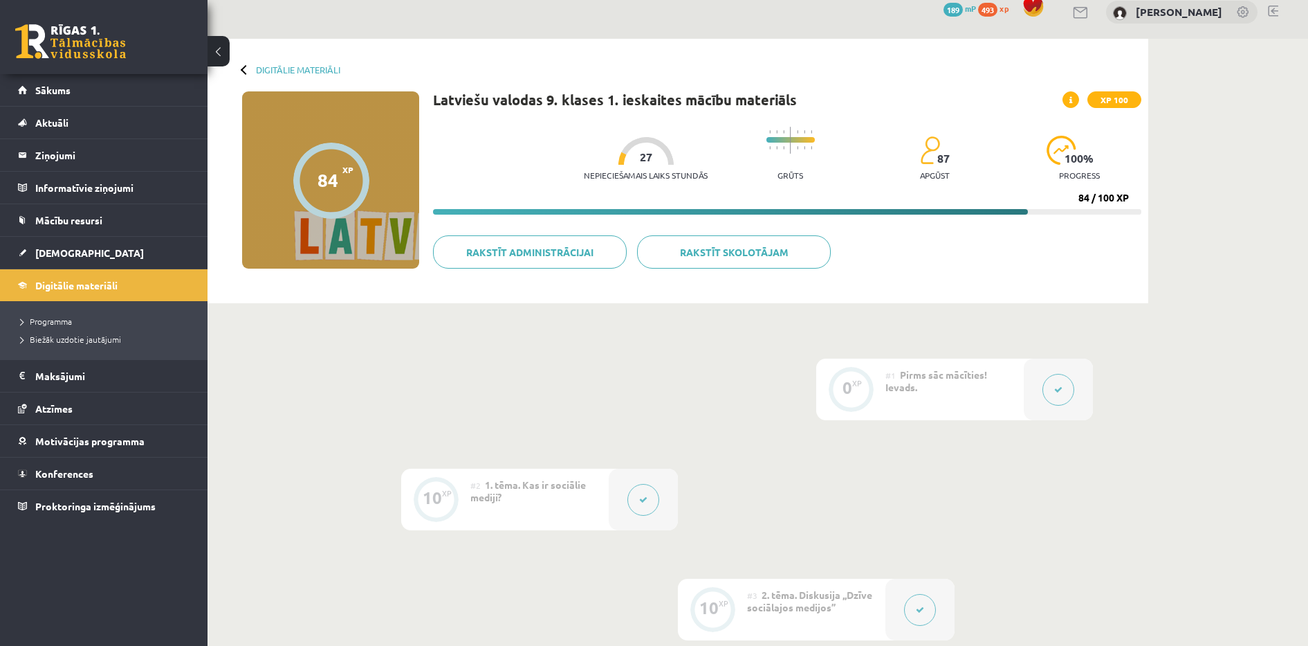
click at [22, 73] on div "0 Dāvanas 189 mP 493 xp" at bounding box center [104, 37] width 208 height 74
click at [40, 93] on span "Sākums" at bounding box center [52, 90] width 35 height 12
